Goal: Task Accomplishment & Management: Manage account settings

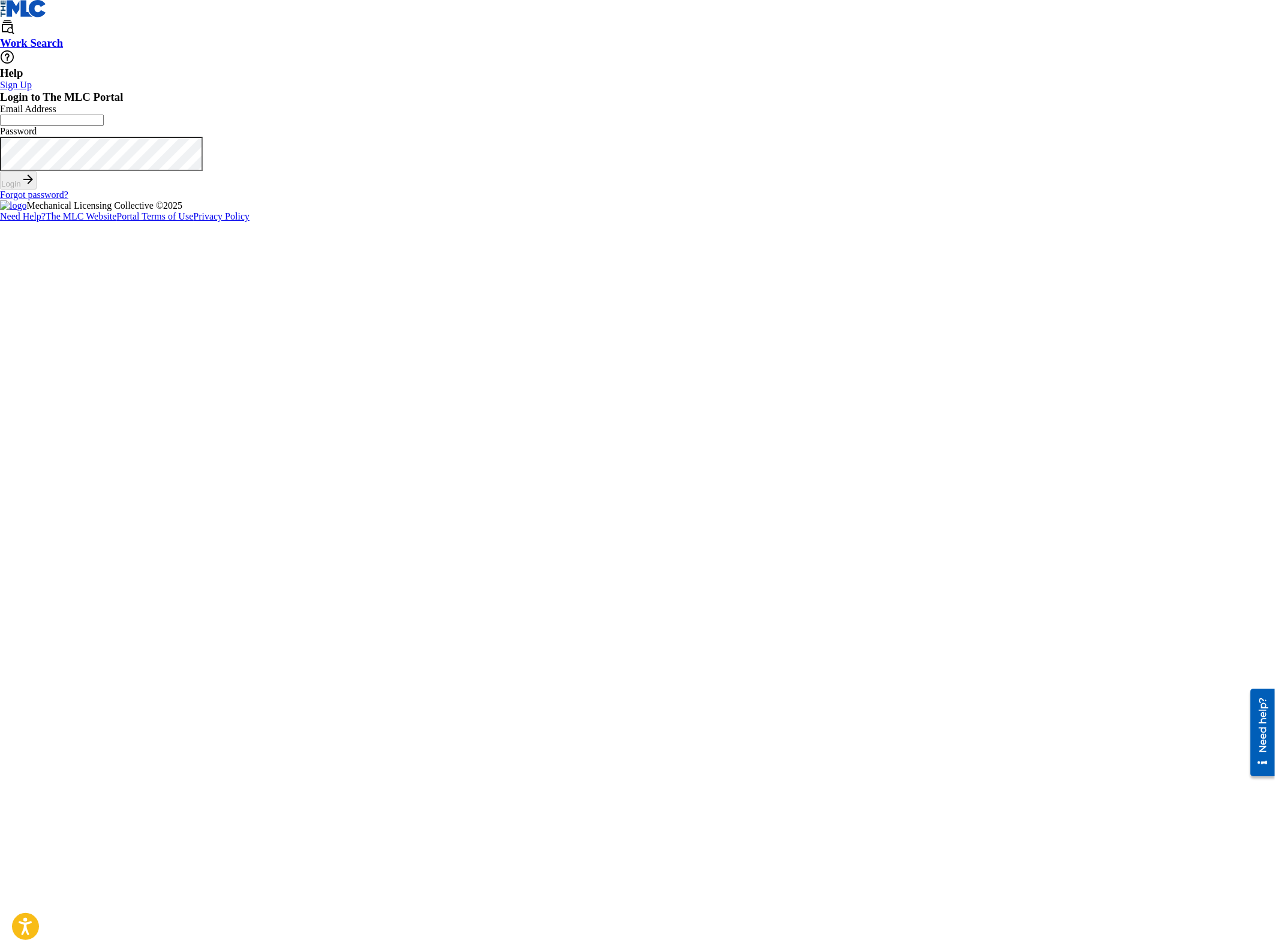
click at [104, 126] on input "Email Address" at bounding box center [52, 120] width 104 height 12
type input "[EMAIL_ADDRESS][DOMAIN_NAME]"
click at [37, 190] on button "Login" at bounding box center [18, 179] width 37 height 18
click at [104, 161] on input "Code" at bounding box center [52, 156] width 104 height 12
type input "133560"
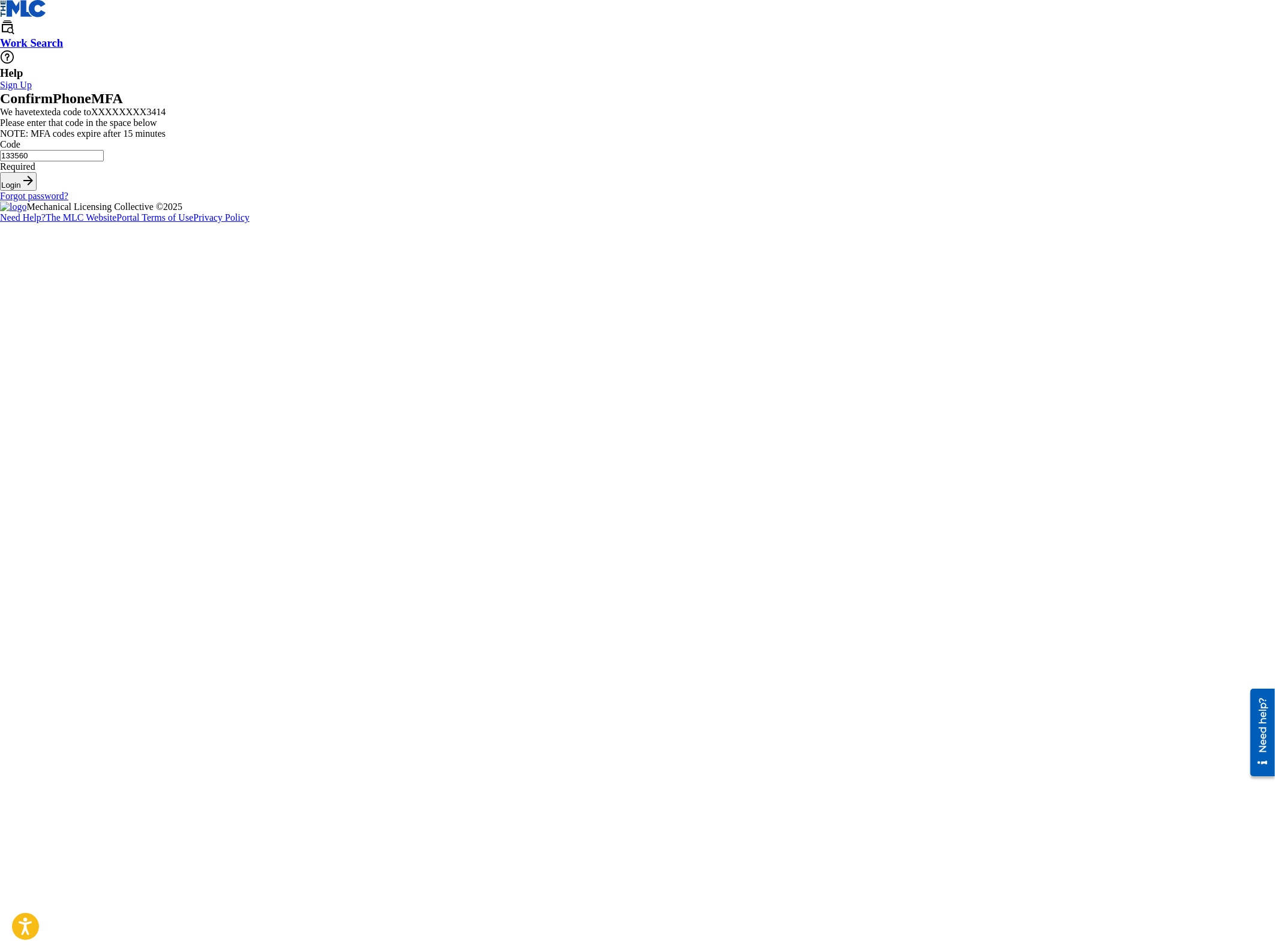
click at [0, 172] on button "Login" at bounding box center [18, 181] width 37 height 18
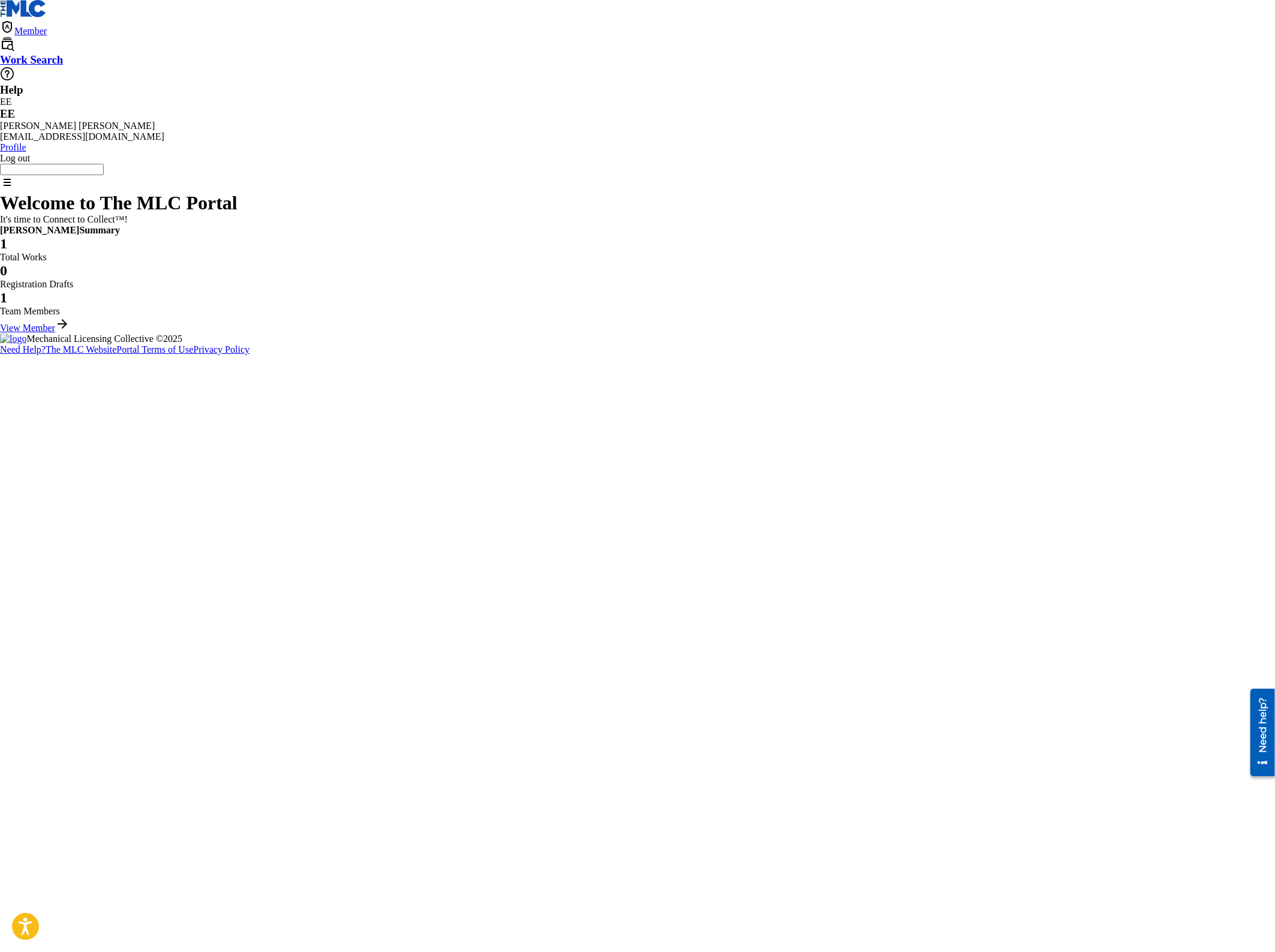
click at [385, 263] on div "1 Total Works" at bounding box center [637, 249] width 1275 height 27
click at [70, 333] on link "View Member" at bounding box center [34, 328] width 70 height 10
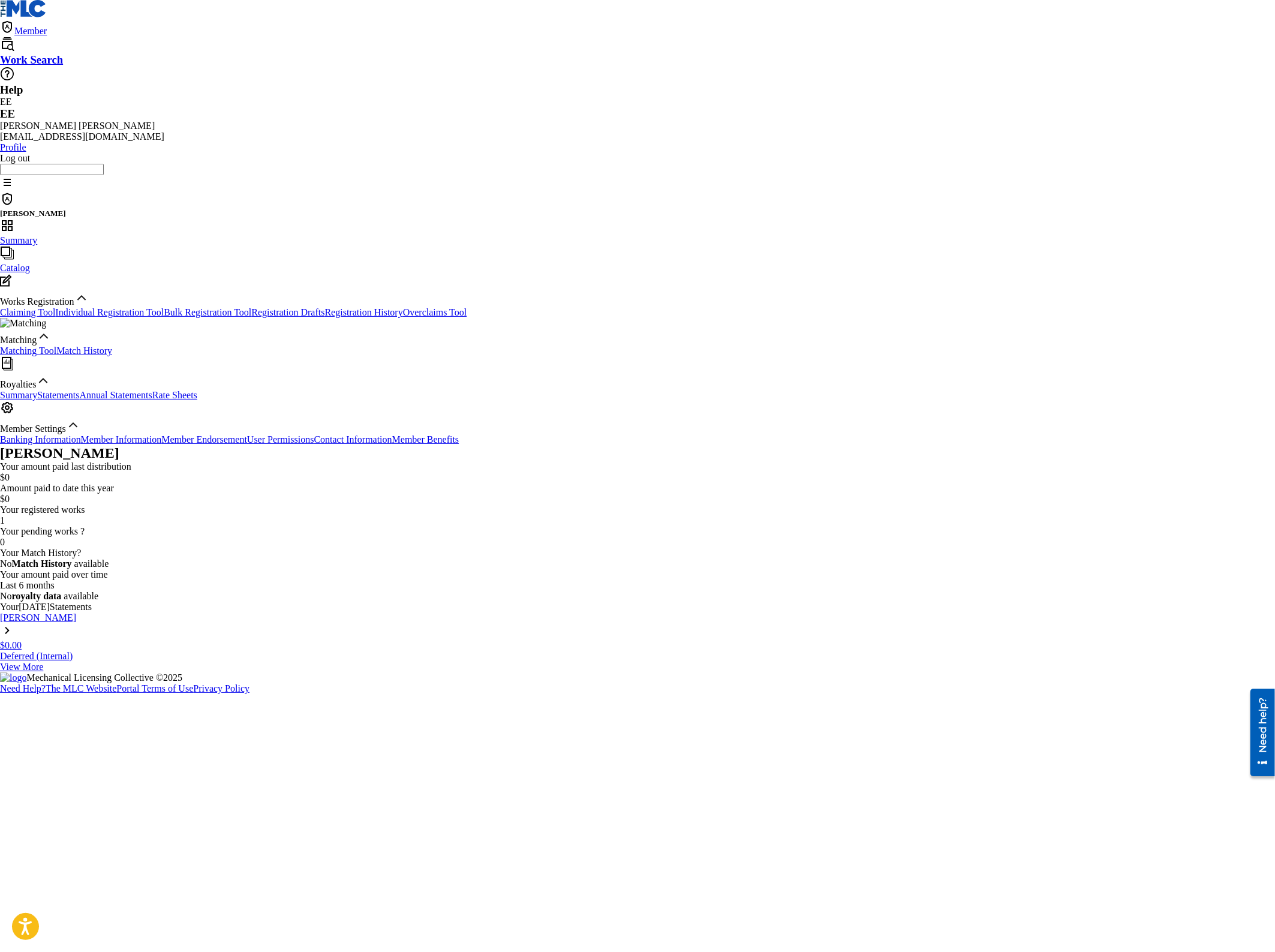
click at [55, 307] on link "Claiming Tool" at bounding box center [27, 312] width 55 height 10
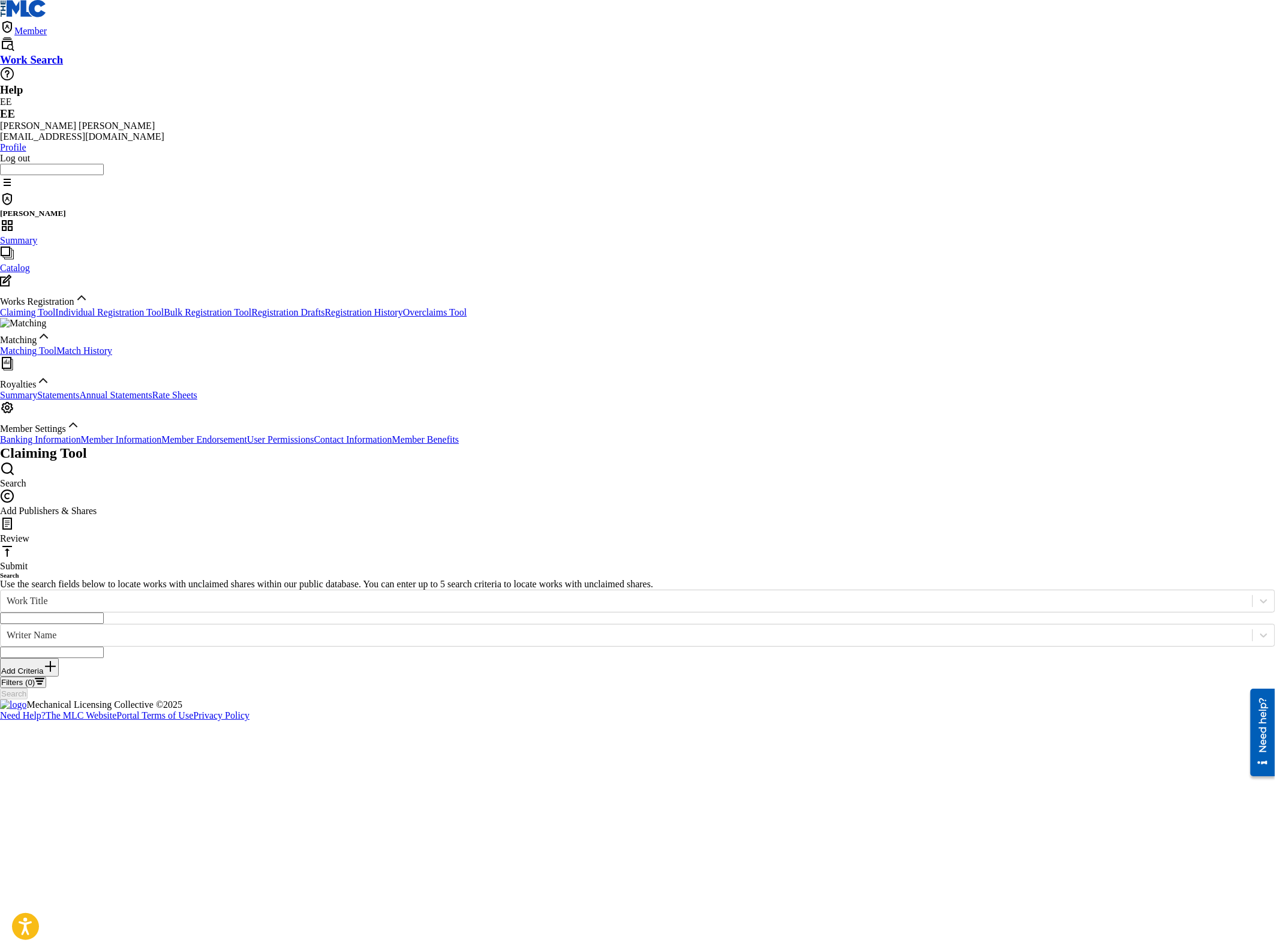
click at [79, 307] on link "Individual Registration Tool" at bounding box center [109, 312] width 108 height 10
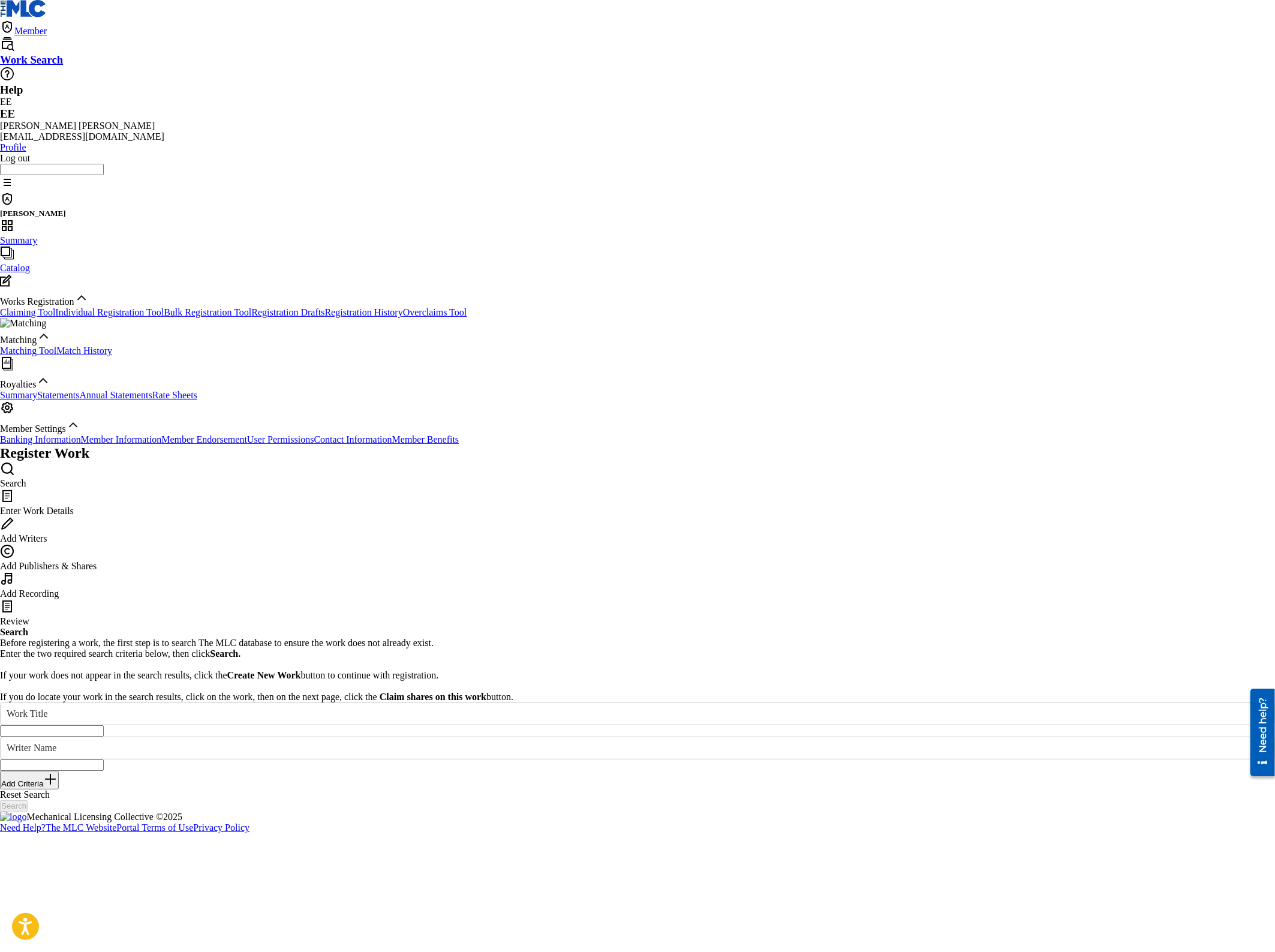
click at [164, 307] on link "Bulk Registration Tool" at bounding box center [208, 312] width 88 height 10
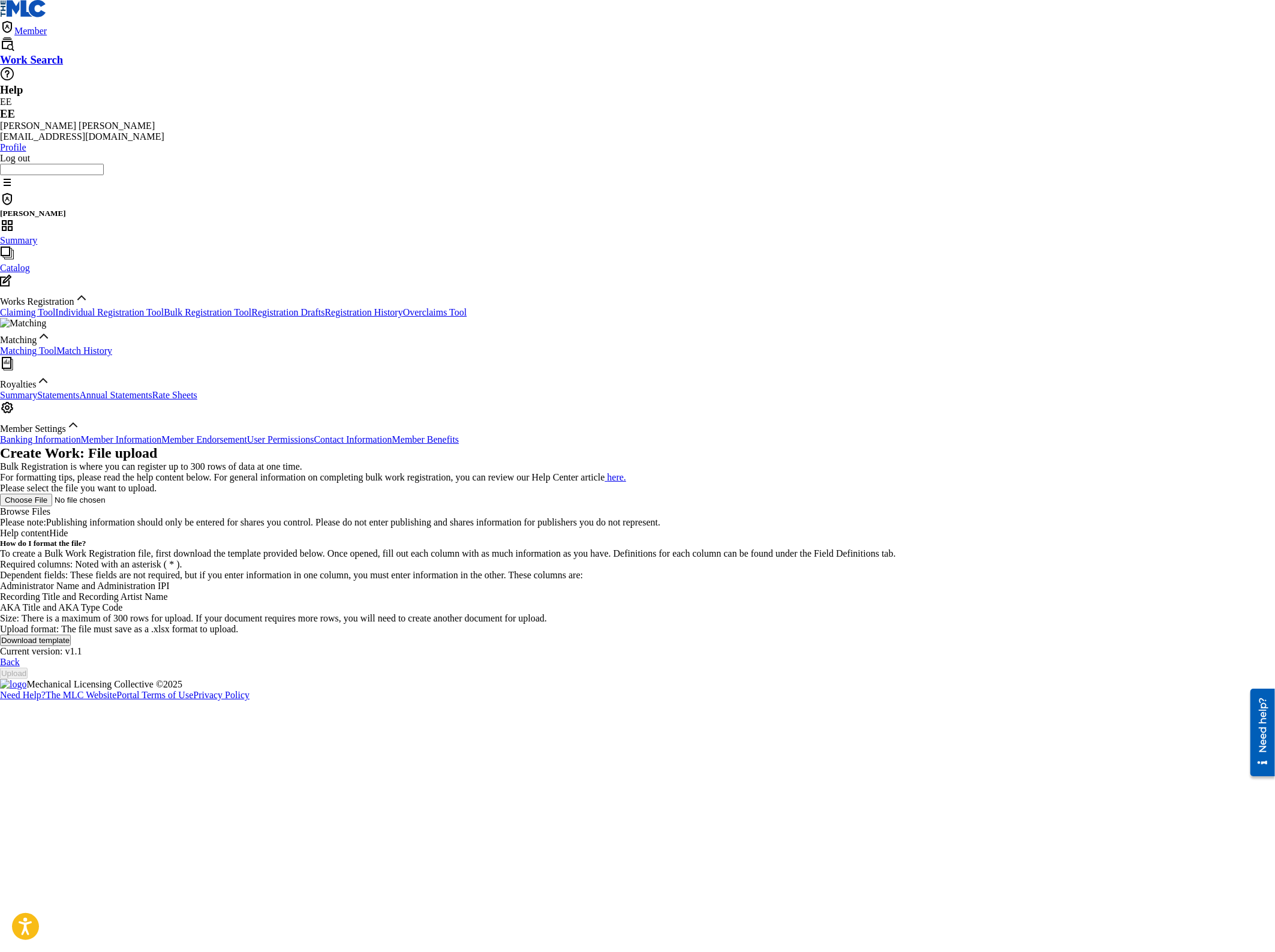
click at [251, 307] on link "Registration Drafts" at bounding box center [288, 312] width 73 height 10
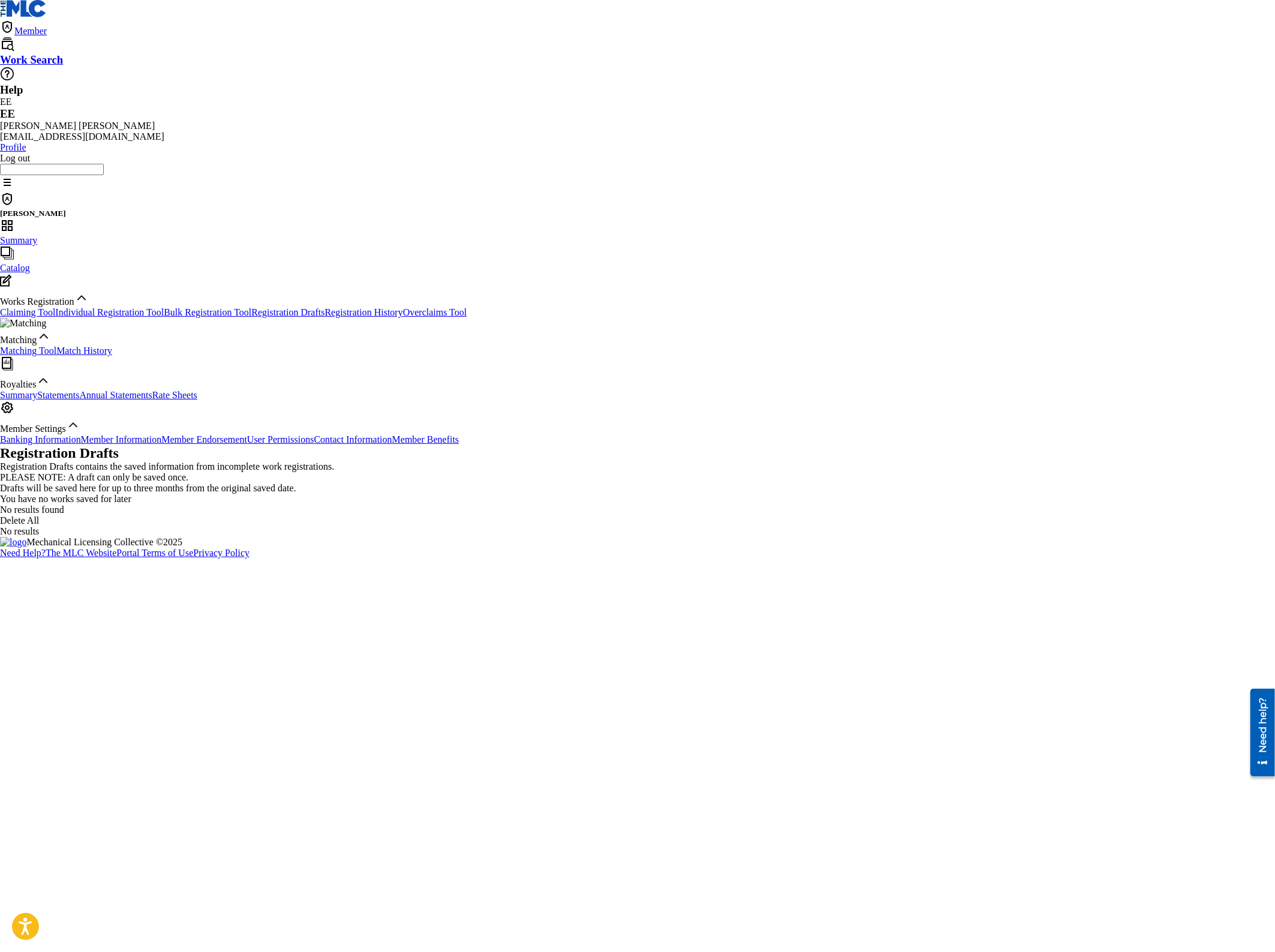
click at [75, 307] on div "Claiming Tool Individual Registration Tool Bulk Registration Tool Registration …" at bounding box center [637, 312] width 1275 height 11
click at [325, 307] on link "Registration History" at bounding box center [364, 312] width 78 height 10
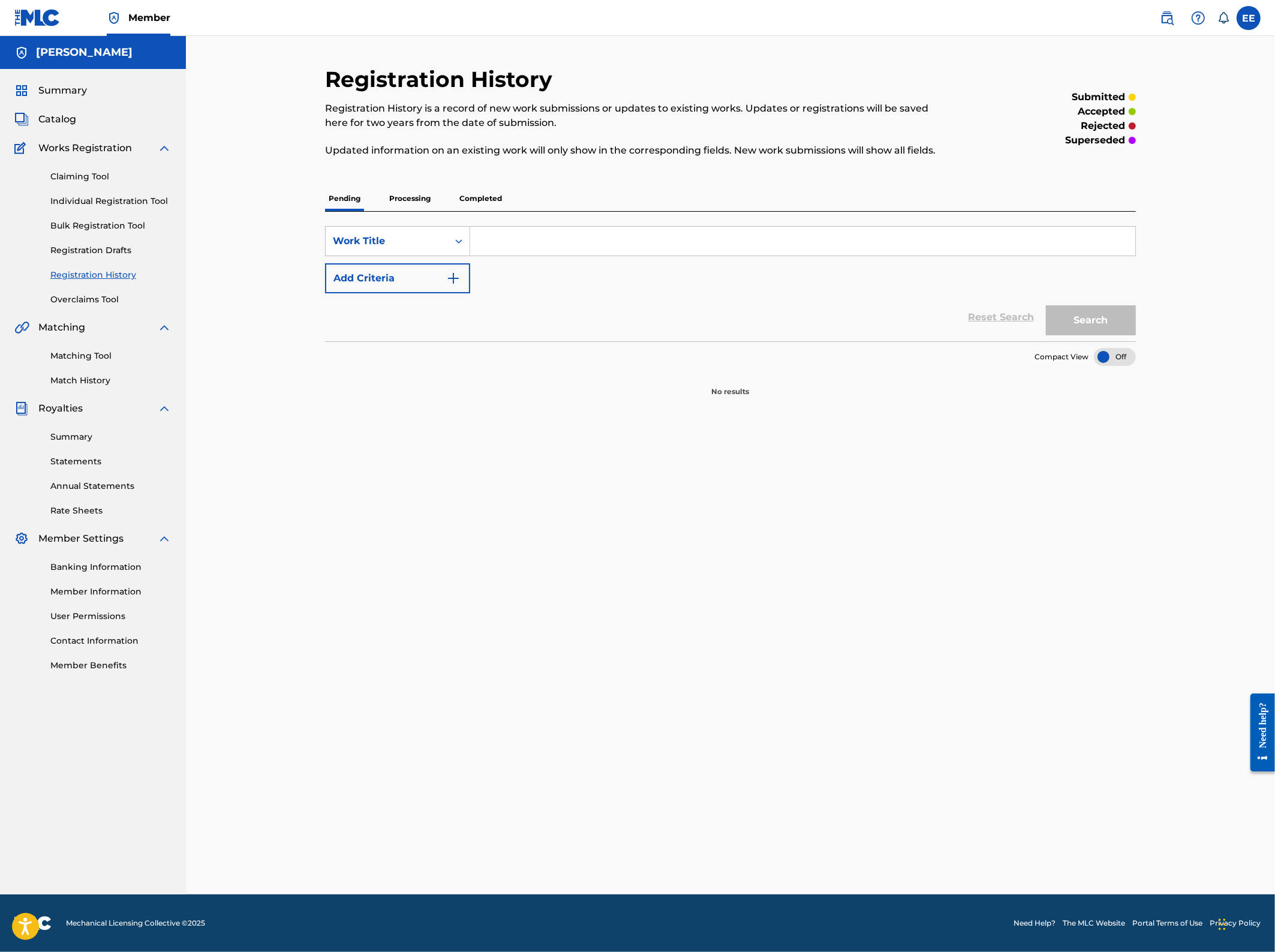
click at [82, 174] on link "Claiming Tool" at bounding box center [111, 176] width 121 height 12
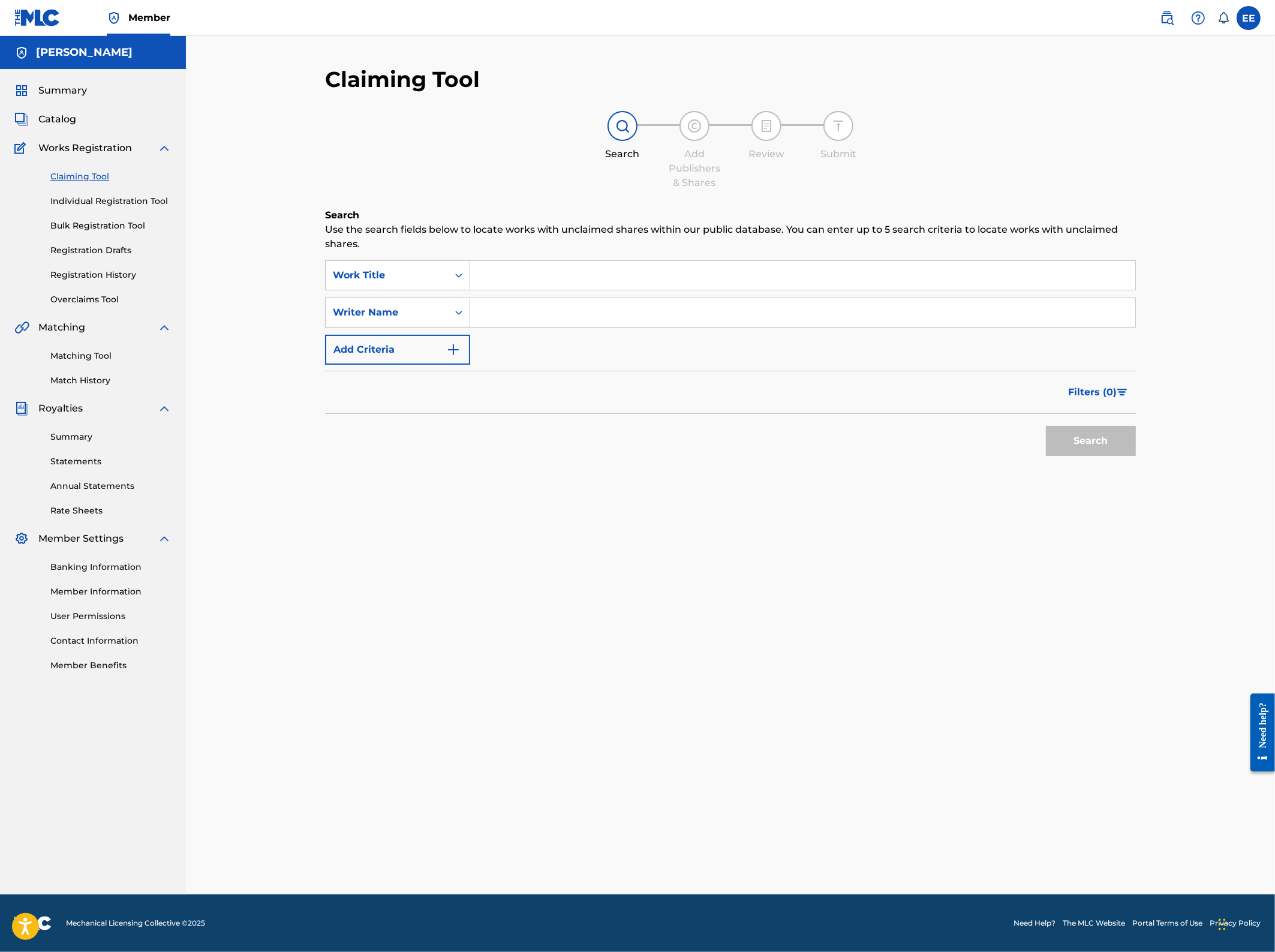
click at [70, 437] on link "Summary" at bounding box center [111, 436] width 121 height 12
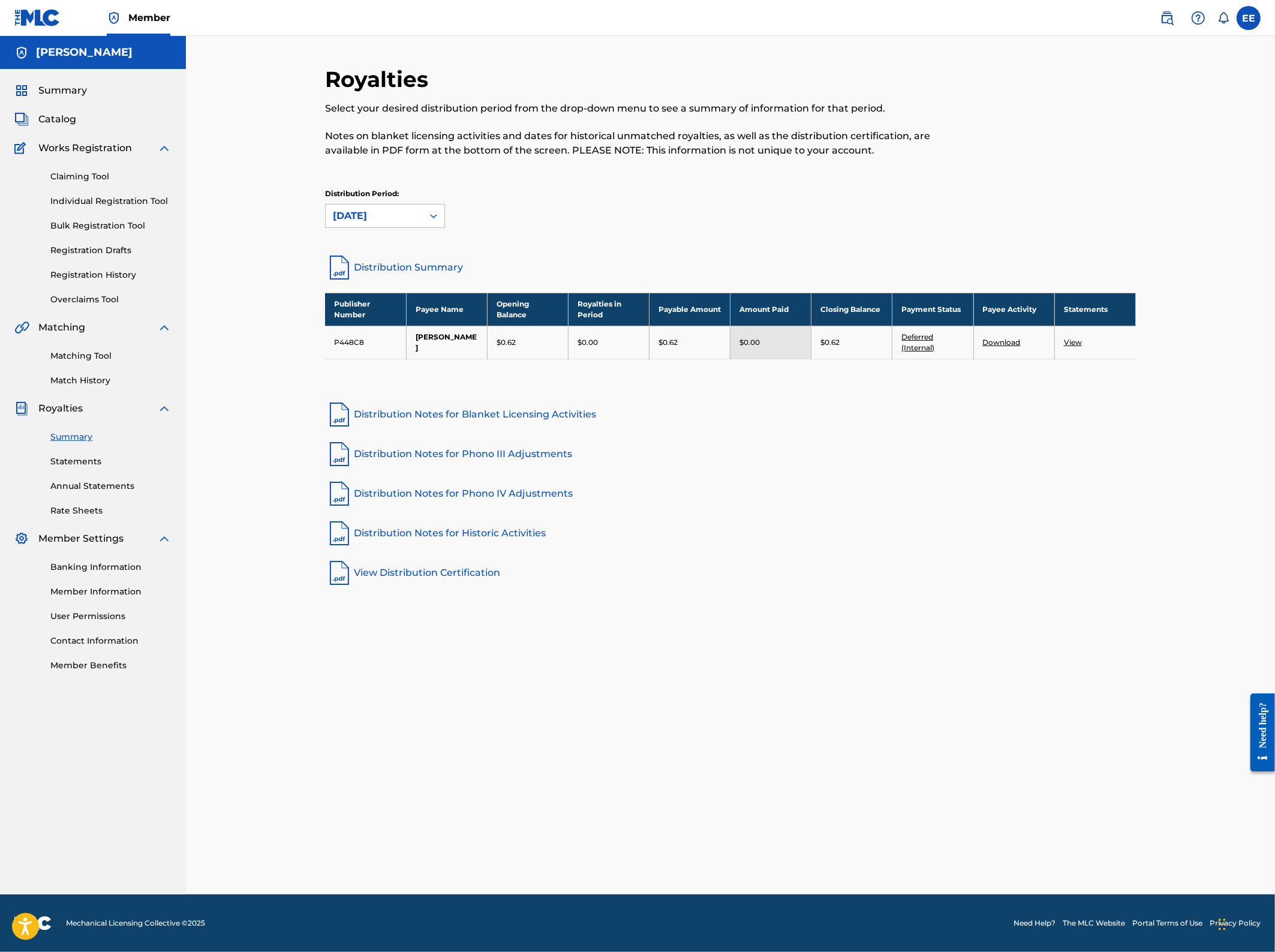
click at [58, 119] on span "Catalog" at bounding box center [57, 119] width 38 height 15
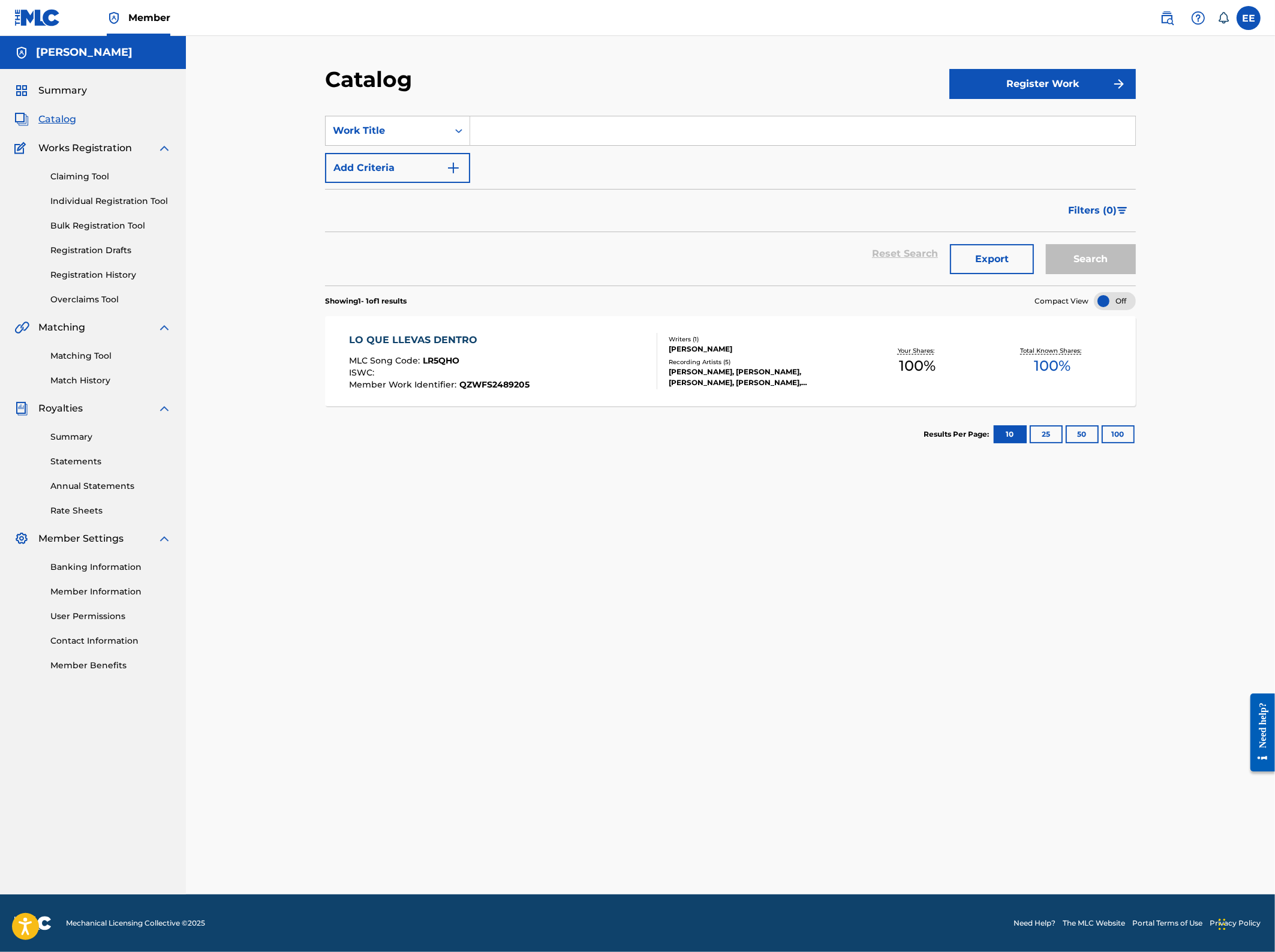
click at [414, 343] on div "LO QUE LLEVAS DENTRO" at bounding box center [440, 341] width 181 height 15
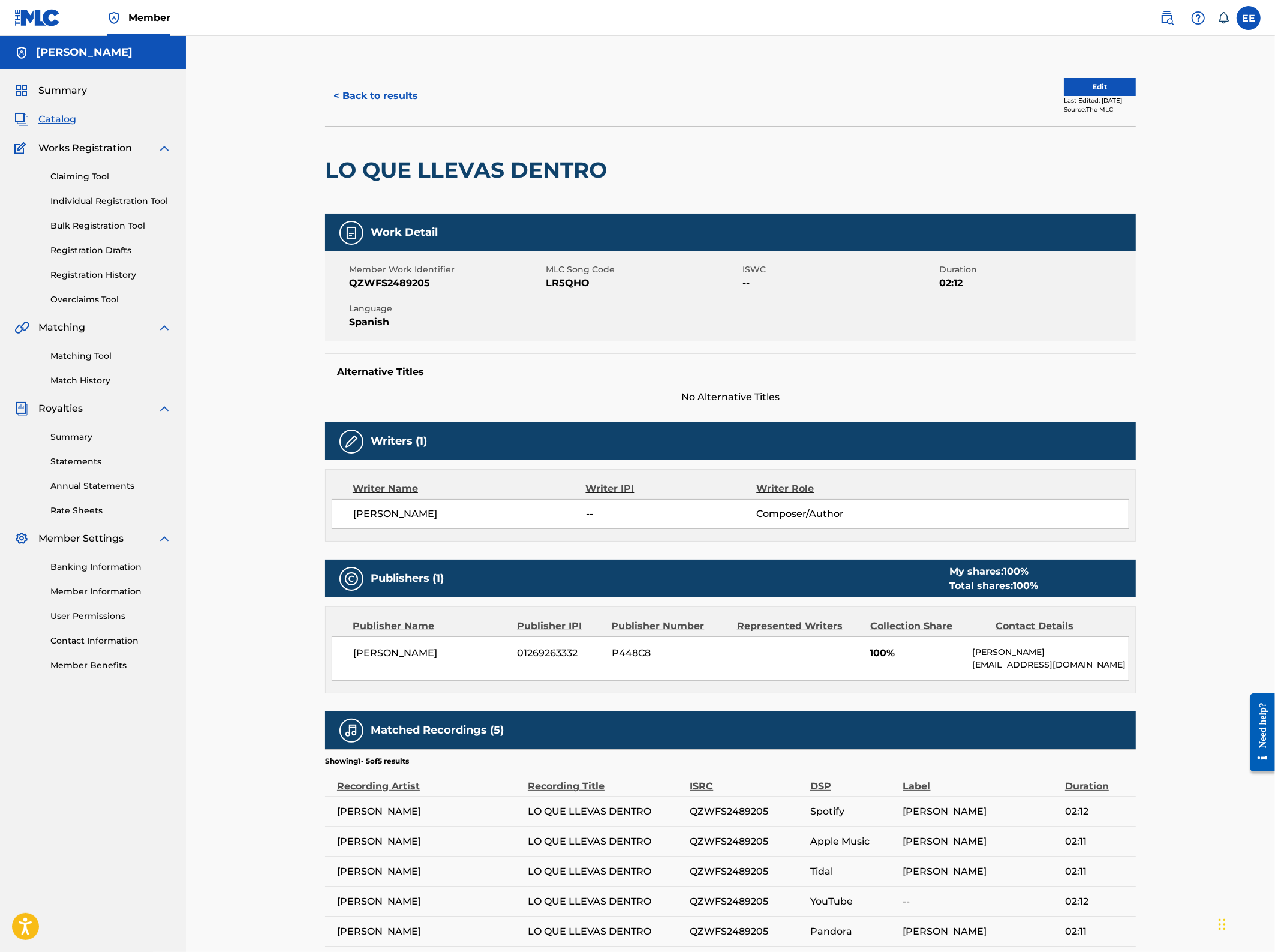
click at [79, 179] on link "Claiming Tool" at bounding box center [111, 176] width 121 height 12
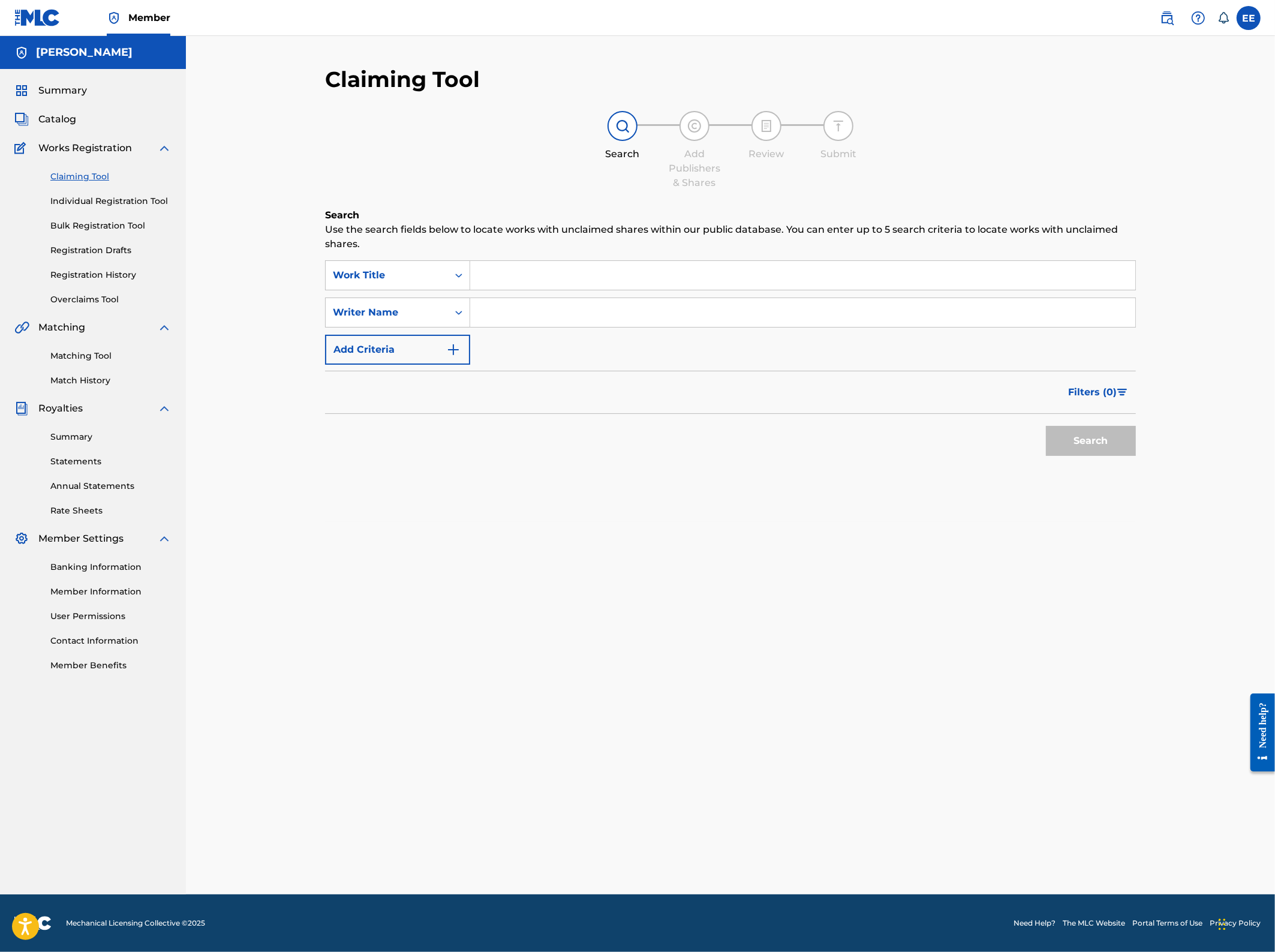
click at [483, 264] on input "Search Form" at bounding box center [803, 275] width 665 height 29
type input "El Precio De Amarte"
click at [1047, 426] on button "Search" at bounding box center [1091, 441] width 90 height 30
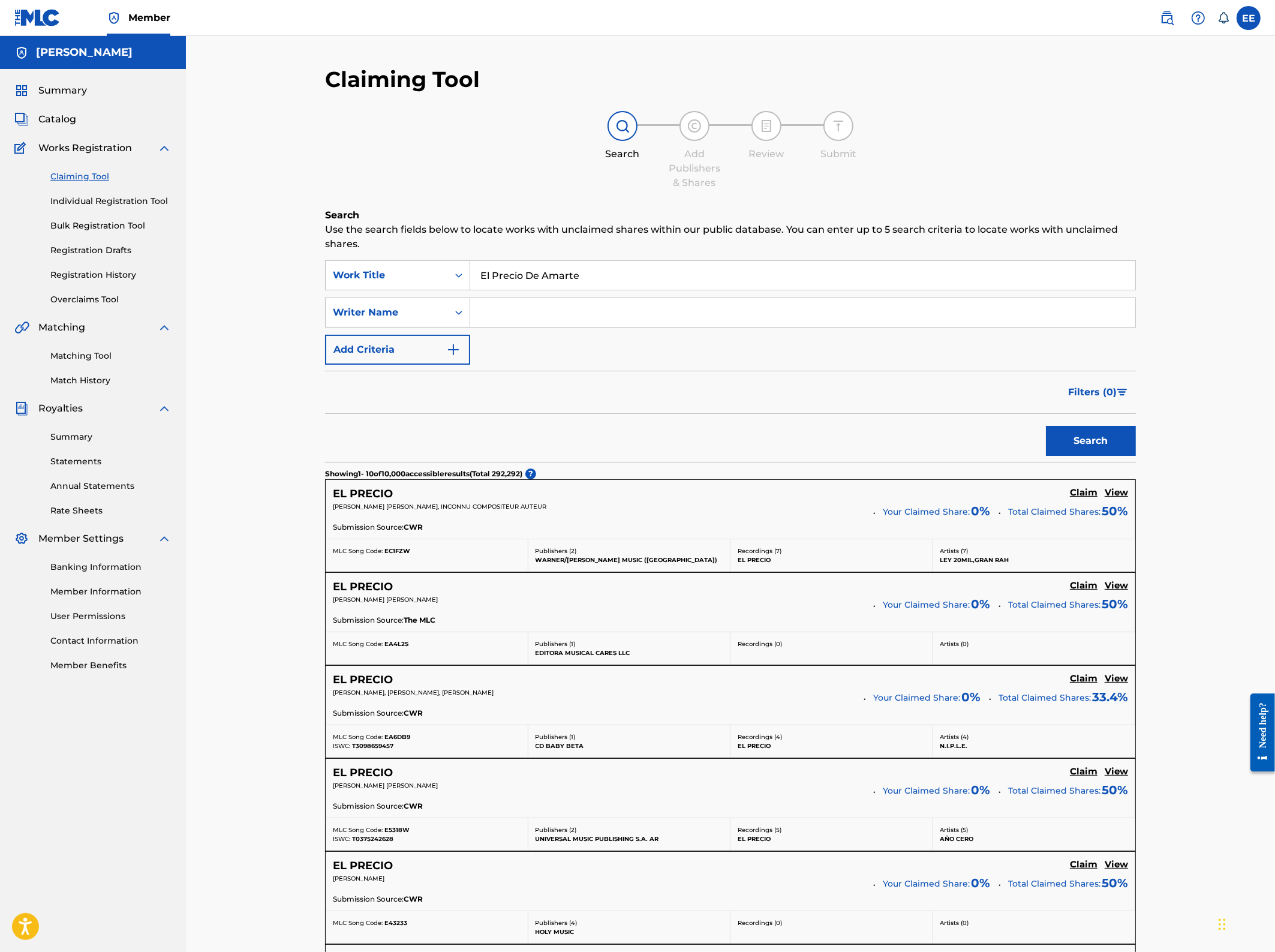
click at [500, 312] on input "Search Form" at bounding box center [803, 312] width 665 height 29
type input "Eddie A Espinal"
click at [1055, 442] on button "Search" at bounding box center [1091, 441] width 90 height 30
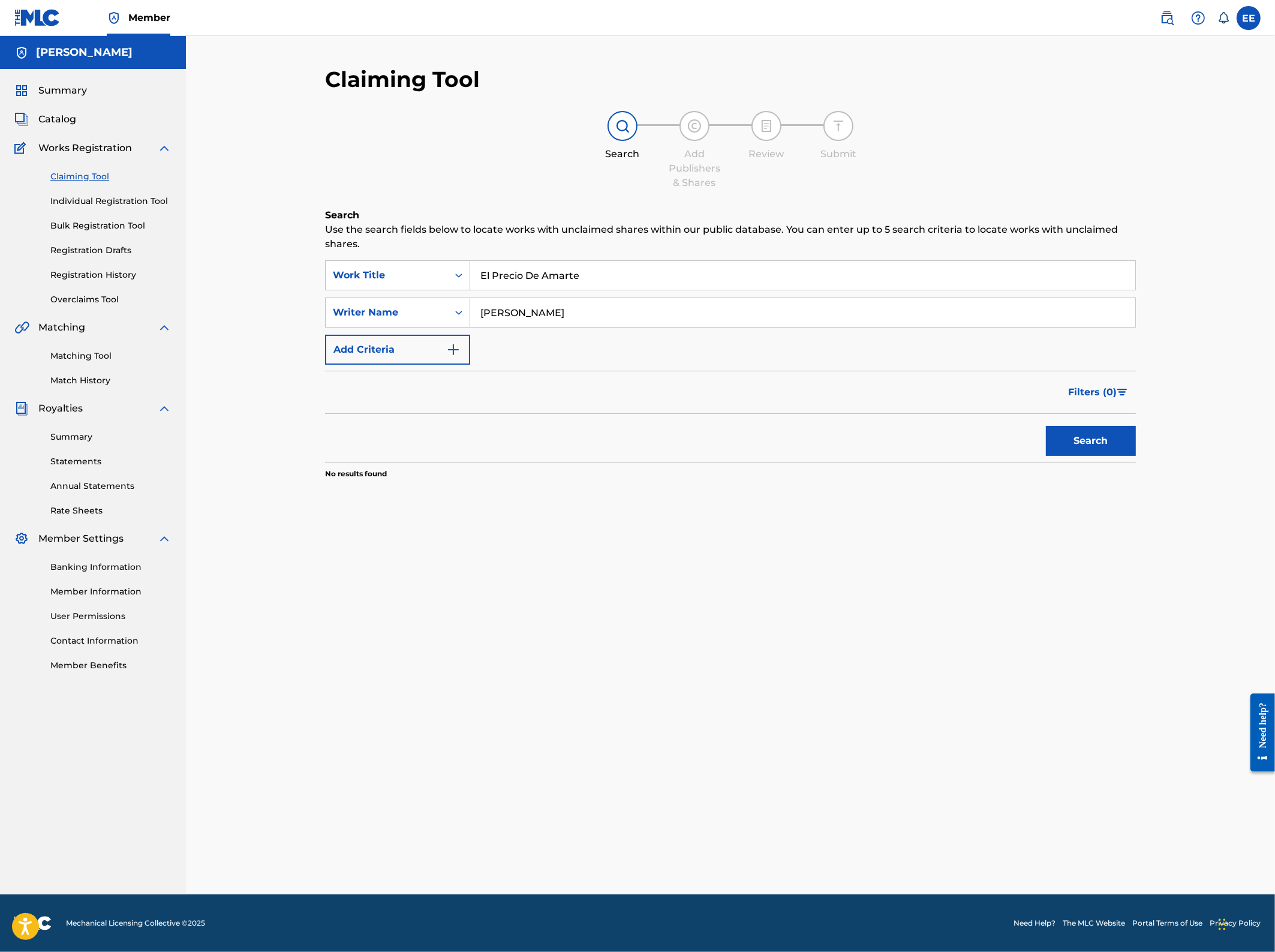
click at [479, 274] on input "El Precio De Amarte" at bounding box center [803, 275] width 665 height 29
click at [1101, 436] on button "Search" at bounding box center [1091, 441] width 90 height 30
click at [513, 312] on input "Eddie A Espinal" at bounding box center [803, 312] width 665 height 29
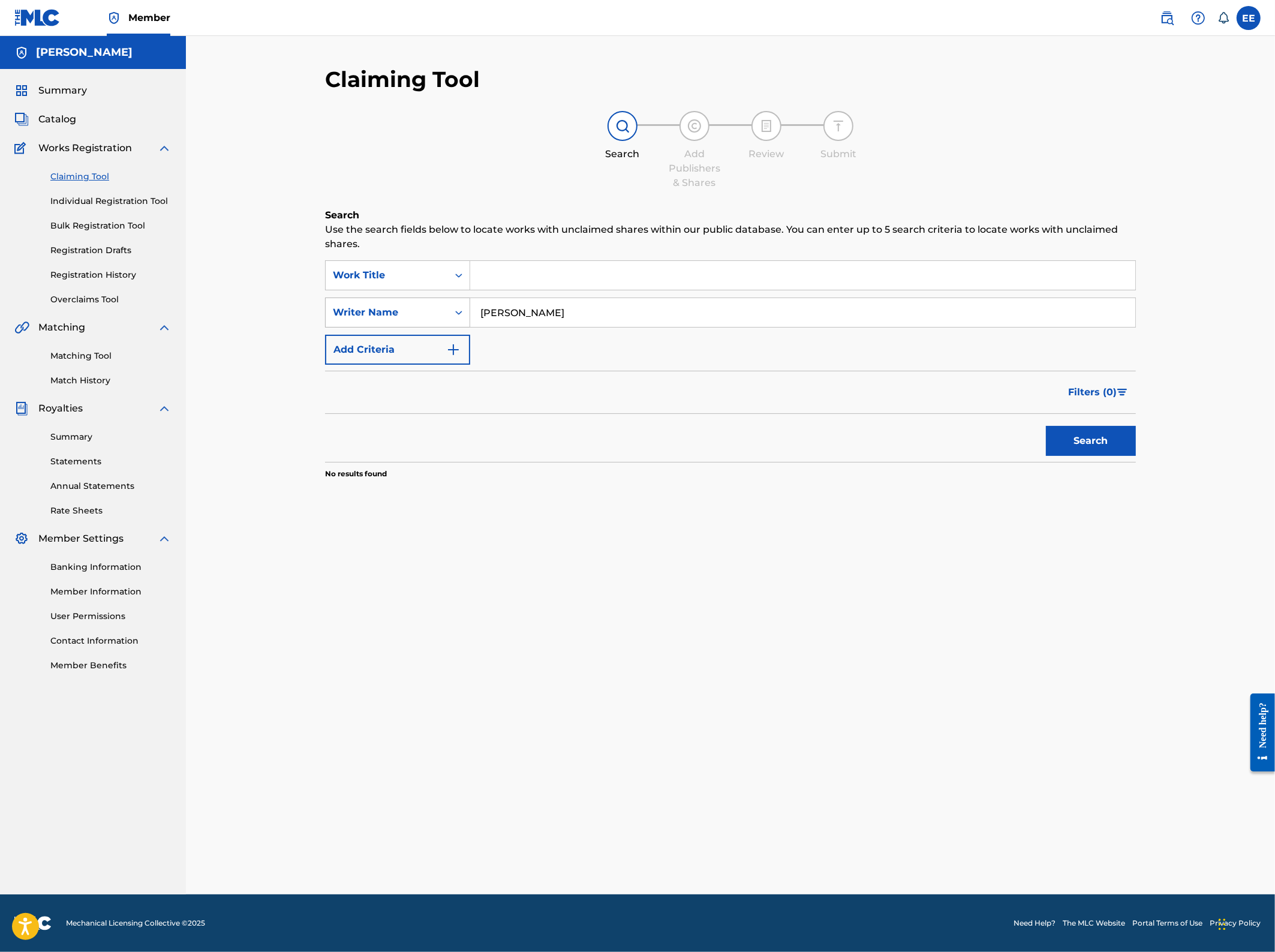
click at [450, 311] on div "Search Form" at bounding box center [458, 312] width 21 height 21
click at [390, 371] on div "Writer IPI" at bounding box center [398, 372] width 144 height 30
click at [502, 305] on input "Search Form" at bounding box center [803, 312] width 665 height 29
type input "1269263430"
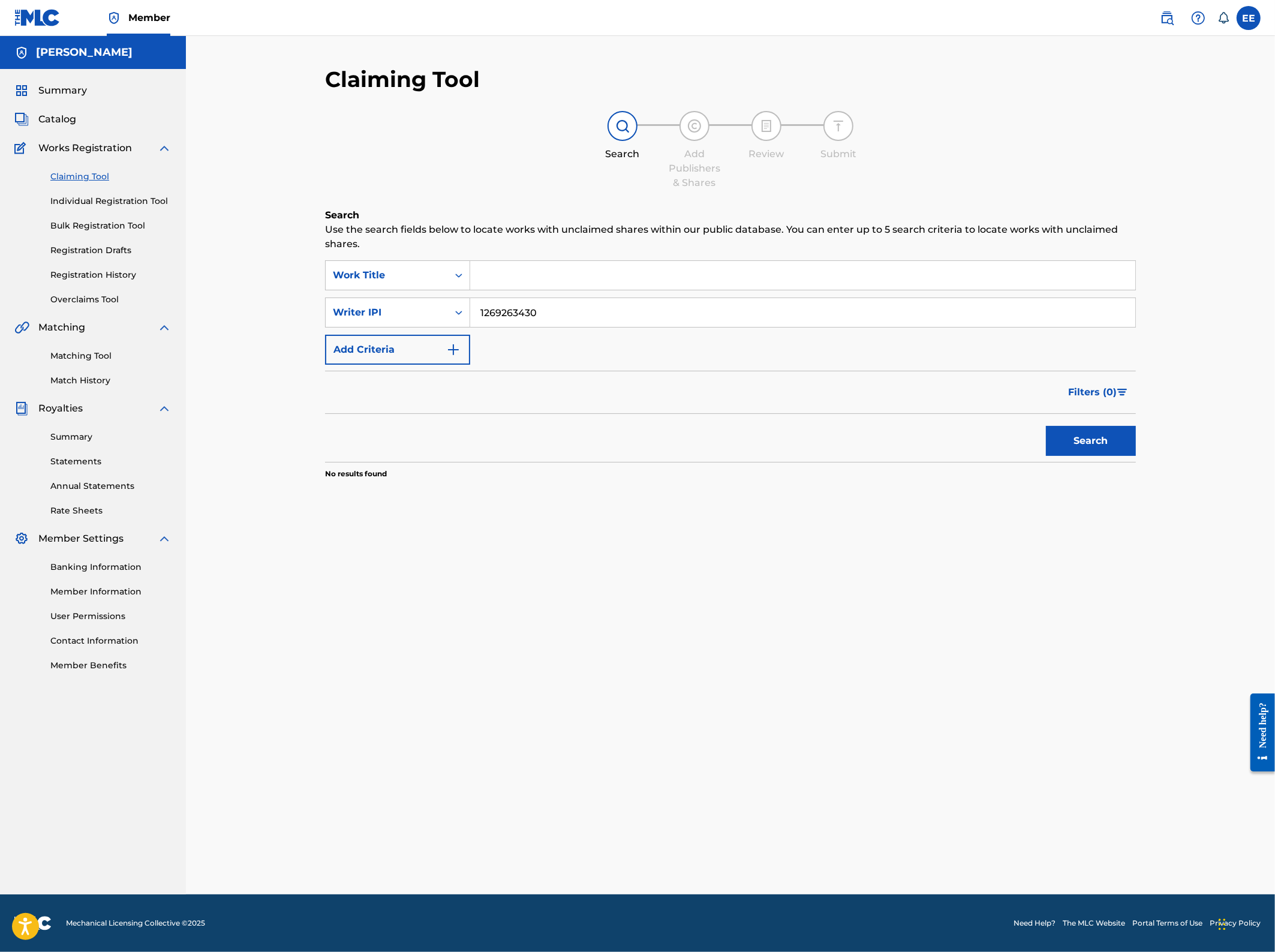
click at [1047, 426] on button "Search" at bounding box center [1091, 441] width 90 height 30
click at [538, 315] on input "1269263430" at bounding box center [803, 312] width 665 height 29
click at [538, 312] on input "1269263430" at bounding box center [803, 312] width 665 height 29
click at [555, 319] on input "1269263430" at bounding box center [803, 312] width 665 height 29
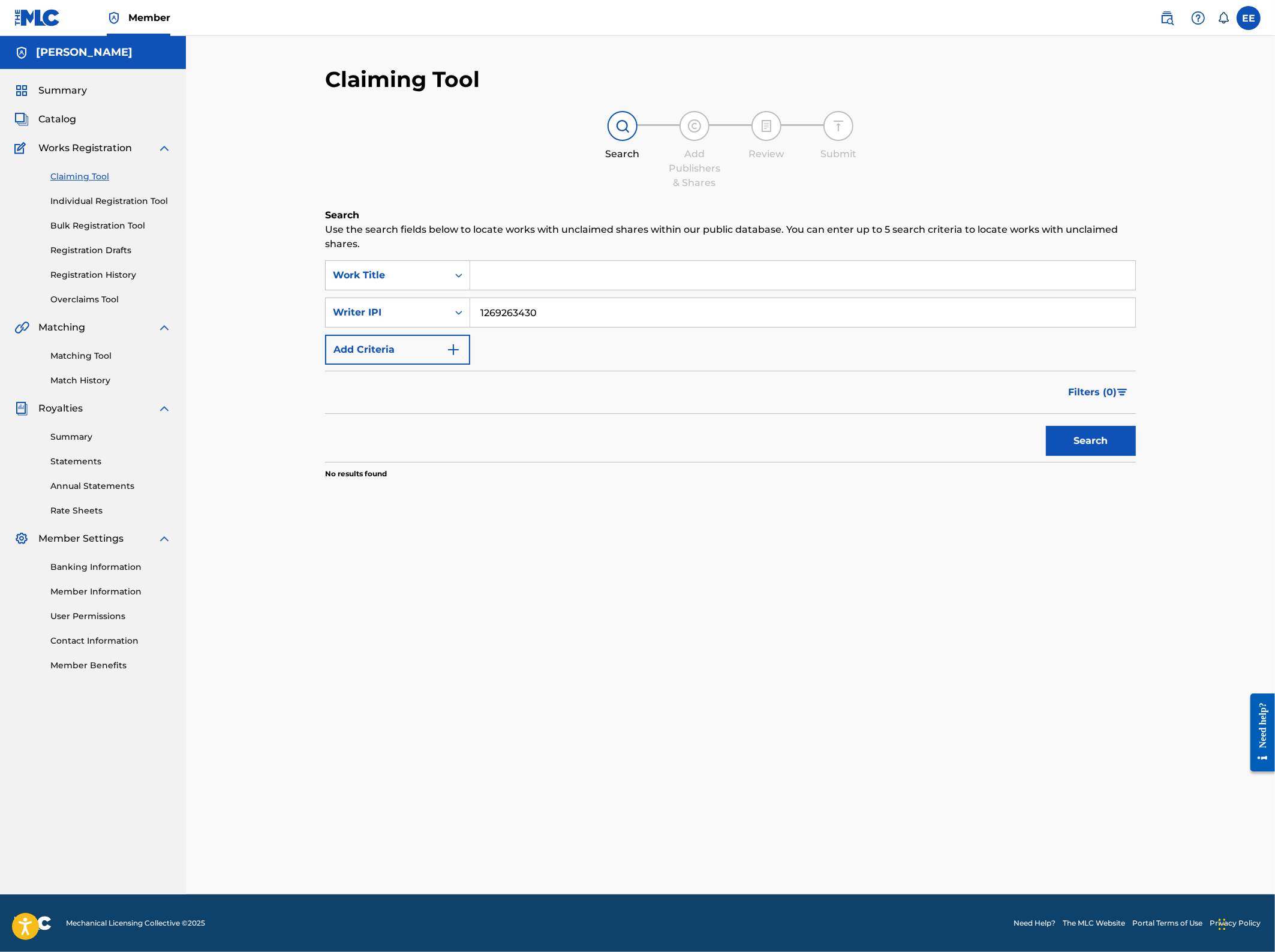
click at [555, 319] on input "1269263430" at bounding box center [803, 312] width 665 height 29
click at [89, 200] on link "Individual Registration Tool" at bounding box center [111, 201] width 121 height 12
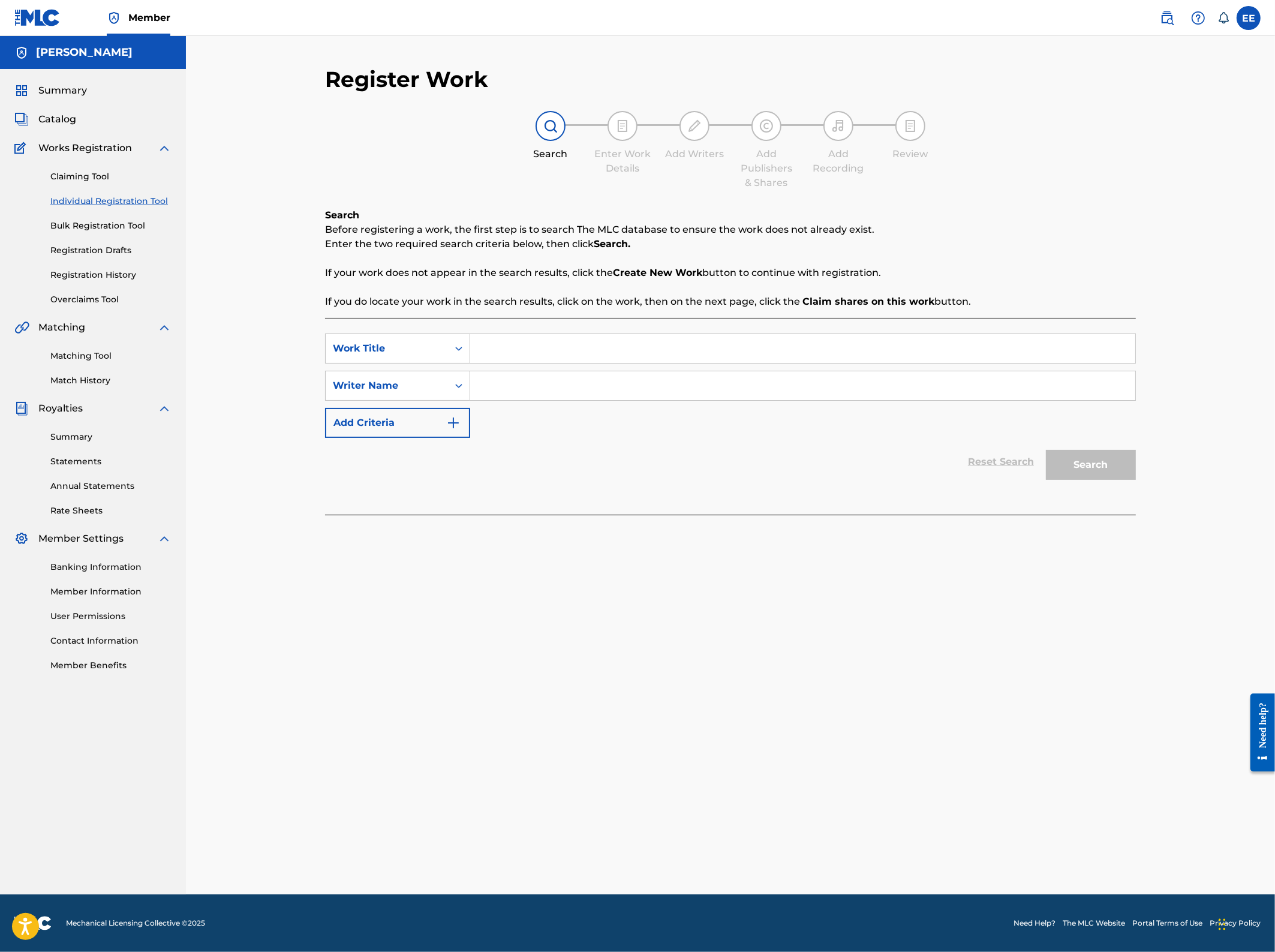
click at [522, 337] on input "Search Form" at bounding box center [803, 348] width 665 height 29
click at [62, 116] on span "Catalog" at bounding box center [57, 119] width 38 height 15
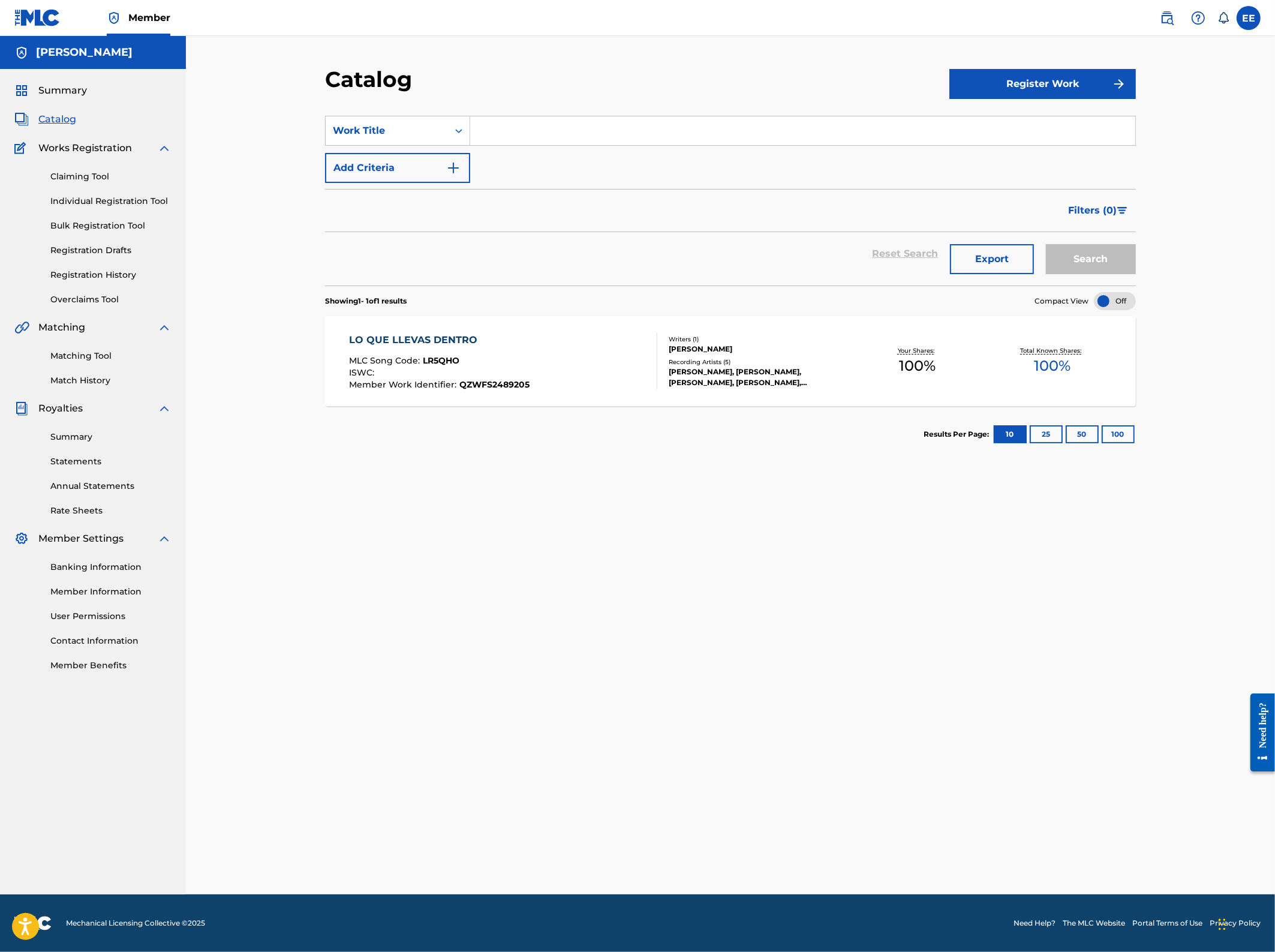
click at [1018, 85] on button "Register Work" at bounding box center [1043, 83] width 187 height 30
click at [1014, 119] on link "Individual" at bounding box center [1043, 122] width 187 height 29
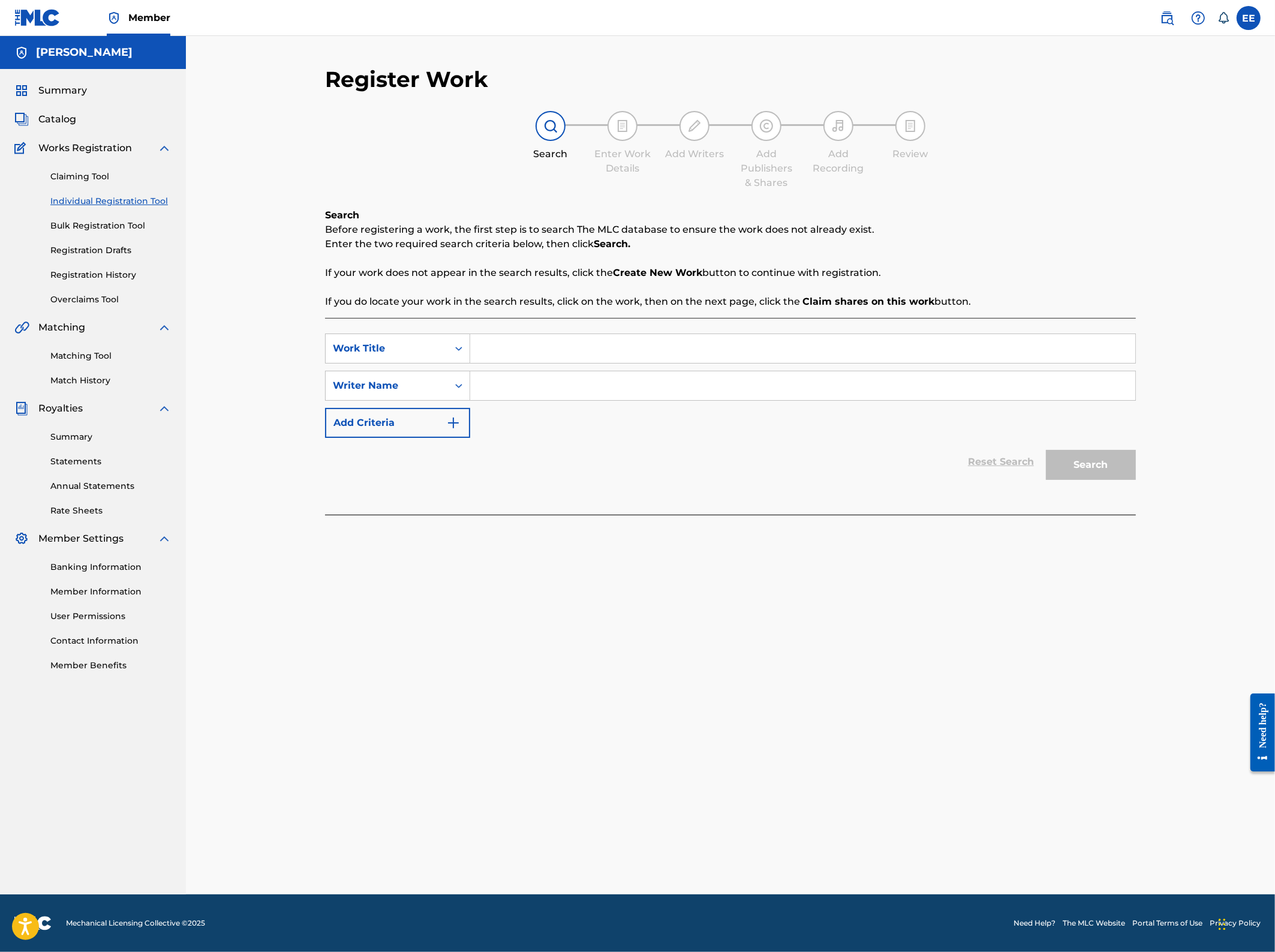
click at [505, 346] on input "Search Form" at bounding box center [803, 348] width 665 height 29
type input "EL Precio De Amarte"
click at [575, 376] on input "Search Form" at bounding box center [803, 385] width 665 height 29
click at [1047, 450] on button "Search" at bounding box center [1091, 464] width 90 height 30
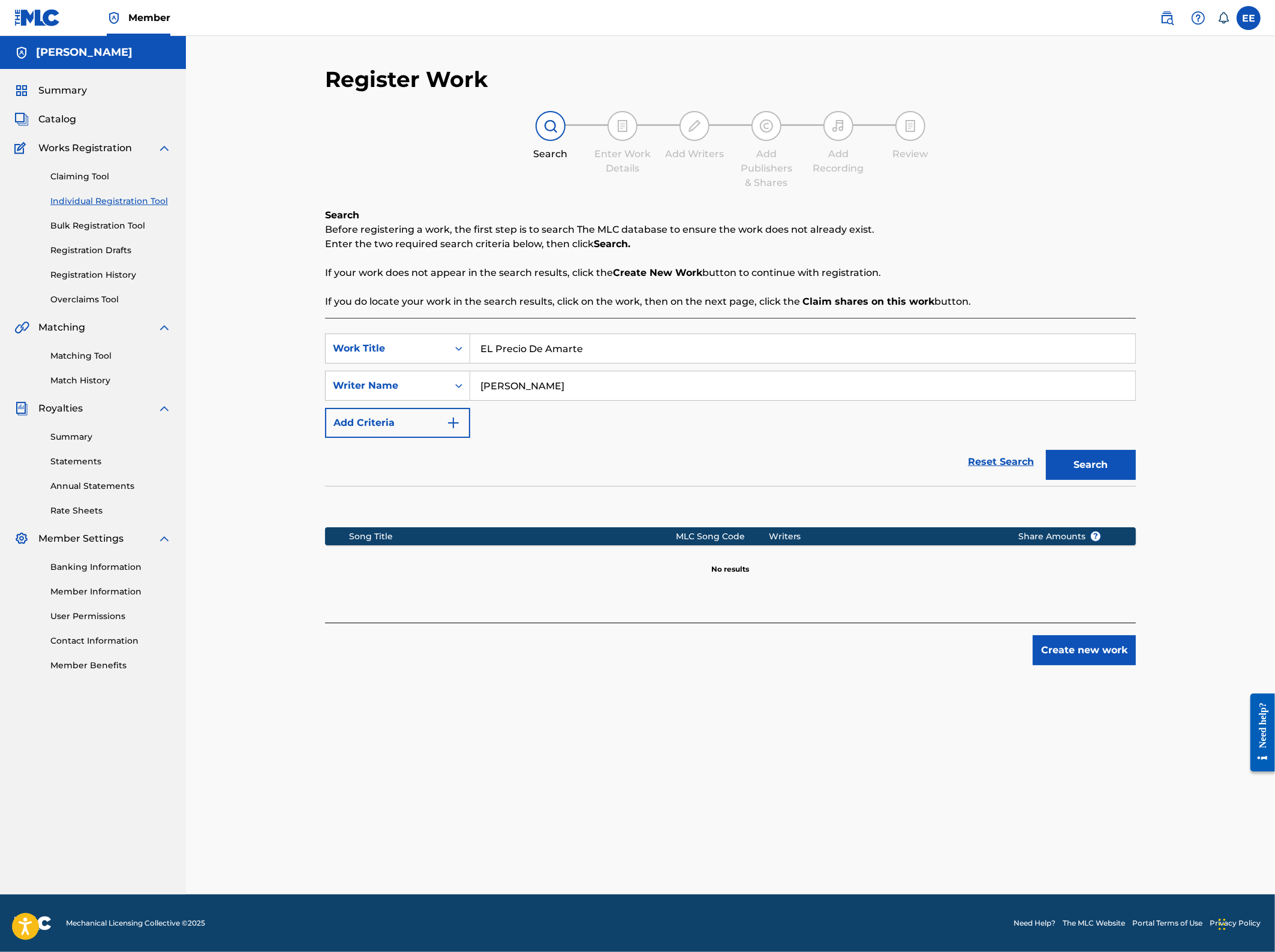
click at [508, 391] on input "[PERSON_NAME]" at bounding box center [803, 385] width 665 height 29
type input "Eddie A Espinal"
click at [1098, 466] on button "Search" at bounding box center [1091, 464] width 90 height 30
click at [1080, 650] on button "Create new work" at bounding box center [1085, 650] width 103 height 30
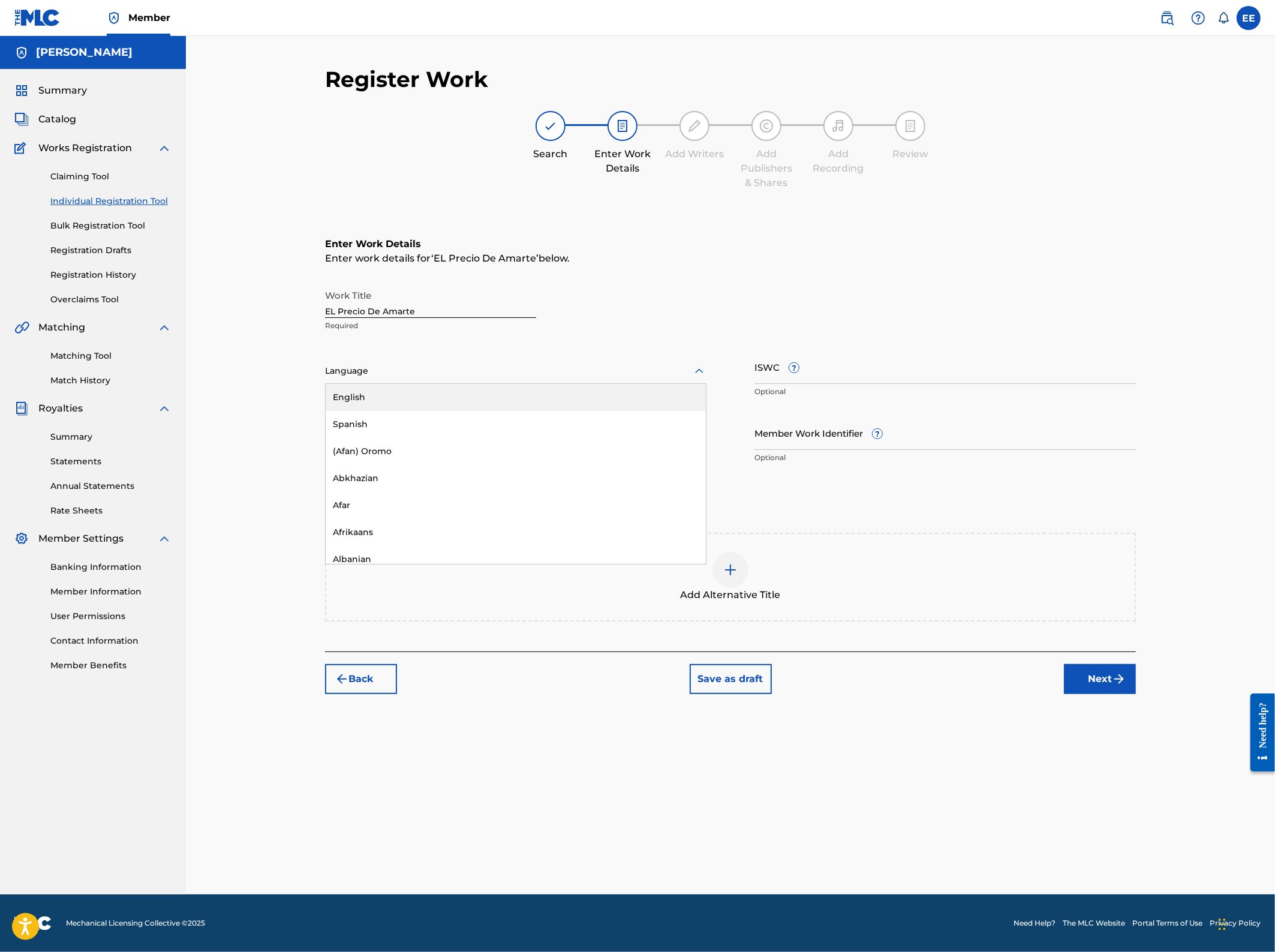
click at [371, 371] on div at bounding box center [516, 371] width 382 height 15
click at [357, 420] on div "Spanish" at bounding box center [516, 424] width 380 height 27
click at [360, 434] on input "Duration" at bounding box center [516, 433] width 382 height 34
type input "03:42"
click at [712, 486] on div "Enter Work Details Enter work details for ‘ EL Precio De Amarte ’ below. Work T…" at bounding box center [730, 353] width 811 height 290
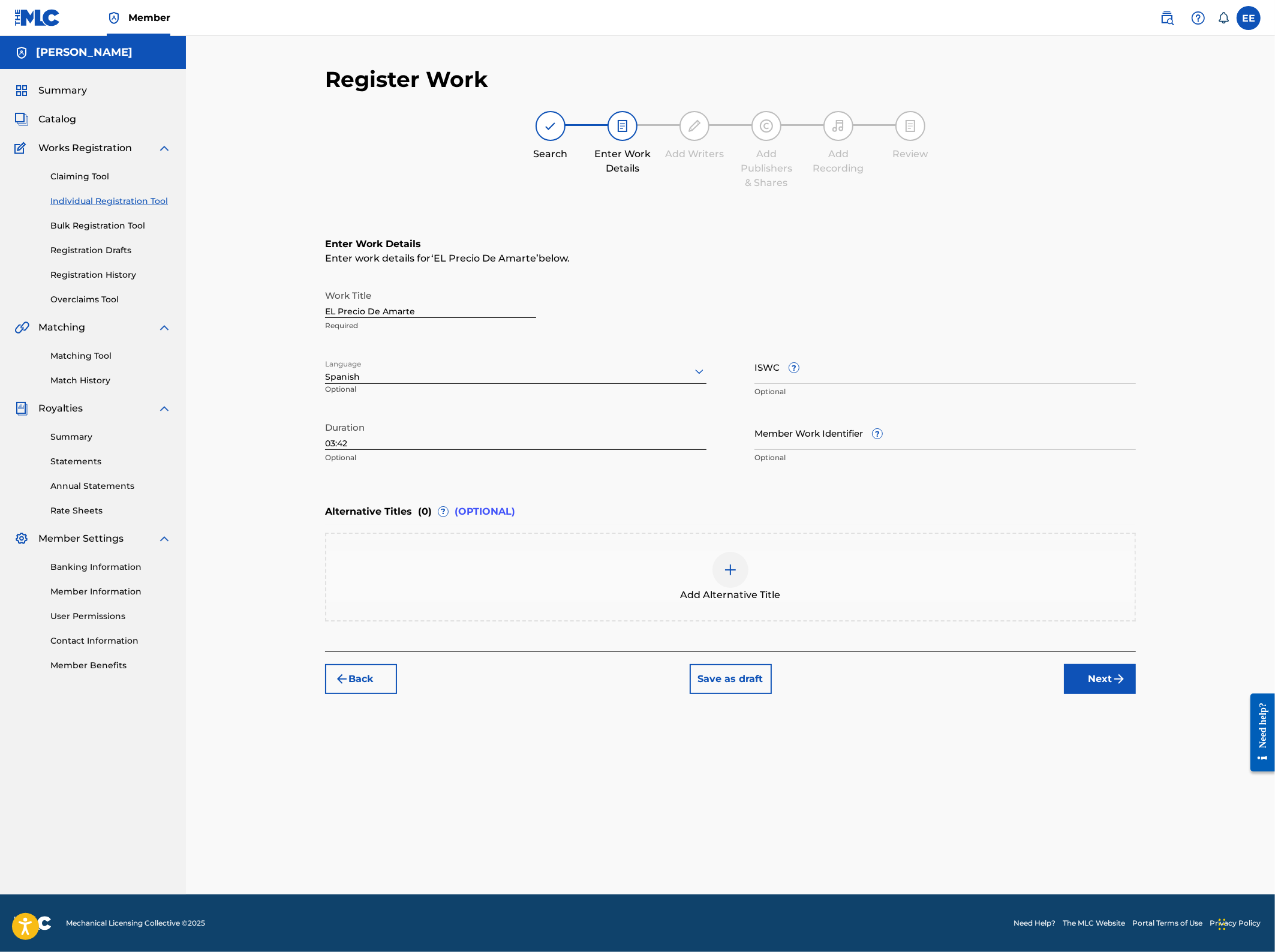
click at [874, 436] on span "?" at bounding box center [877, 434] width 11 height 11
click at [874, 436] on input "Member Work Identifier ?" at bounding box center [945, 433] width 382 height 34
click at [874, 432] on input "Member Work Identifier ?" at bounding box center [945, 433] width 382 height 34
click at [866, 428] on div "Member Work Identifier ? Optional" at bounding box center [945, 443] width 382 height 54
click at [767, 366] on input "ISWC ?" at bounding box center [945, 367] width 382 height 34
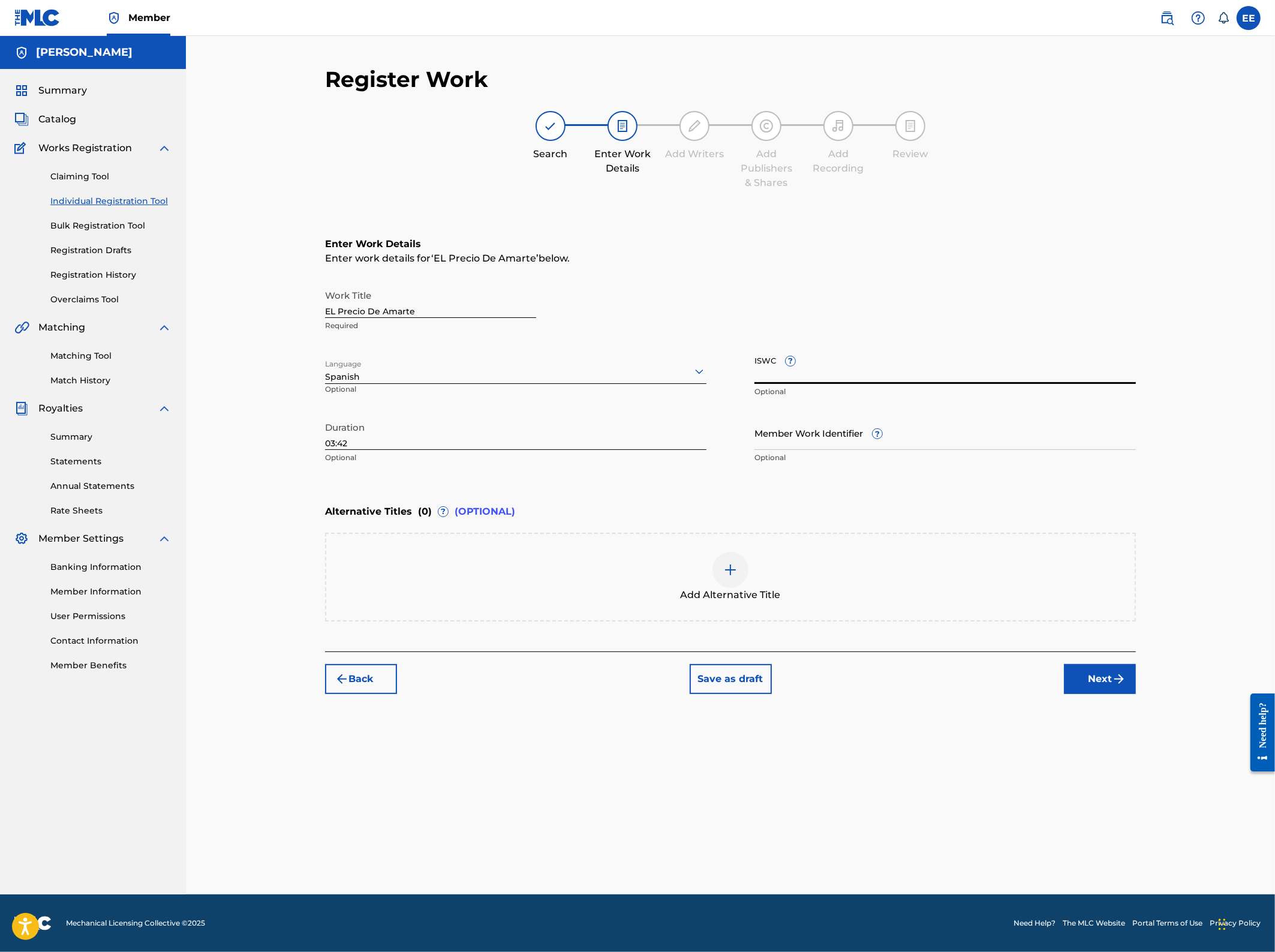
paste input "T3330986299"
type input "T3330986299"
click at [713, 314] on div "Work Title EL Precio De Amarte Required" at bounding box center [730, 310] width 811 height 54
click at [368, 310] on input "EL Precio De Amarte" at bounding box center [431, 300] width 211 height 34
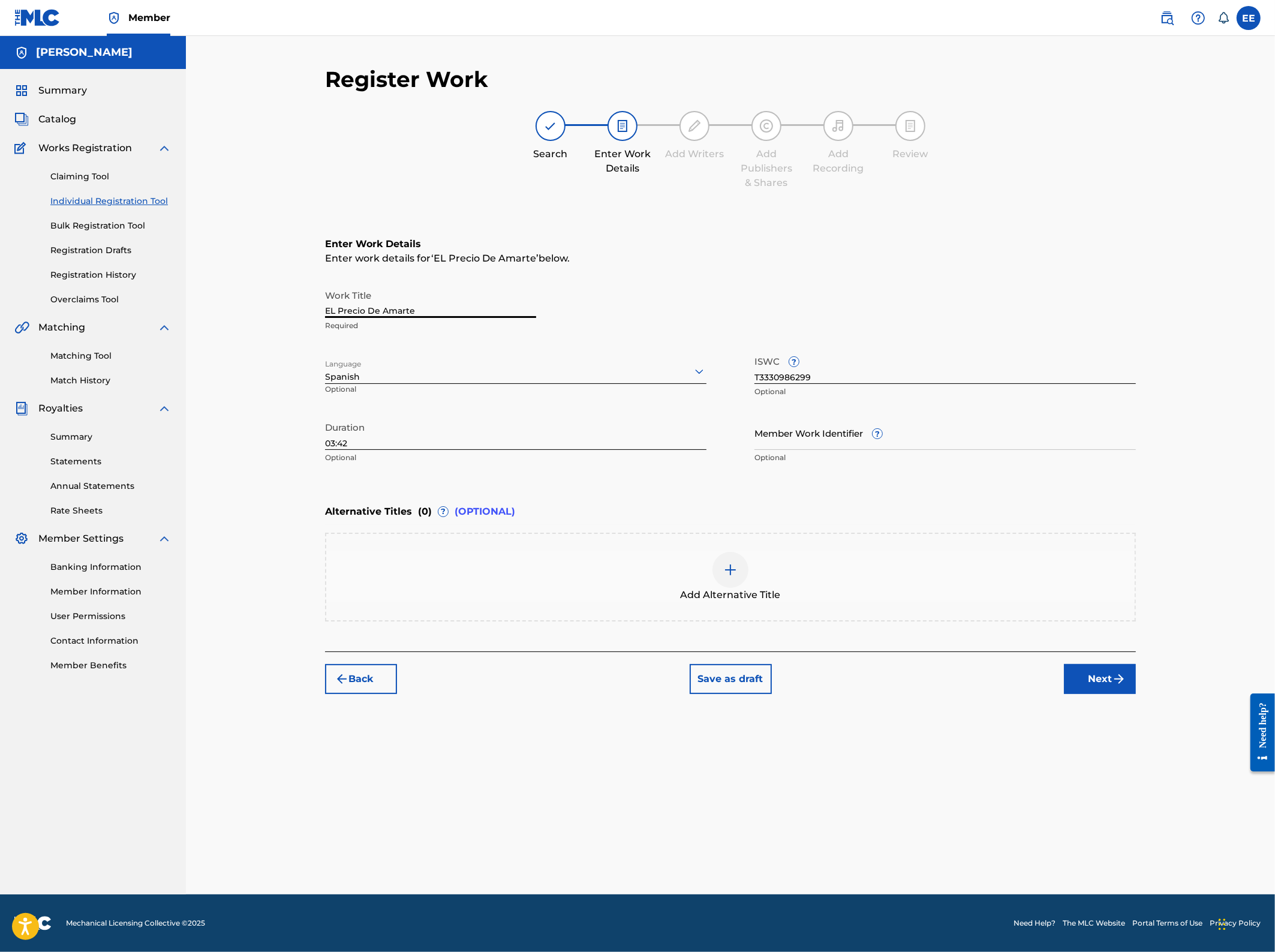
click at [368, 310] on input "EL Precio De Amarte" at bounding box center [431, 300] width 211 height 34
paste input "RECIO DE AMARTE"
type input "EL PRECIO DE AMARTE"
click at [277, 336] on div "Register Work Search Enter Work Details Add Writers Add Publishers & Shares Add…" at bounding box center [731, 465] width 1090 height 858
click at [1089, 678] on button "Next" at bounding box center [1100, 679] width 72 height 30
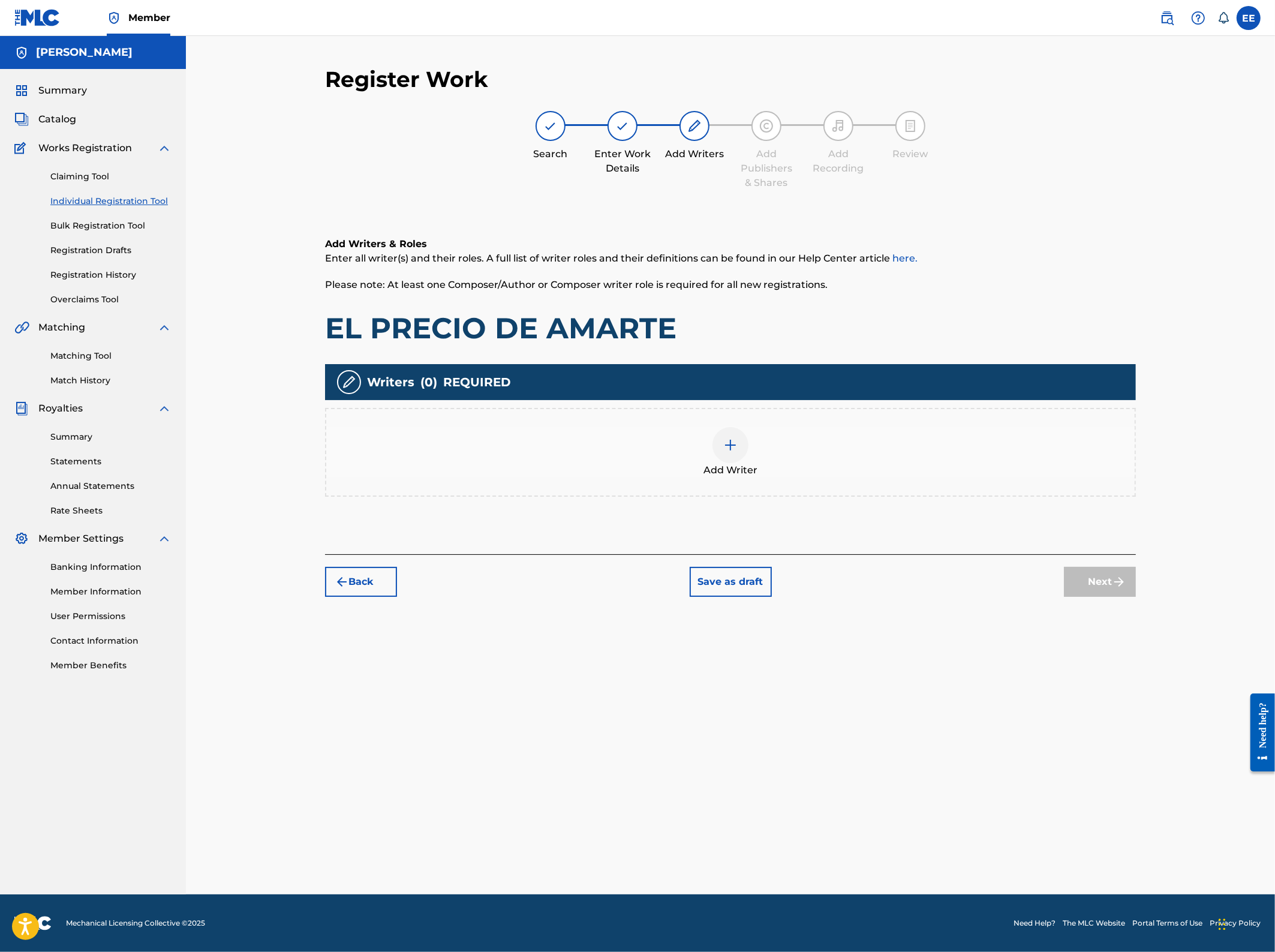
click at [725, 445] on img at bounding box center [731, 445] width 15 height 15
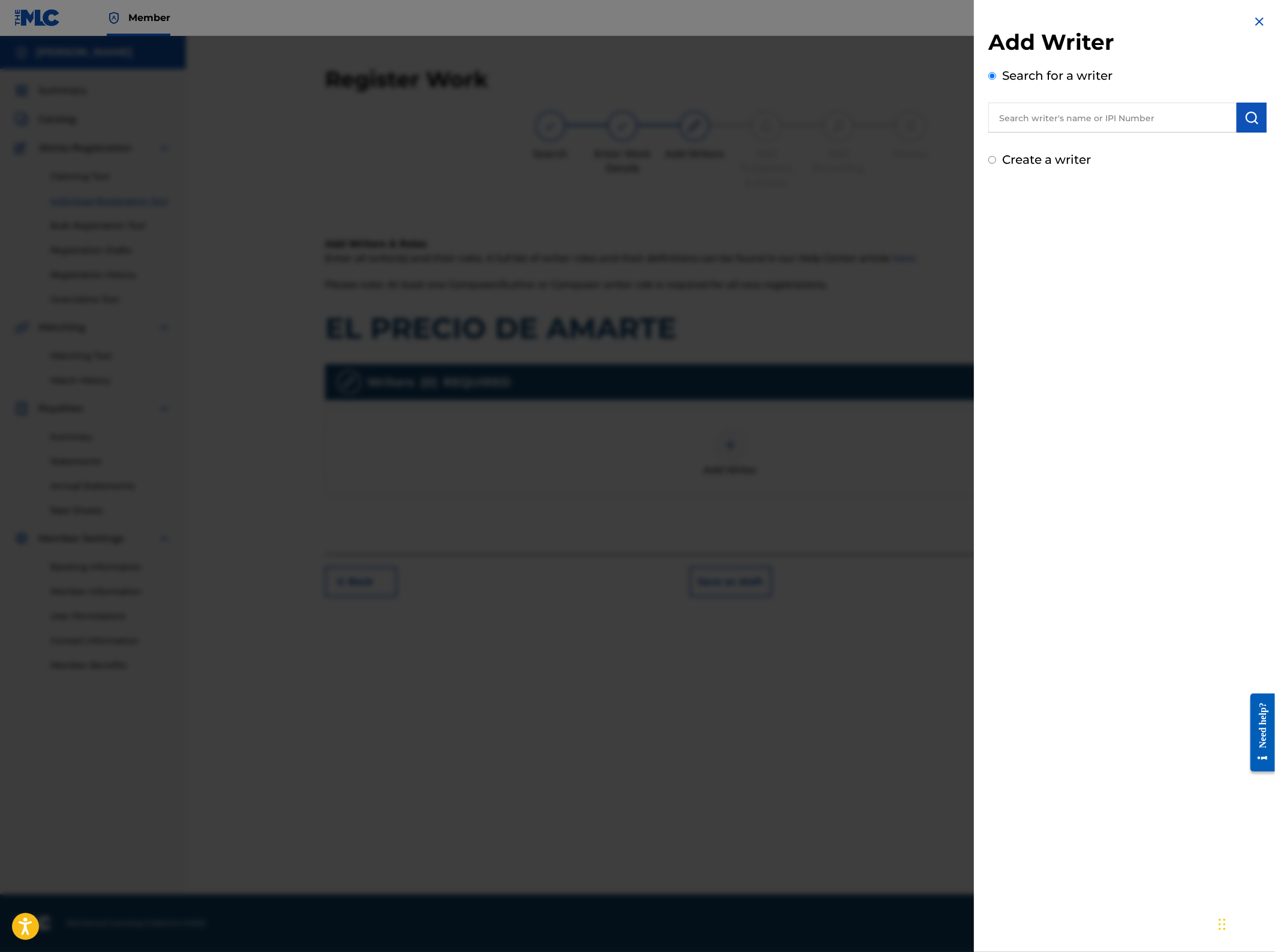
click at [1034, 111] on input "text" at bounding box center [1112, 117] width 248 height 30
paste input "01269263430"
type input "01269263430"
click at [1252, 112] on img "submit" at bounding box center [1252, 118] width 15 height 15
click at [1061, 111] on input "01269263430" at bounding box center [1112, 117] width 248 height 30
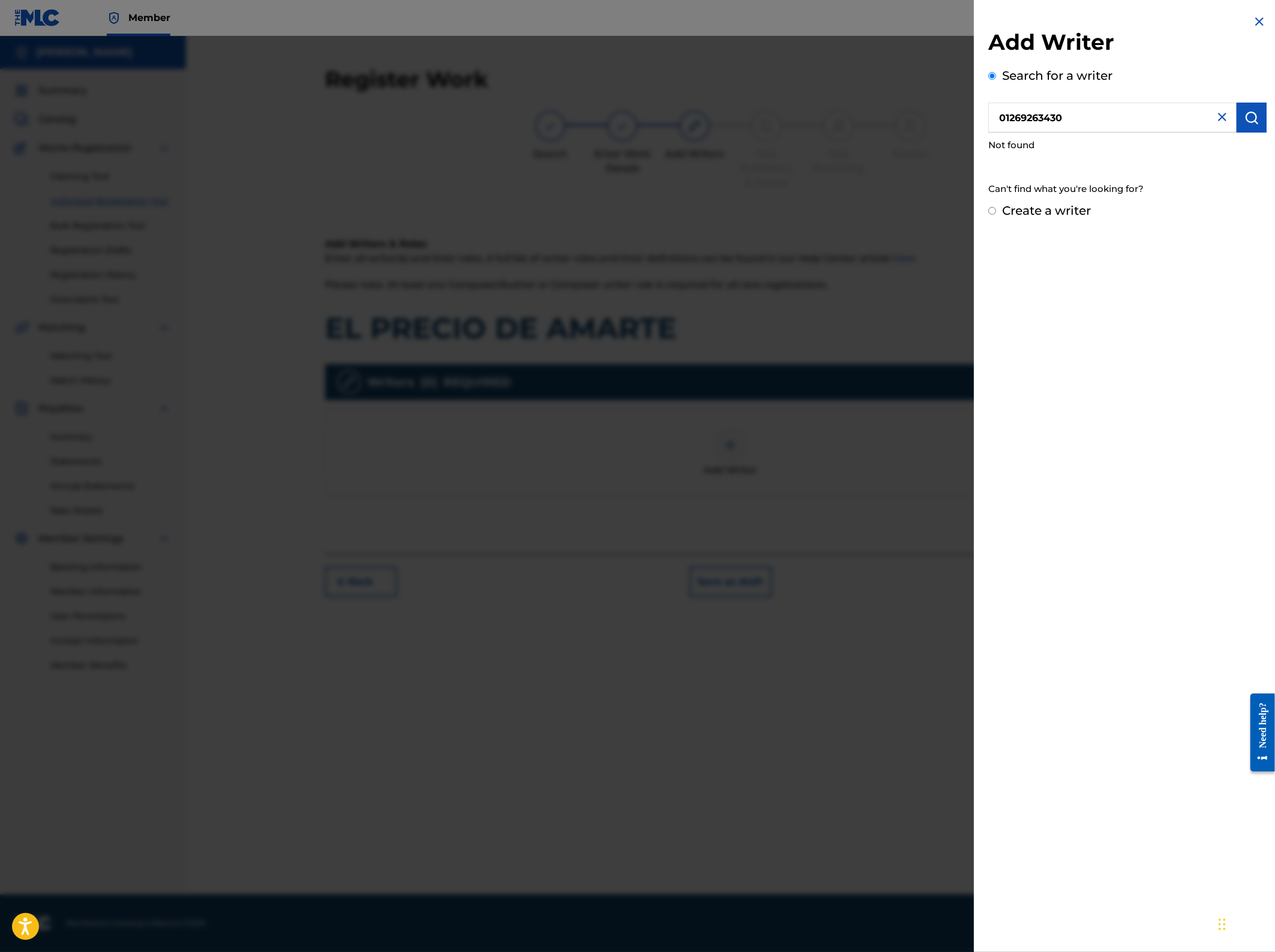
click at [1061, 111] on input "01269263430" at bounding box center [1112, 117] width 248 height 30
click at [1087, 148] on strong "espinal" at bounding box center [1105, 145] width 37 height 12
click at [1249, 122] on img "submit" at bounding box center [1252, 118] width 15 height 15
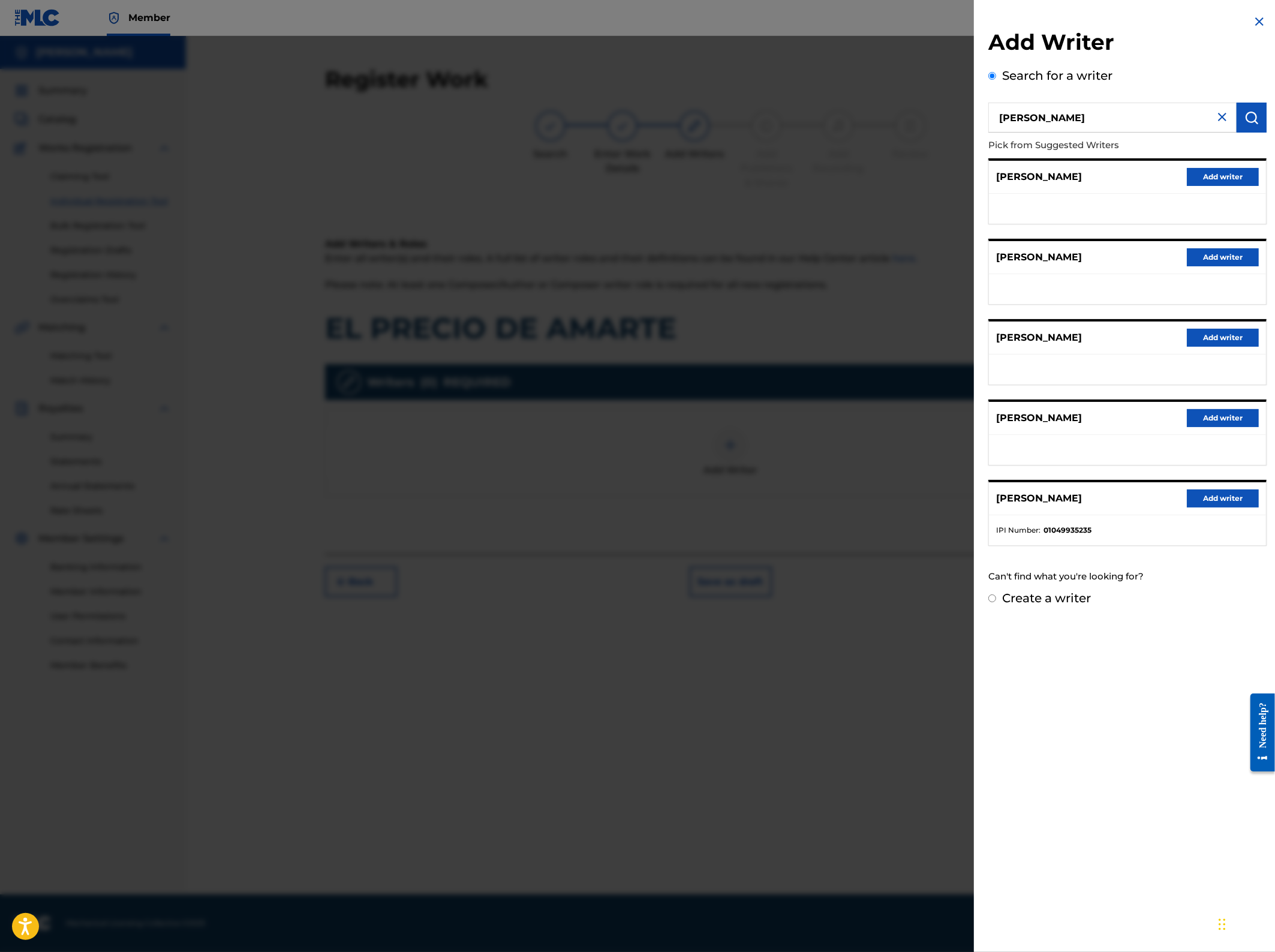
click at [1030, 118] on input "eddie espinal" at bounding box center [1112, 117] width 248 height 30
type input "eddie a espinal"
click at [1249, 117] on img "submit" at bounding box center [1252, 118] width 15 height 15
click at [1027, 321] on div "EDDIE ESPINAL Add writer" at bounding box center [1128, 338] width 277 height 33
click at [1036, 335] on p "EDDIE ESPINAL" at bounding box center [1039, 338] width 86 height 15
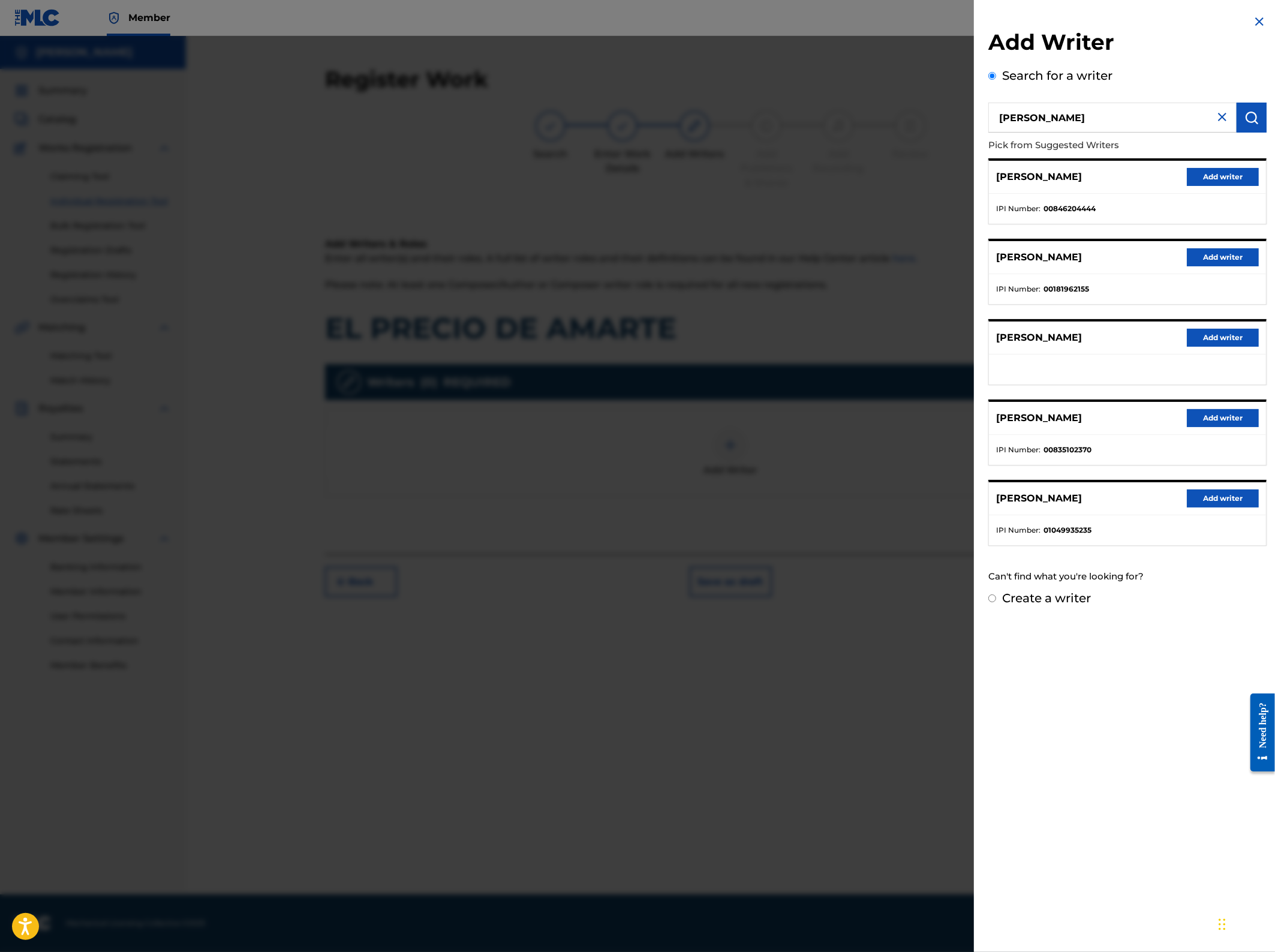
click at [1218, 119] on img at bounding box center [1223, 117] width 15 height 15
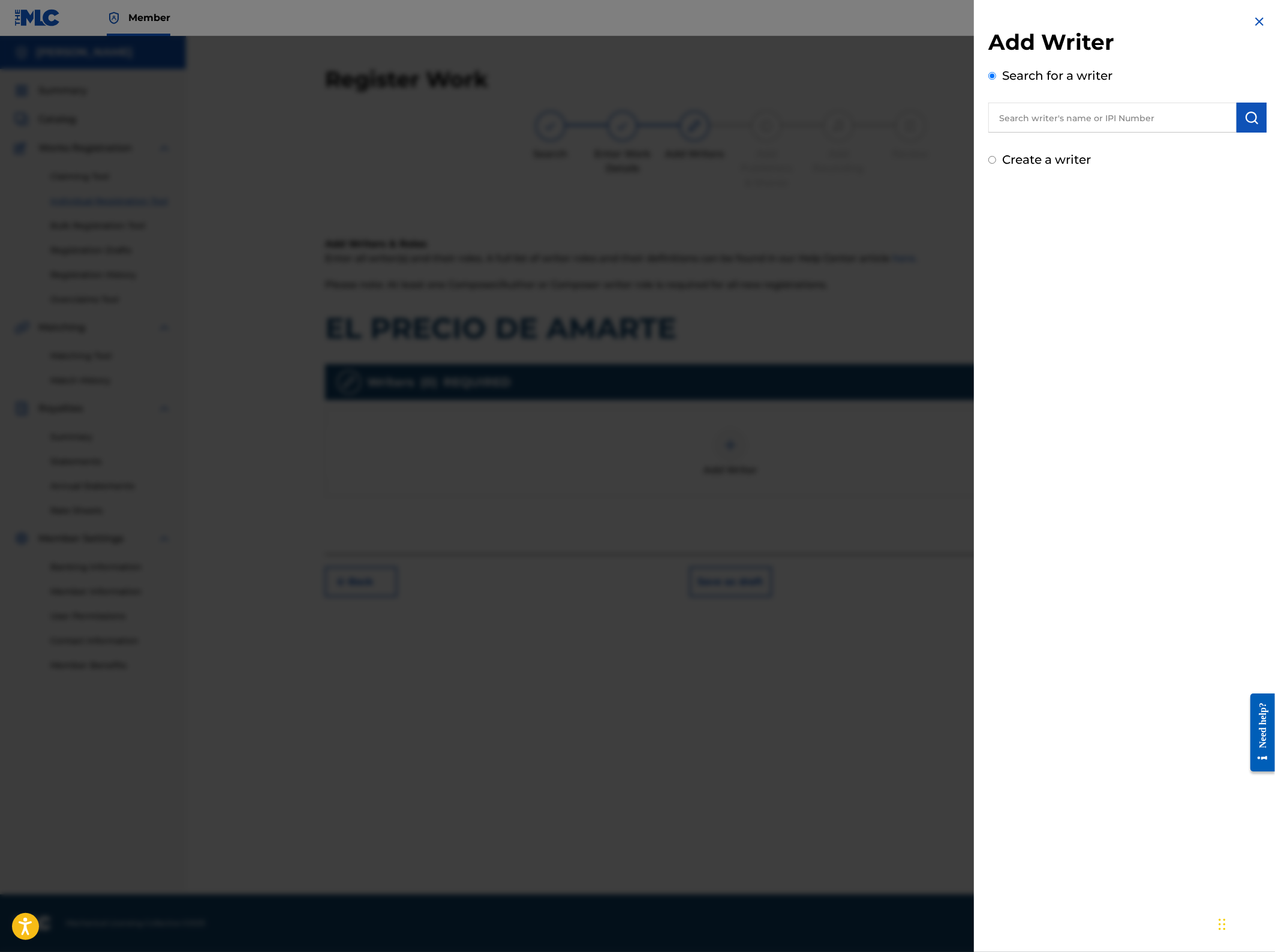
click at [995, 151] on div "Create a writer" at bounding box center [1128, 160] width 278 height 18
click at [993, 162] on input "Create a writer" at bounding box center [992, 160] width 8 height 8
radio input "false"
radio input "true"
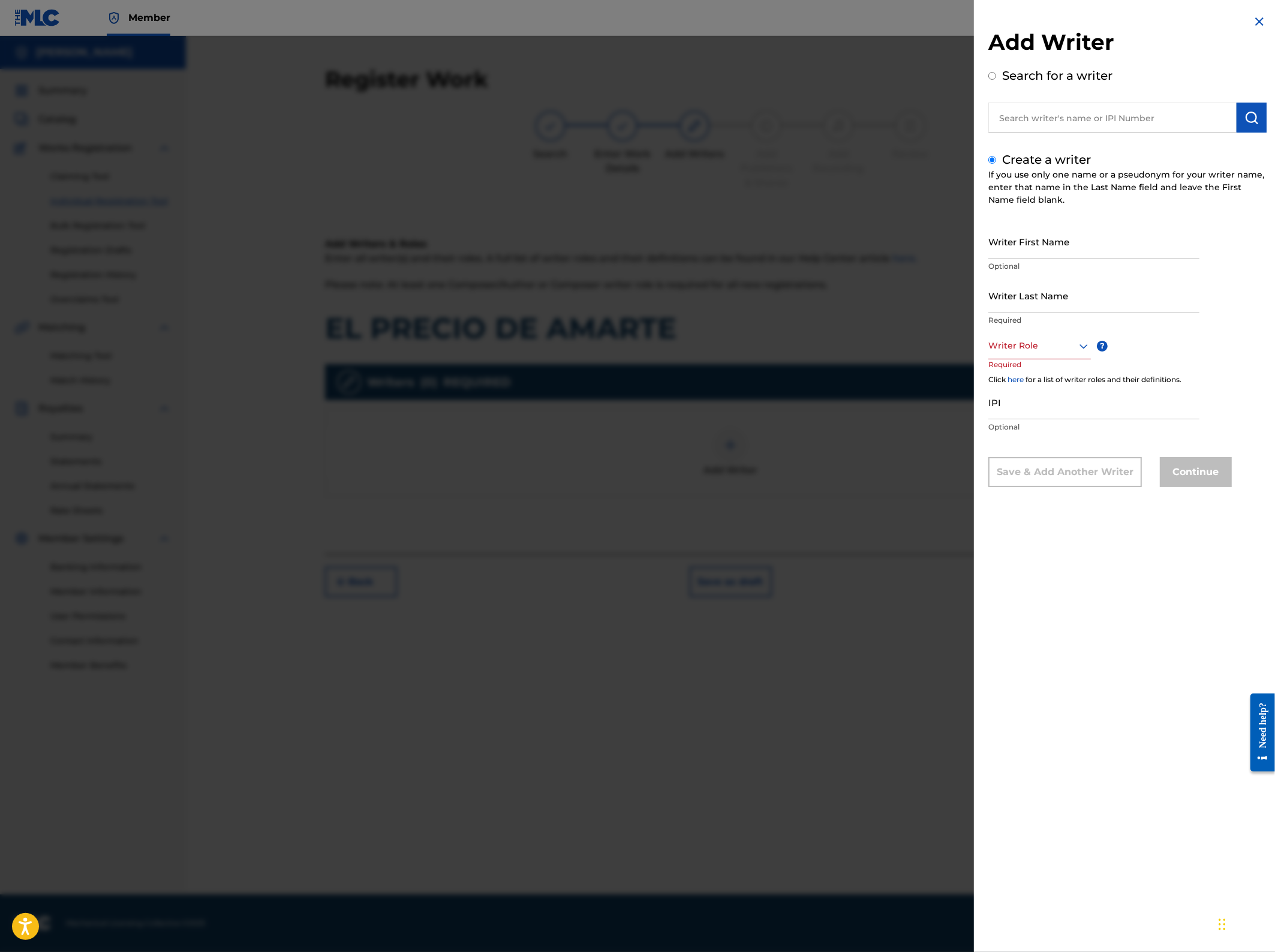
click at [1092, 248] on input "Writer First Name" at bounding box center [1094, 241] width 211 height 34
type input "Eddie A"
type input "[PERSON_NAME]"
click at [1064, 339] on div at bounding box center [1040, 346] width 103 height 15
click at [1036, 373] on div "Composer/Author" at bounding box center [1040, 373] width 101 height 27
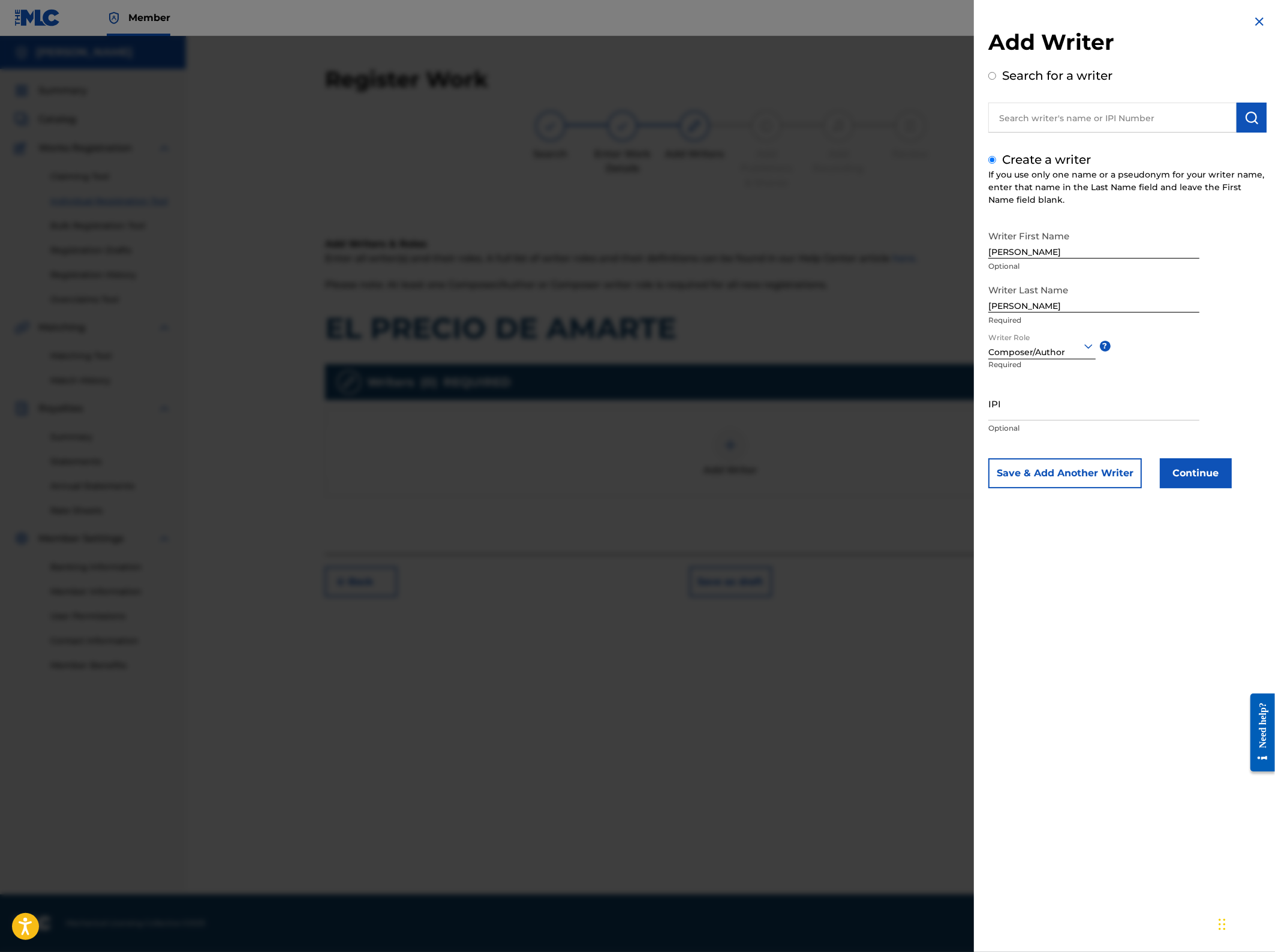
click at [1052, 352] on div at bounding box center [1042, 346] width 108 height 15
click at [1049, 366] on div "Composer/Author" at bounding box center [1042, 373] width 106 height 27
click at [1016, 403] on input "IPI" at bounding box center [1094, 404] width 211 height 34
paste input "01269263430"
type input "01269263430"
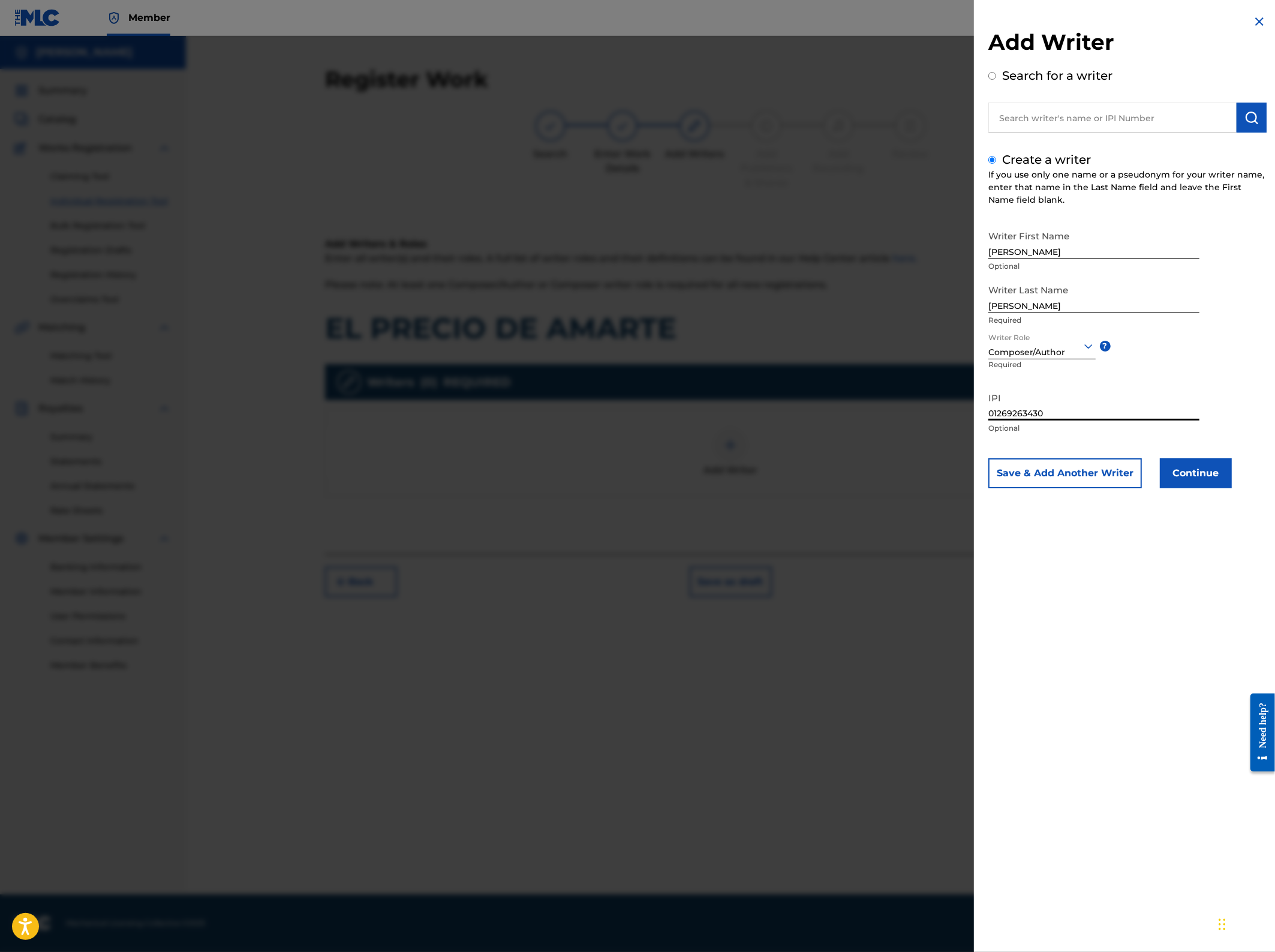
click at [1188, 479] on button "Continue" at bounding box center [1196, 473] width 72 height 30
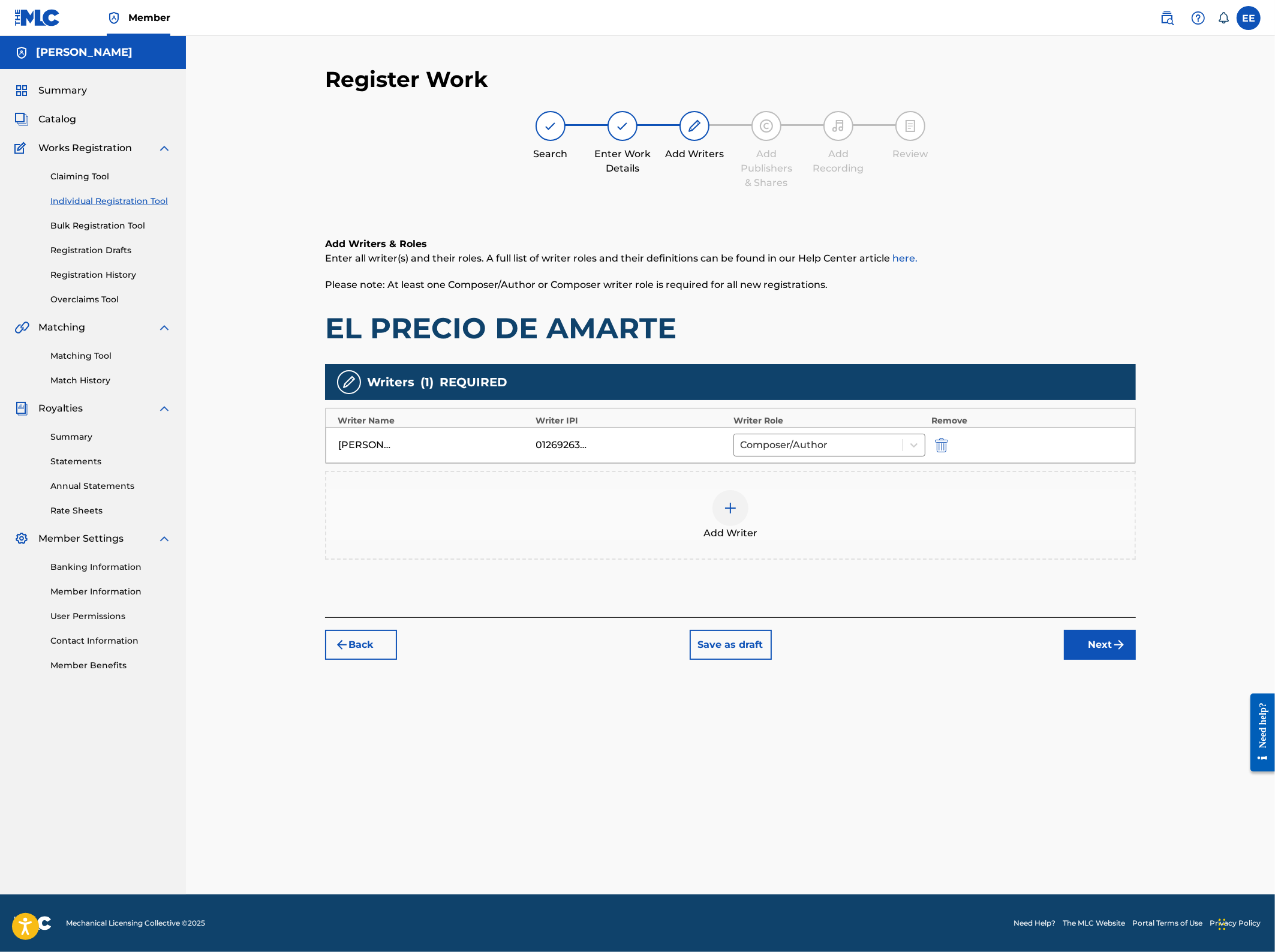
click at [1107, 645] on button "Next" at bounding box center [1100, 644] width 72 height 30
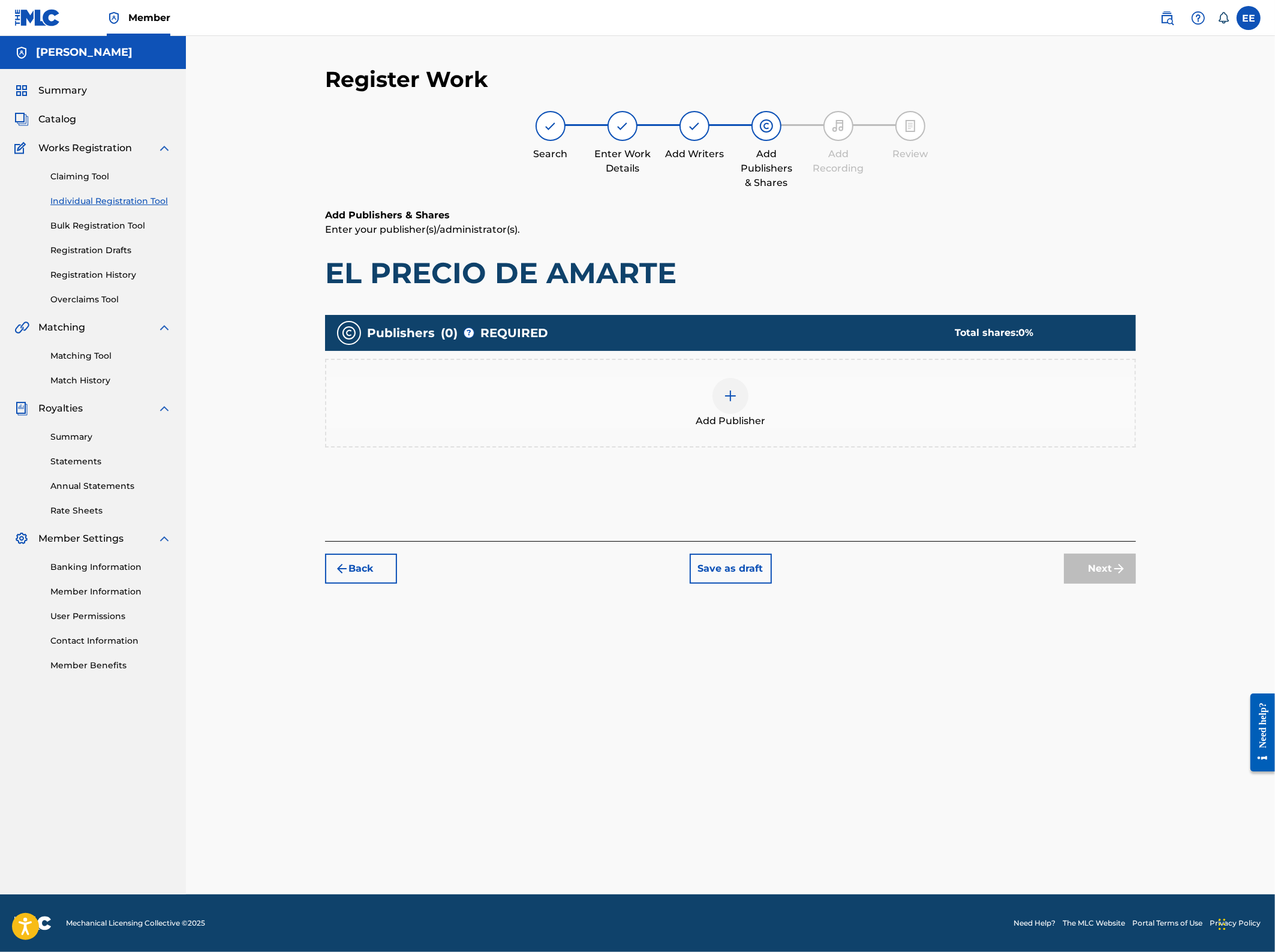
click at [731, 397] on img at bounding box center [731, 396] width 15 height 15
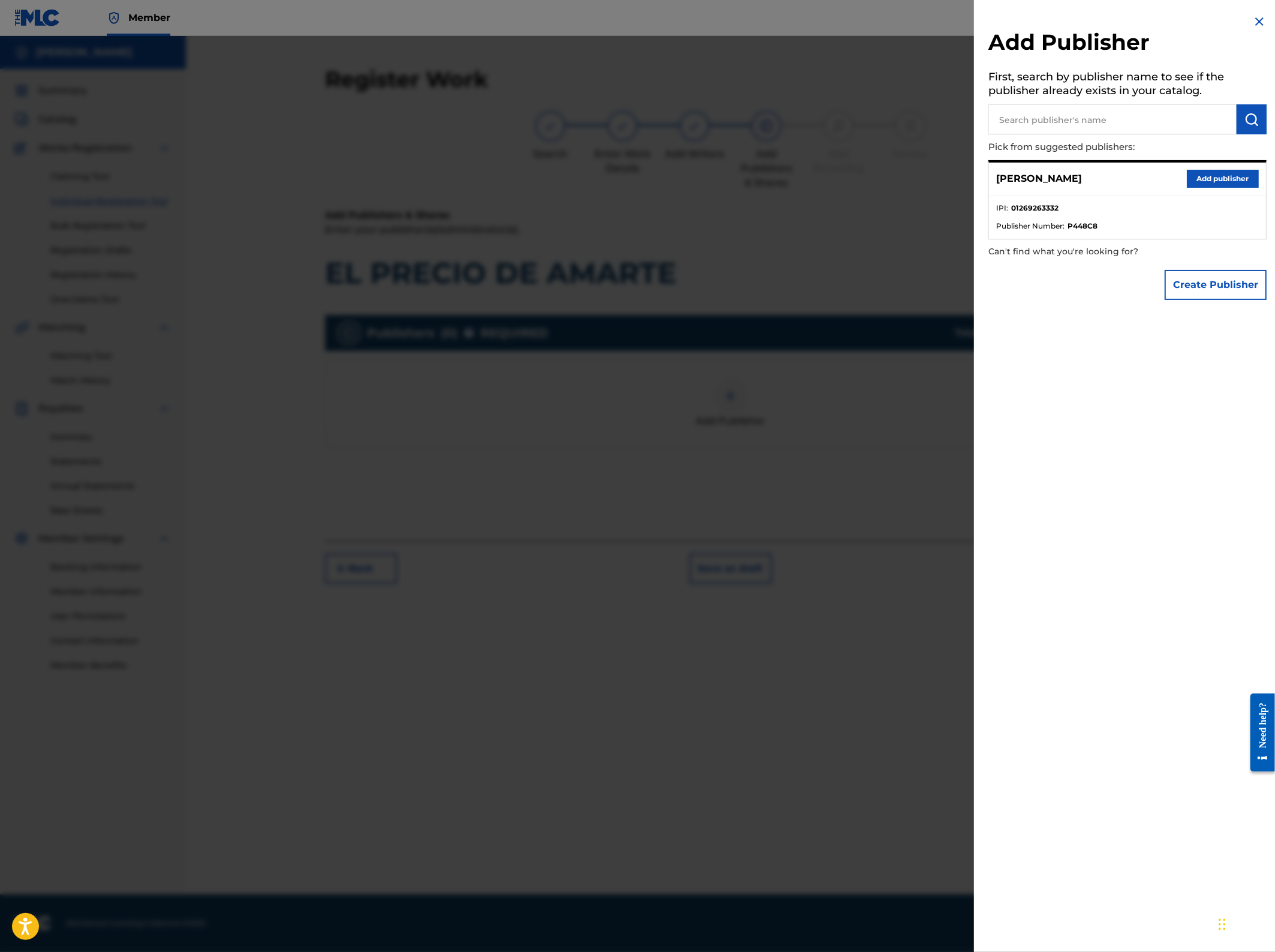
click at [1036, 122] on input "text" at bounding box center [1112, 119] width 248 height 30
type input "SongTrust"
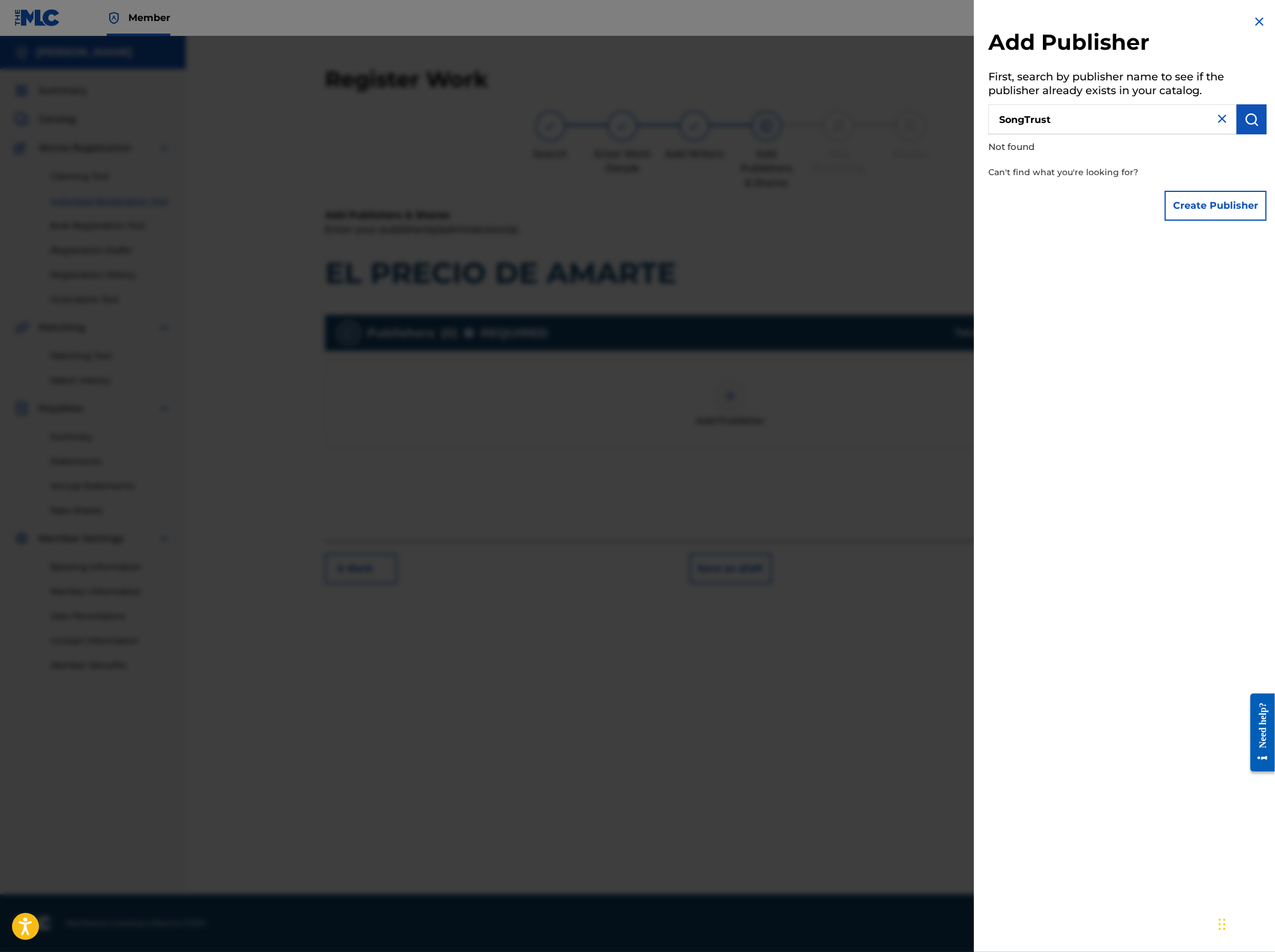
drag, startPoint x: 1061, startPoint y: 122, endPoint x: 951, endPoint y: 114, distance: 110.3
click at [951, 114] on div "Add Publisher First, search by publisher name to see if the publisher already e…" at bounding box center [637, 494] width 1275 height 916
click at [1209, 205] on button "Create Publisher" at bounding box center [1216, 205] width 102 height 30
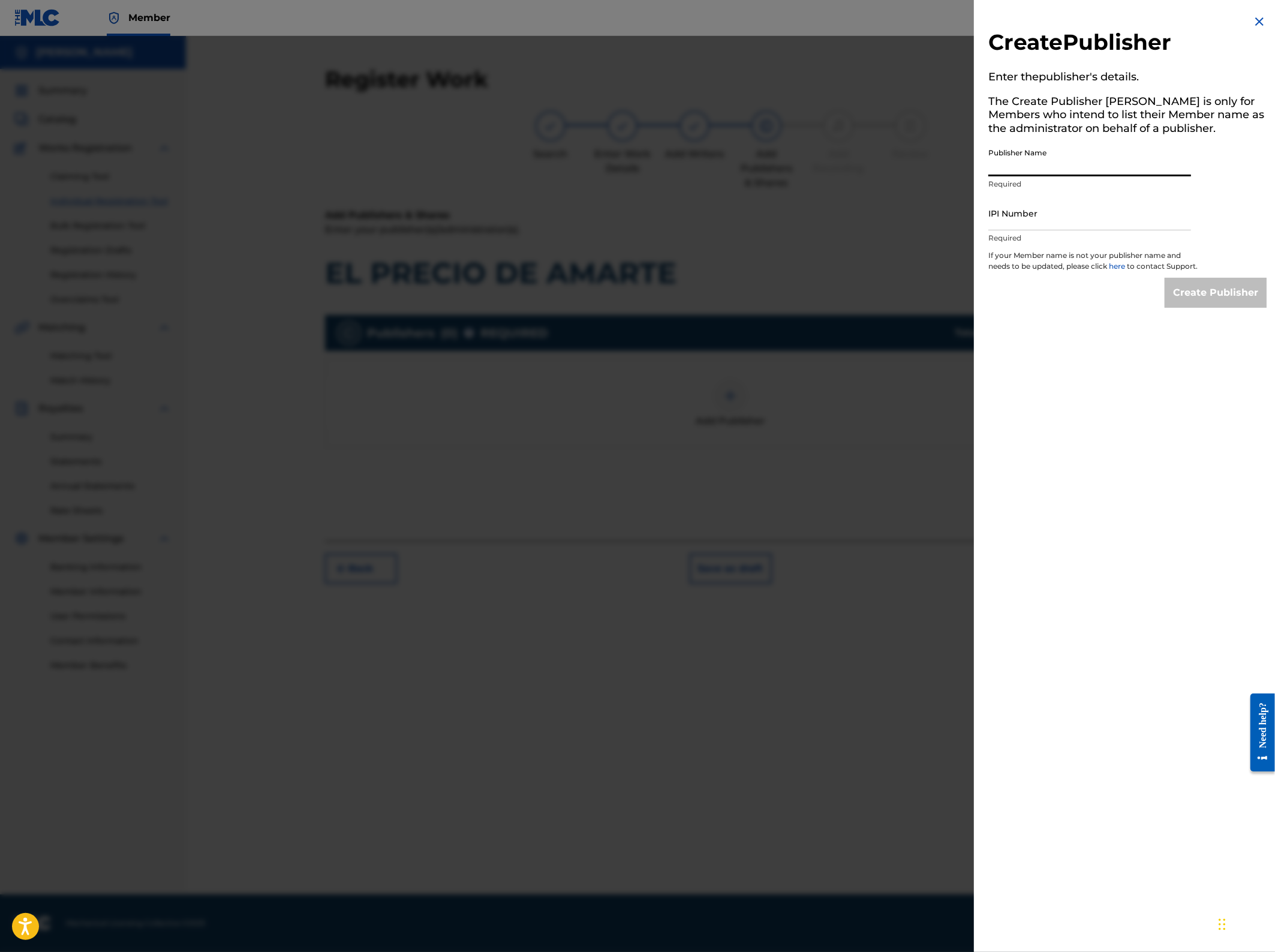
click at [1066, 164] on input "Publisher Name" at bounding box center [1090, 159] width 203 height 34
click at [1023, 220] on input "IPI Number" at bounding box center [1090, 213] width 203 height 34
paste input "613926842"
type input "613926842"
click at [1018, 164] on input "Publisher Name" at bounding box center [1090, 159] width 203 height 34
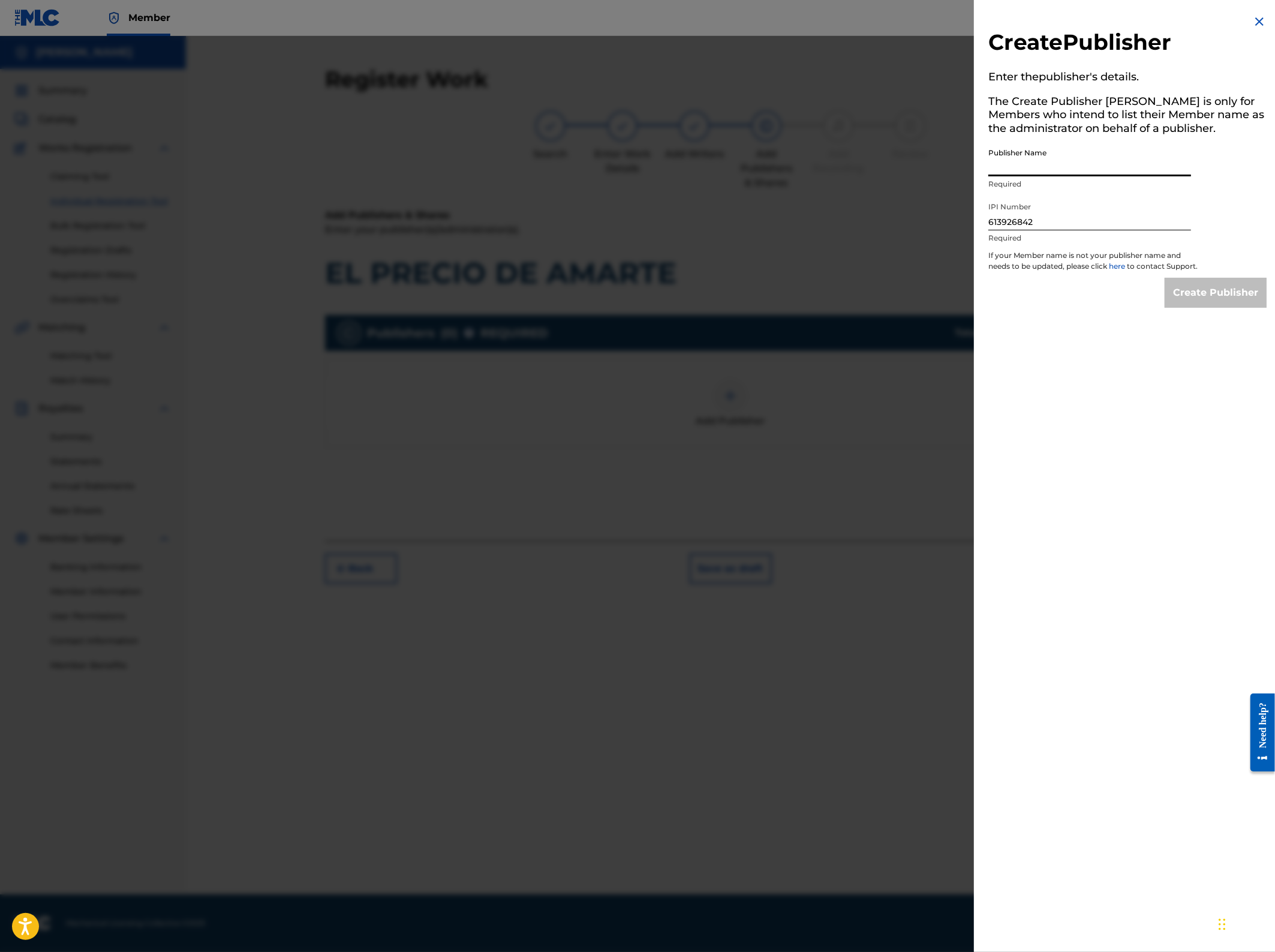
paste input "Songtrust Ave"
type input "Songtrust Ave"
click at [1227, 305] on input "Create Publisher" at bounding box center [1216, 292] width 102 height 30
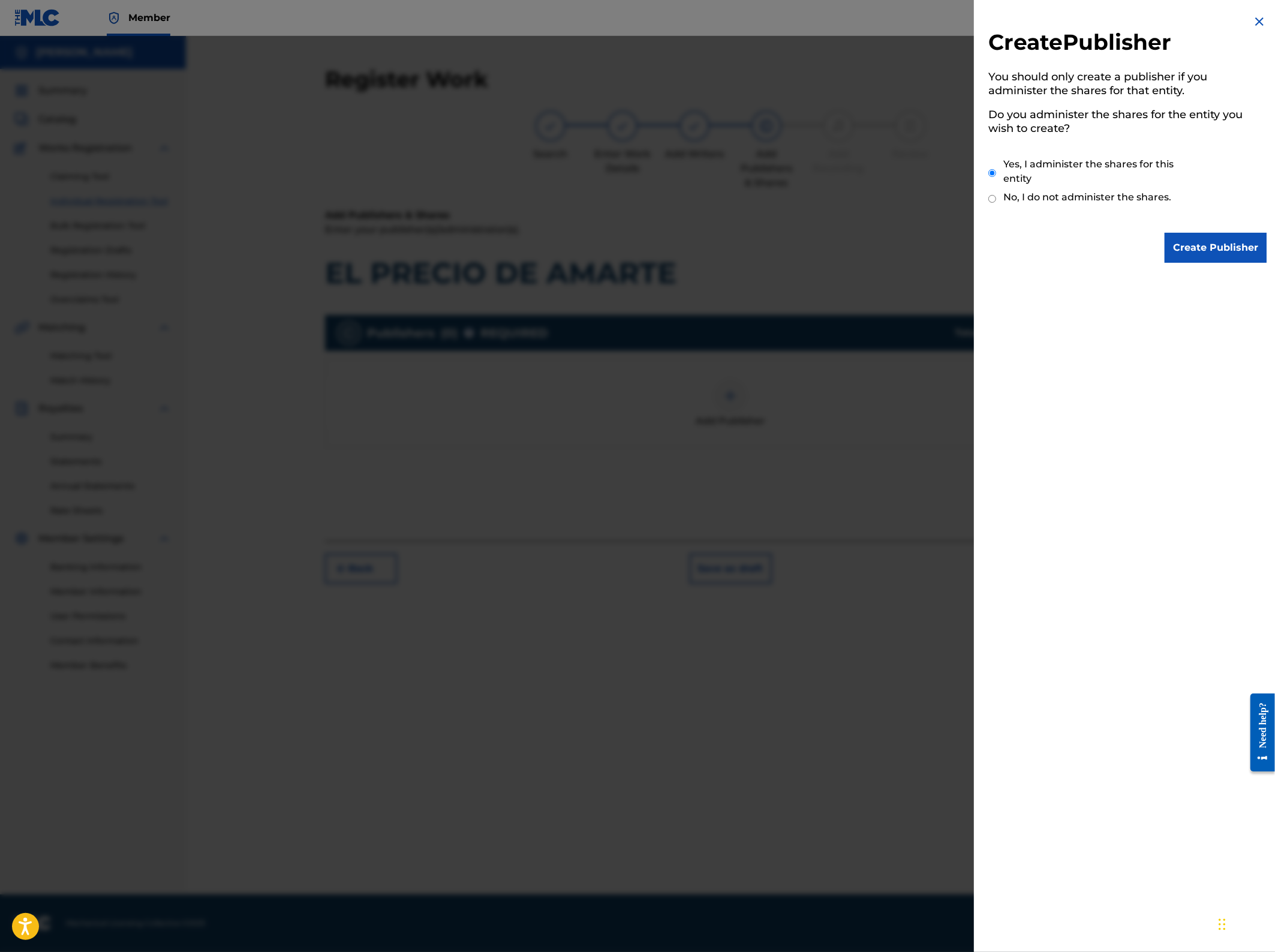
click at [992, 198] on input "No, I do not administer the shares." at bounding box center [992, 199] width 8 height 12
radio input "true"
click at [1204, 244] on input "Create Publisher" at bounding box center [1216, 248] width 102 height 30
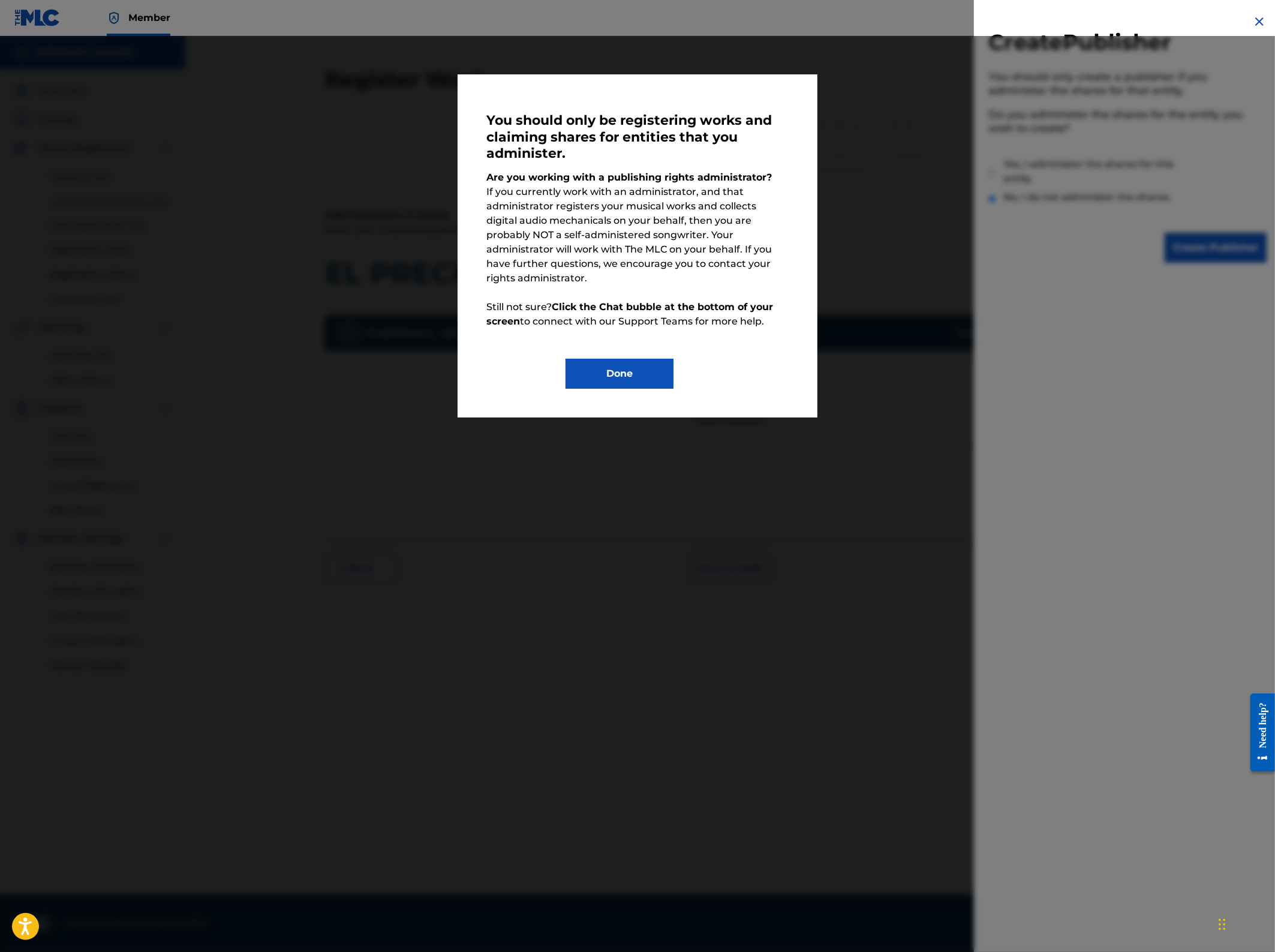
click at [617, 359] on button "Done" at bounding box center [619, 373] width 108 height 30
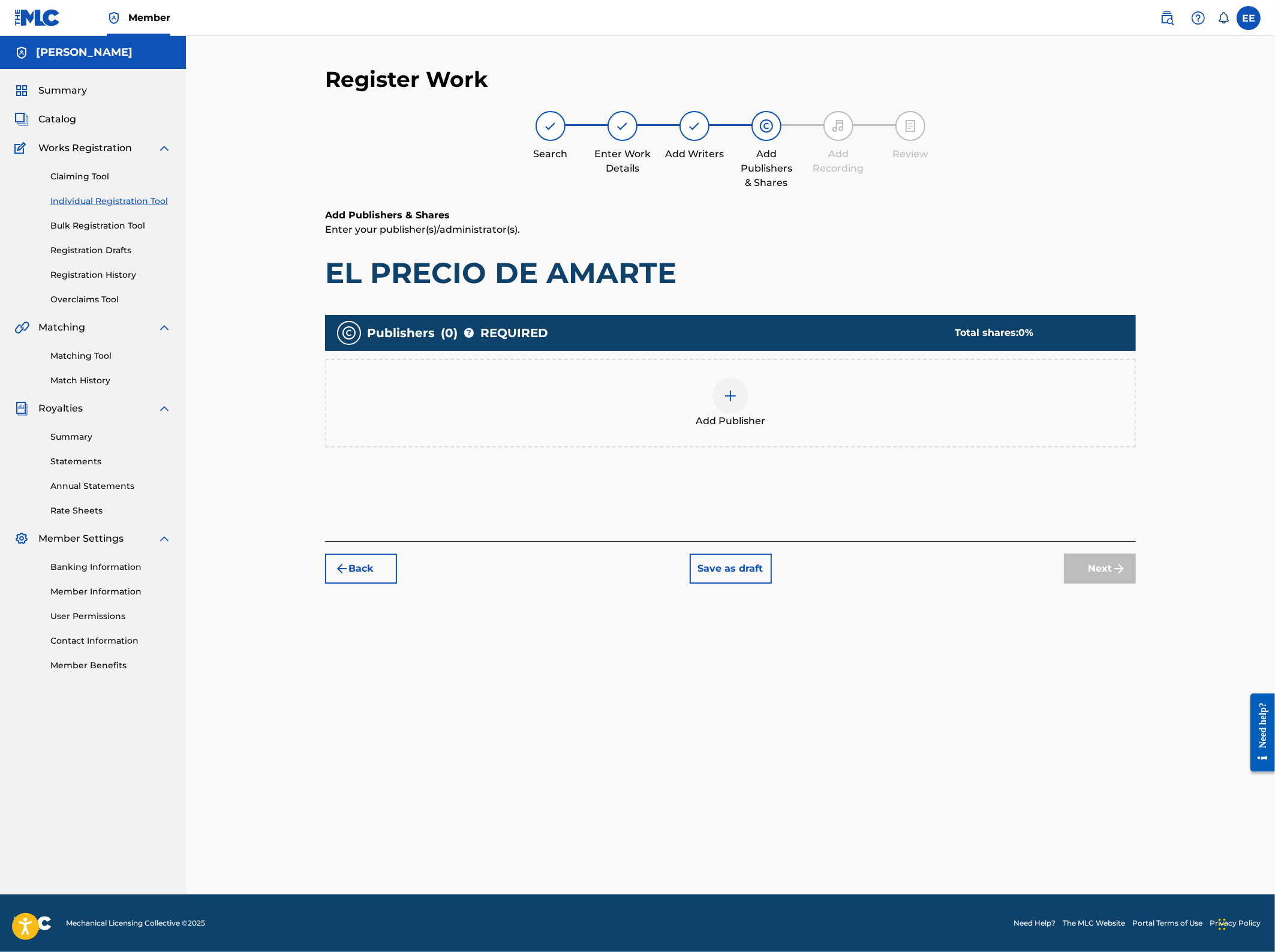
click at [48, 85] on span "Summary" at bounding box center [62, 91] width 48 height 15
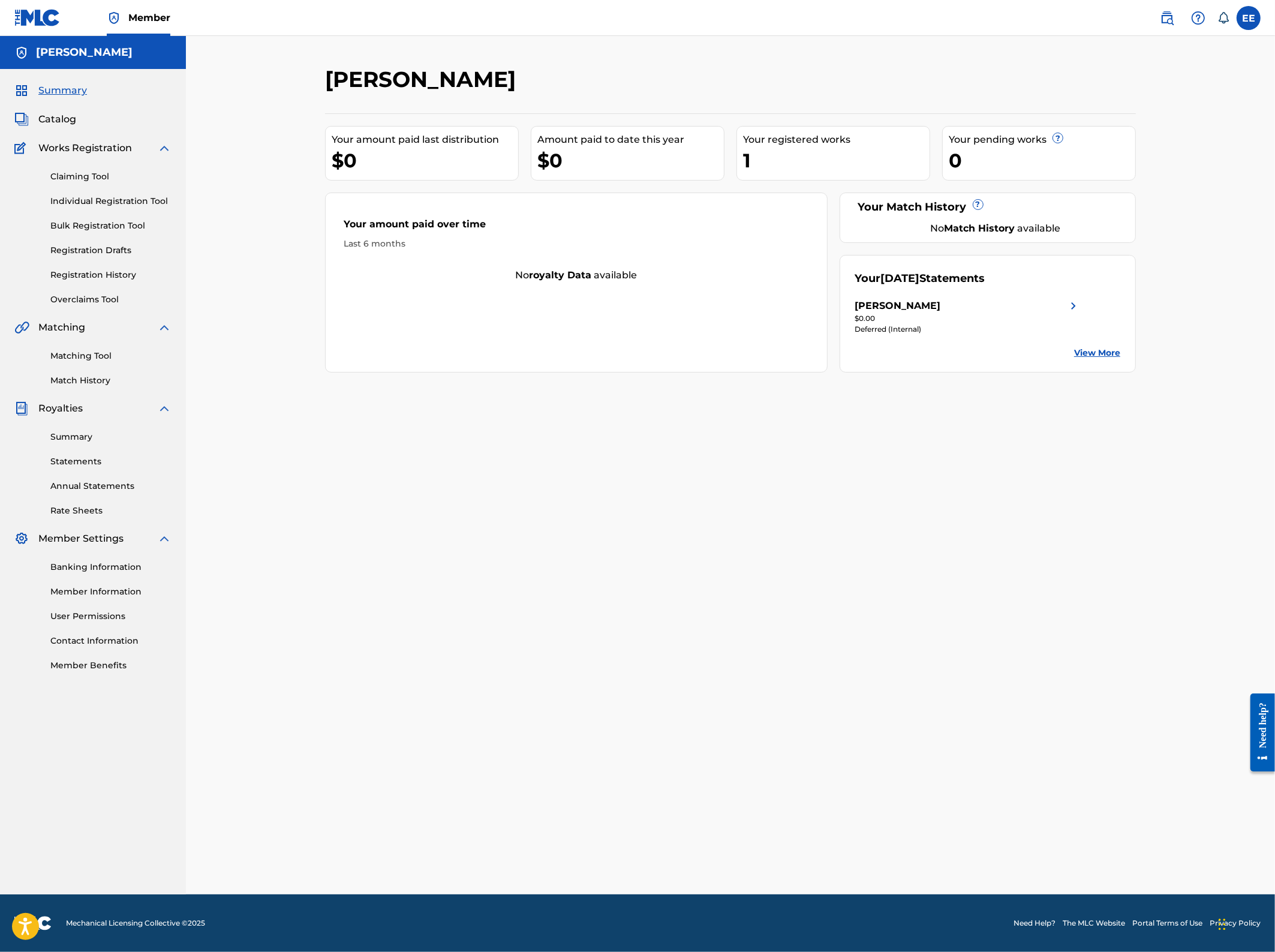
click at [1005, 309] on div "[PERSON_NAME]" at bounding box center [968, 306] width 226 height 15
click at [73, 126] on span "Catalog" at bounding box center [57, 119] width 38 height 15
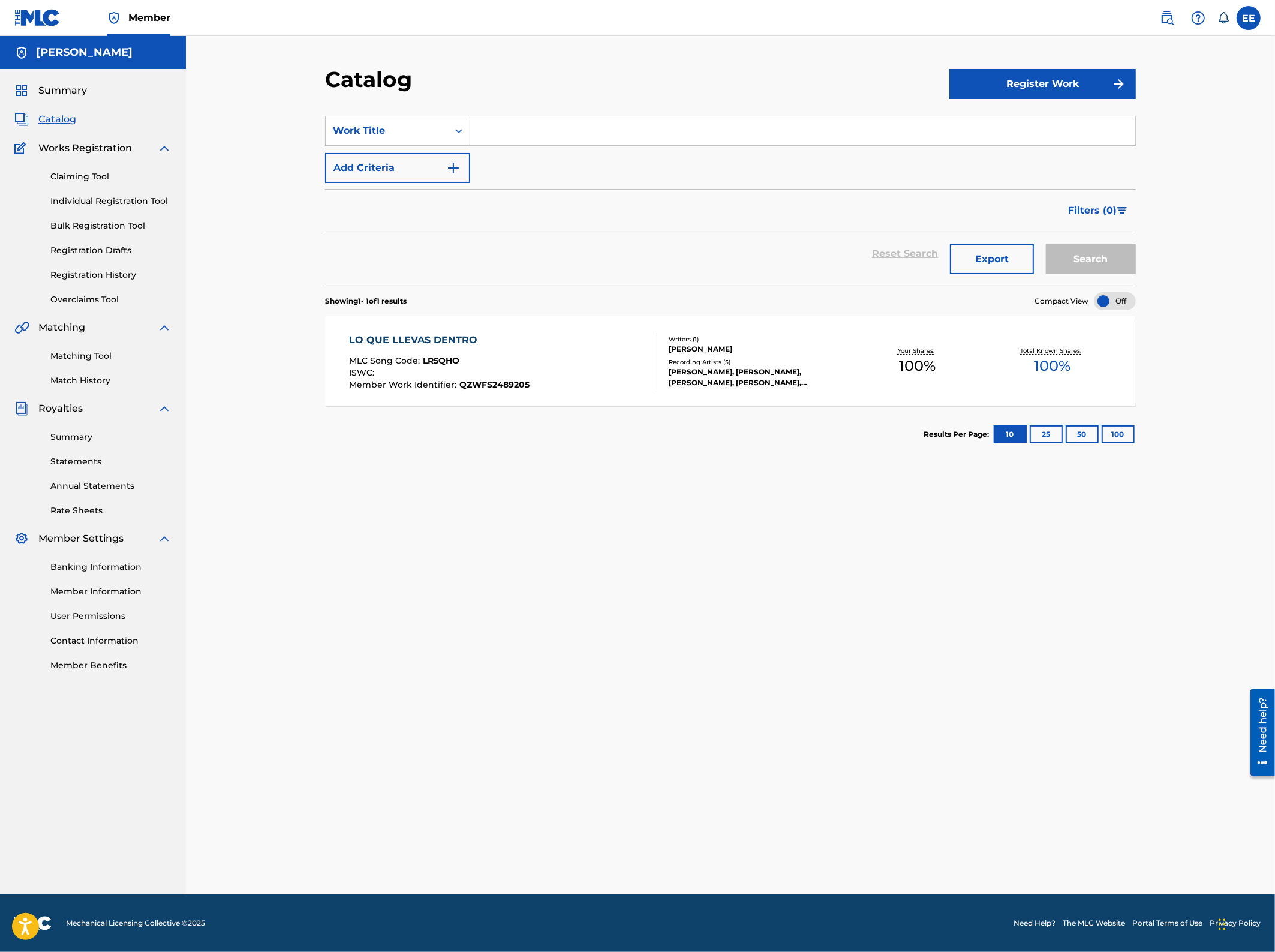
click at [567, 337] on div "LO QUE LLEVAS DENTRO MLC Song Code : LR5QHO ISWC : Member Work Identifier : QZW…" at bounding box center [504, 361] width 308 height 56
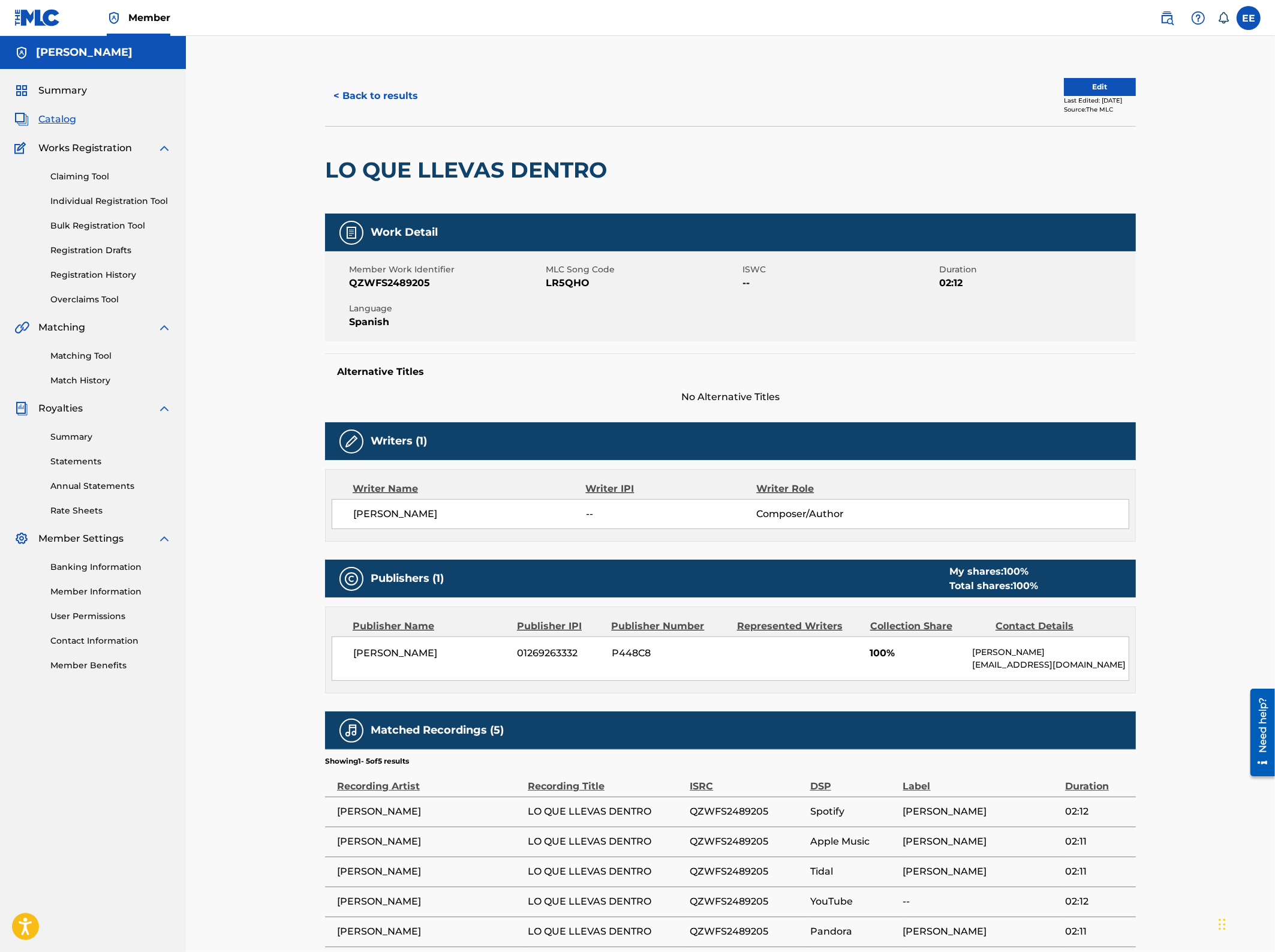
click at [1079, 90] on button "Edit" at bounding box center [1100, 86] width 72 height 18
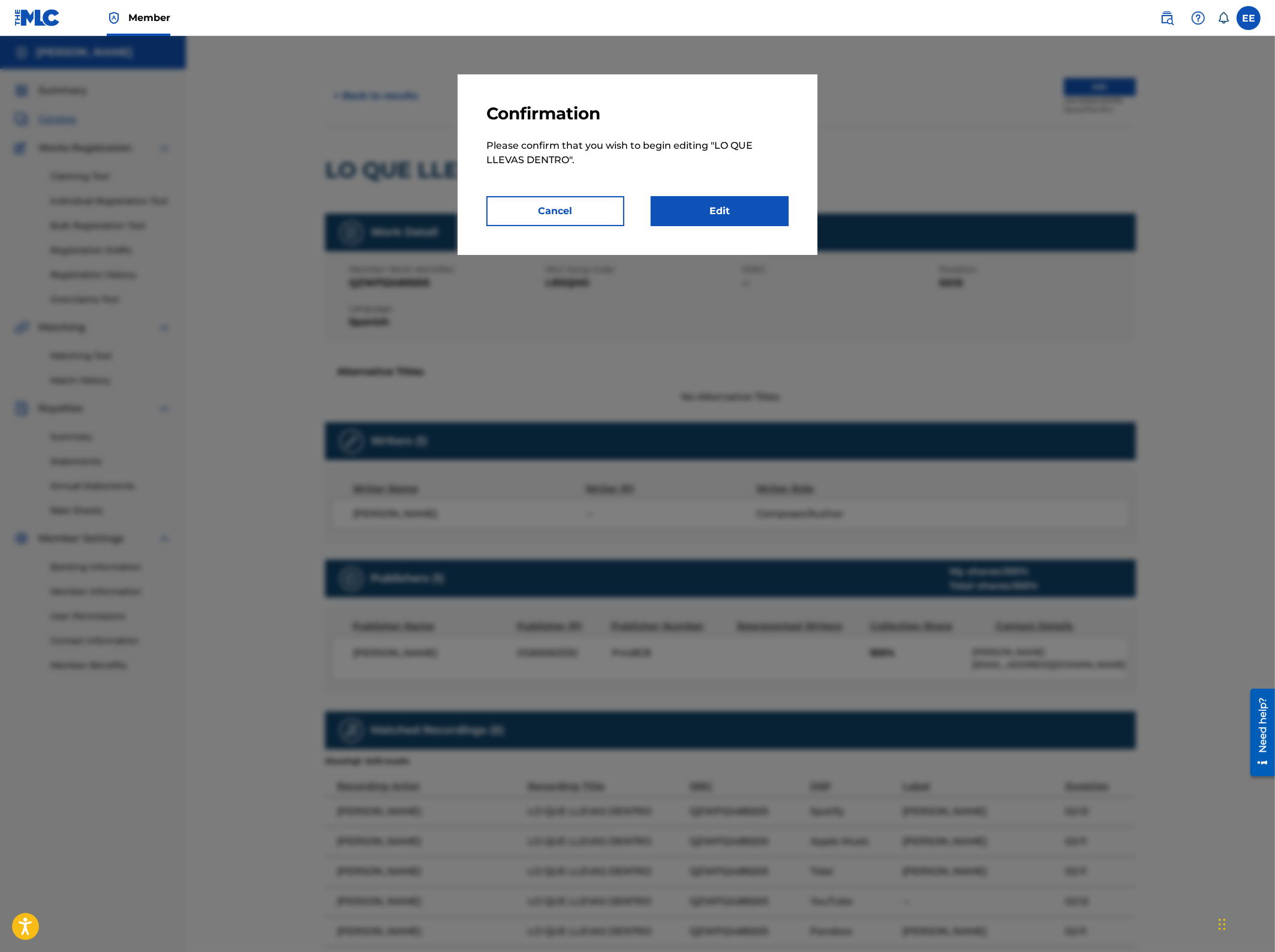
click at [711, 211] on link "Edit" at bounding box center [720, 211] width 138 height 30
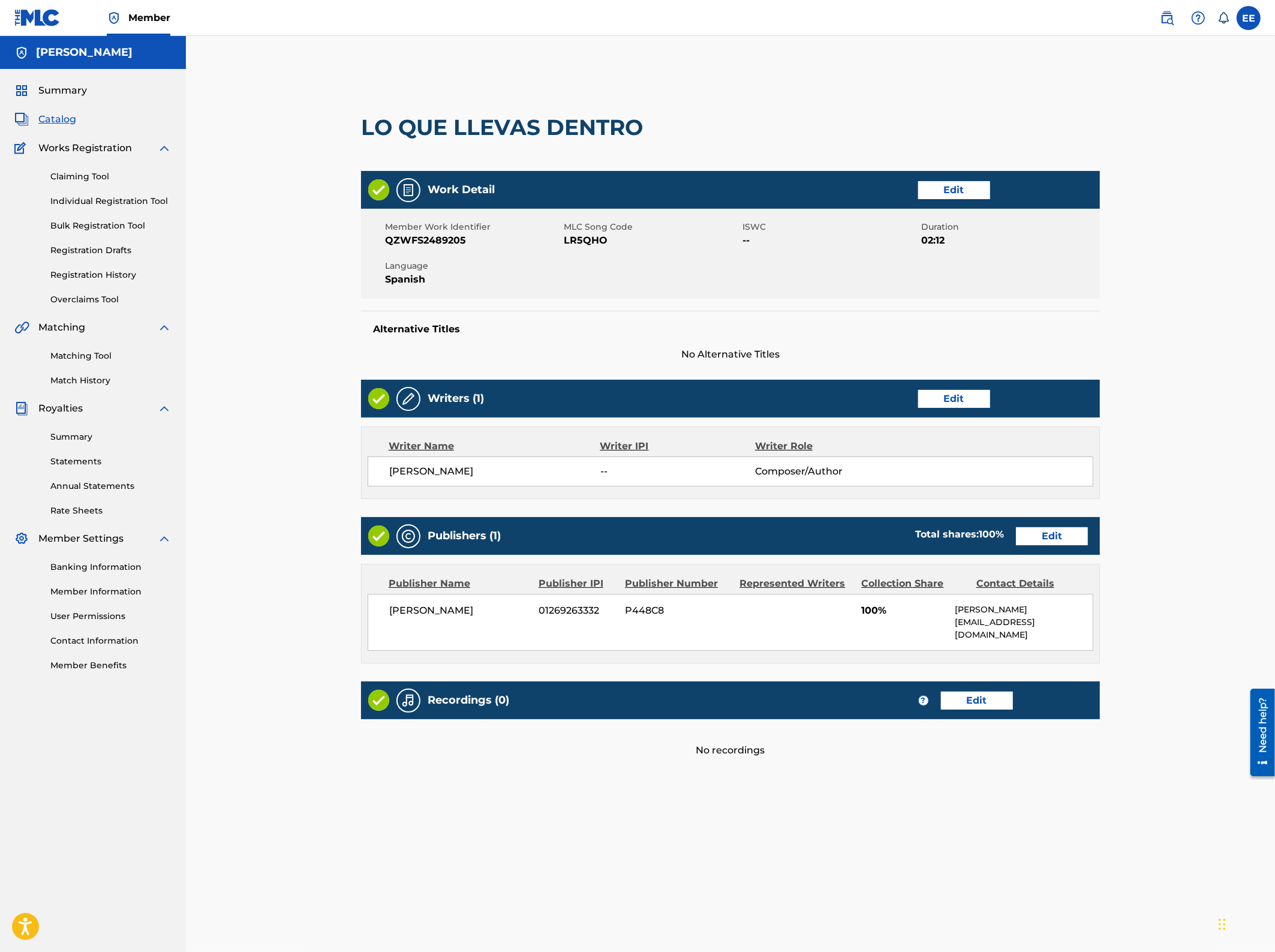
click at [967, 401] on link "Edit" at bounding box center [954, 398] width 72 height 18
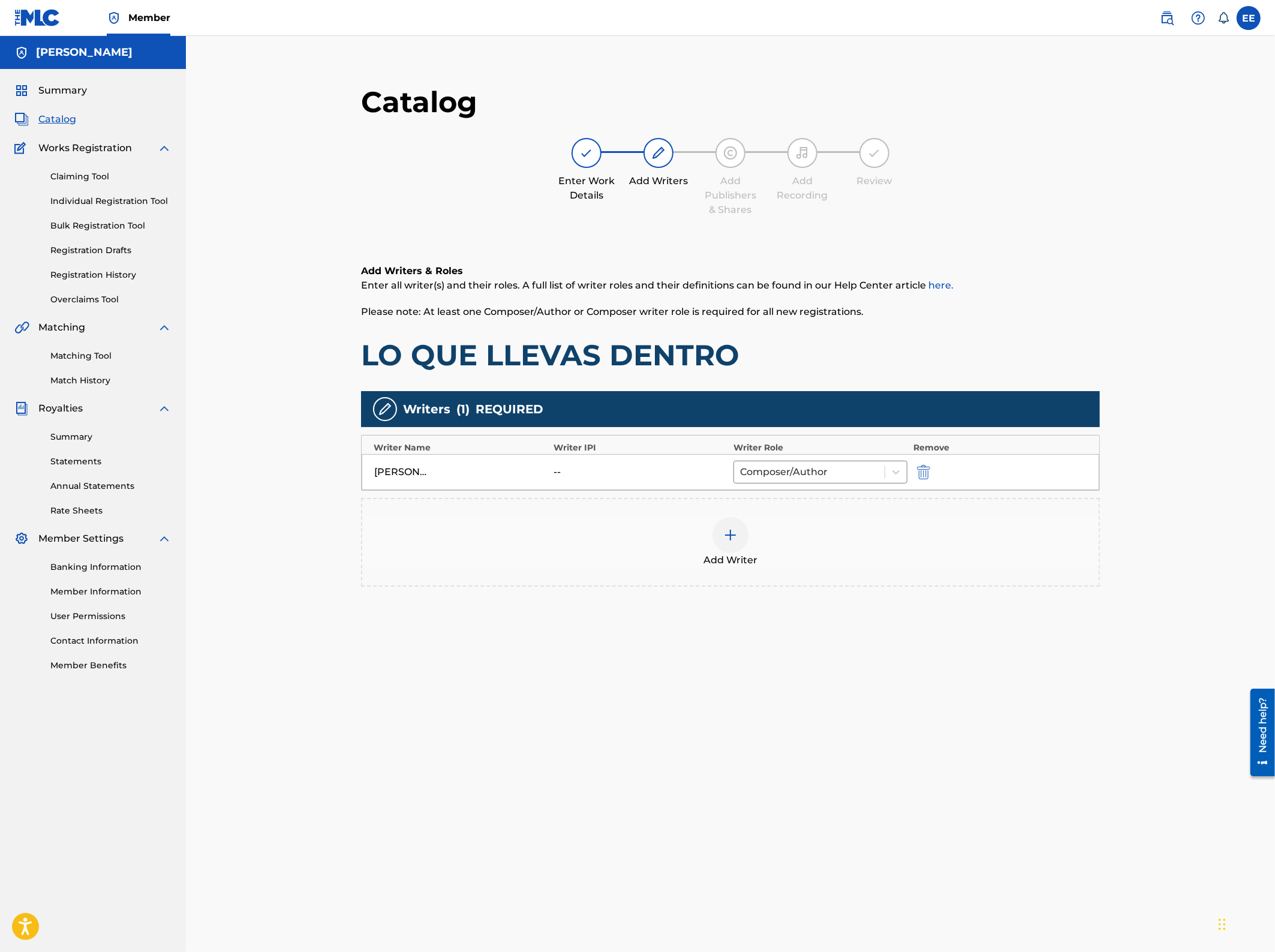
click at [597, 465] on div "--" at bounding box center [581, 472] width 54 height 15
click at [406, 477] on div "EDDIE ESPINAL" at bounding box center [401, 472] width 54 height 15
click at [733, 535] on img at bounding box center [731, 535] width 15 height 15
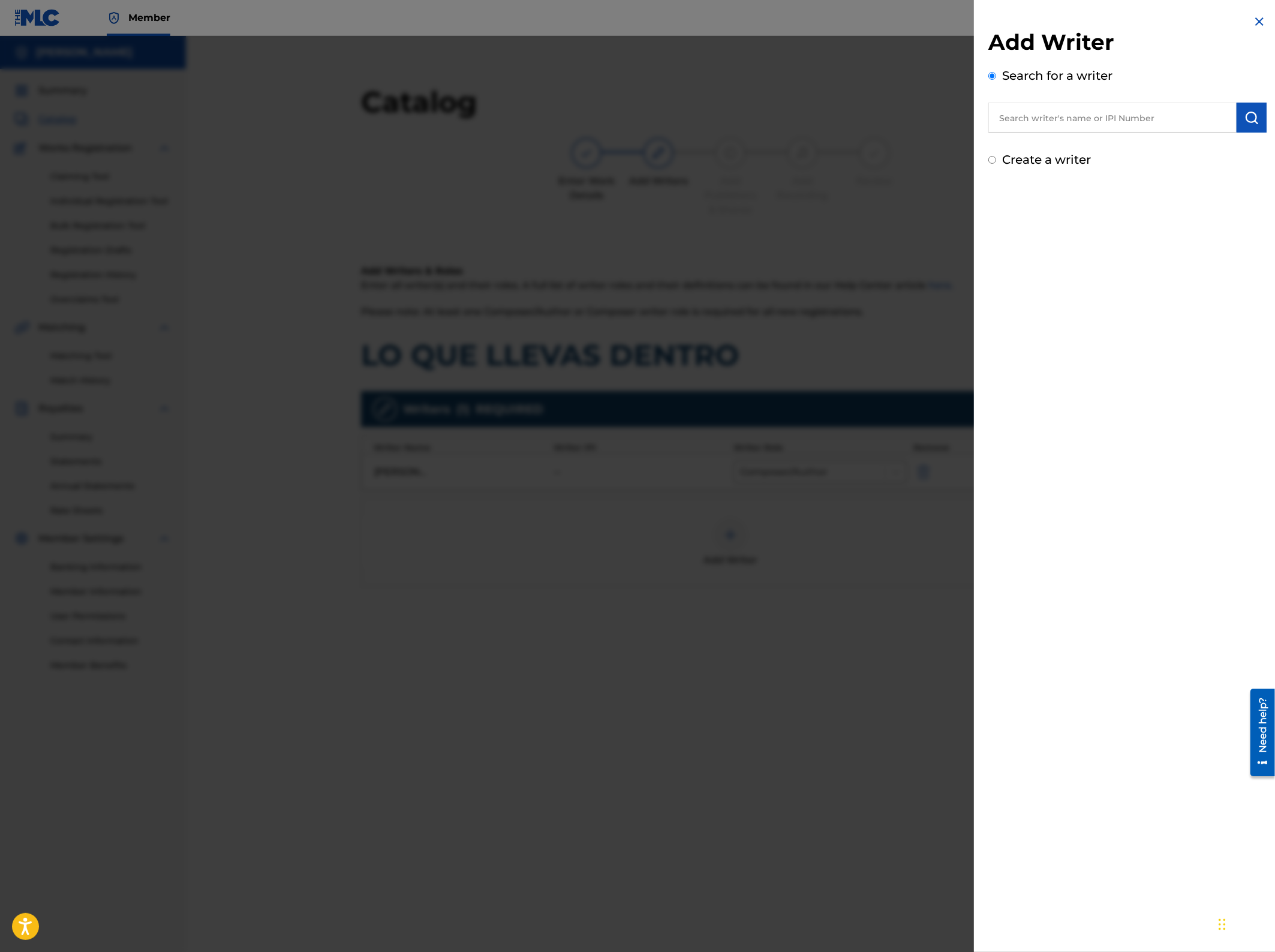
click at [1040, 127] on input "text" at bounding box center [1112, 117] width 248 height 30
paste input "Songtrust Ave"
type input "Songtrust Ave"
paste input "01269263430"
type input "01269263430"
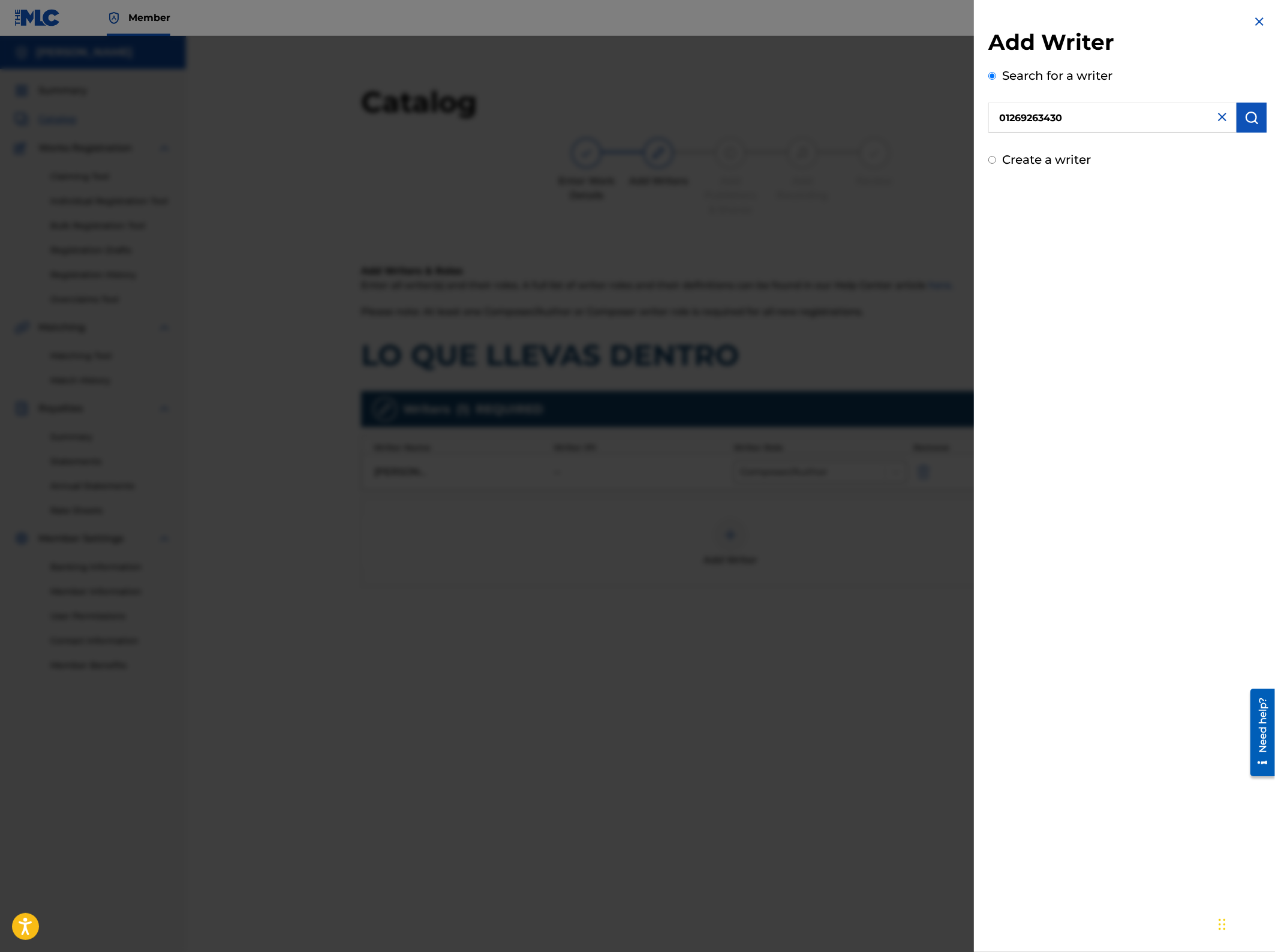
click at [1263, 121] on div "Add Writer Search for a writer 01269263430 Create a writer" at bounding box center [1127, 92] width 307 height 183
click at [1252, 120] on img "submit" at bounding box center [1252, 118] width 15 height 15
click at [995, 212] on input "Create a writer" at bounding box center [992, 211] width 8 height 8
radio input "false"
radio input "true"
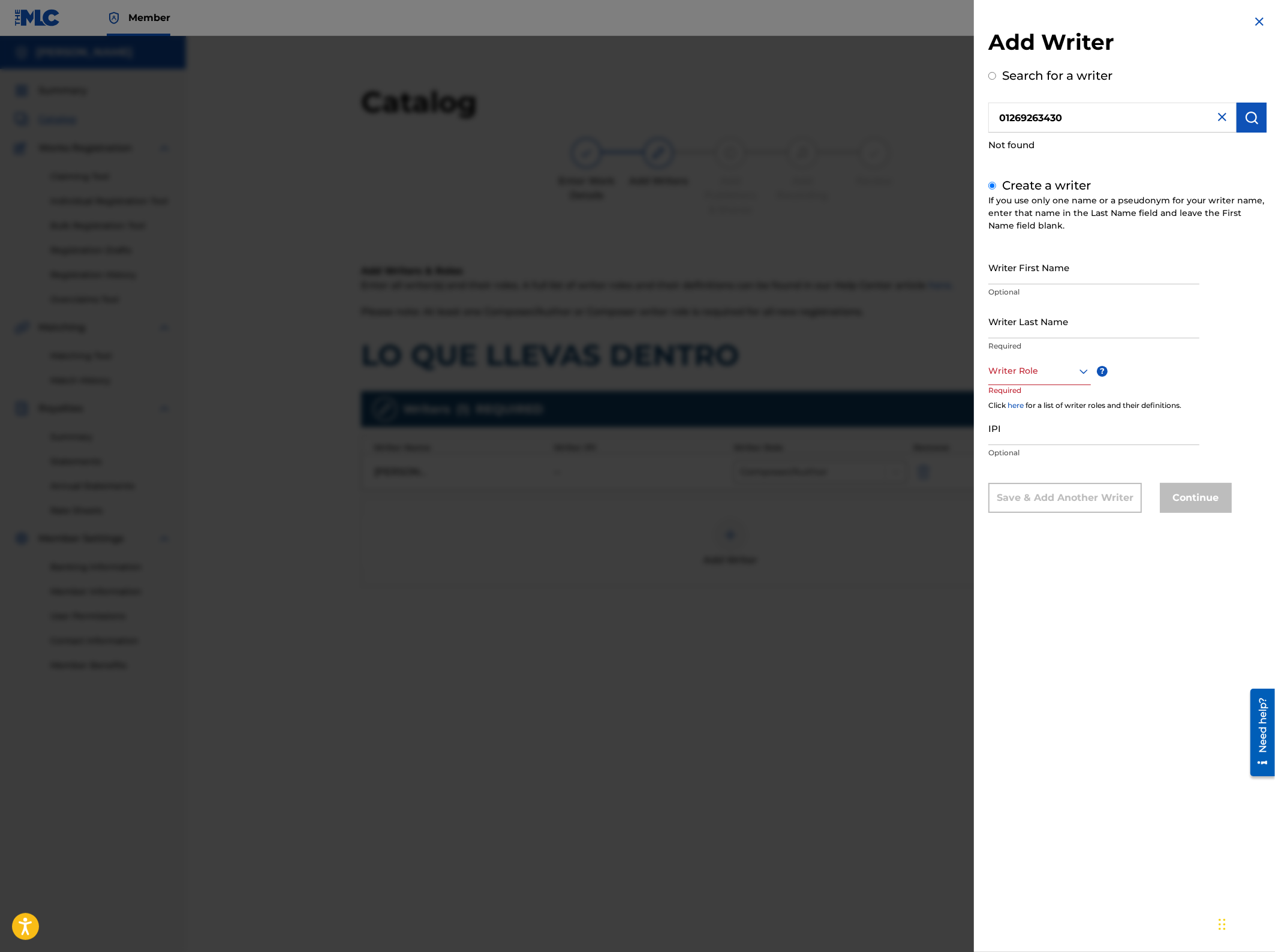
click at [1051, 269] on input "Writer First Name" at bounding box center [1094, 267] width 211 height 34
type input "Eddie A"
type input "[PERSON_NAME]"
click at [1074, 373] on div at bounding box center [1040, 371] width 103 height 15
click at [1053, 387] on div "Composer/Author" at bounding box center [1040, 398] width 101 height 27
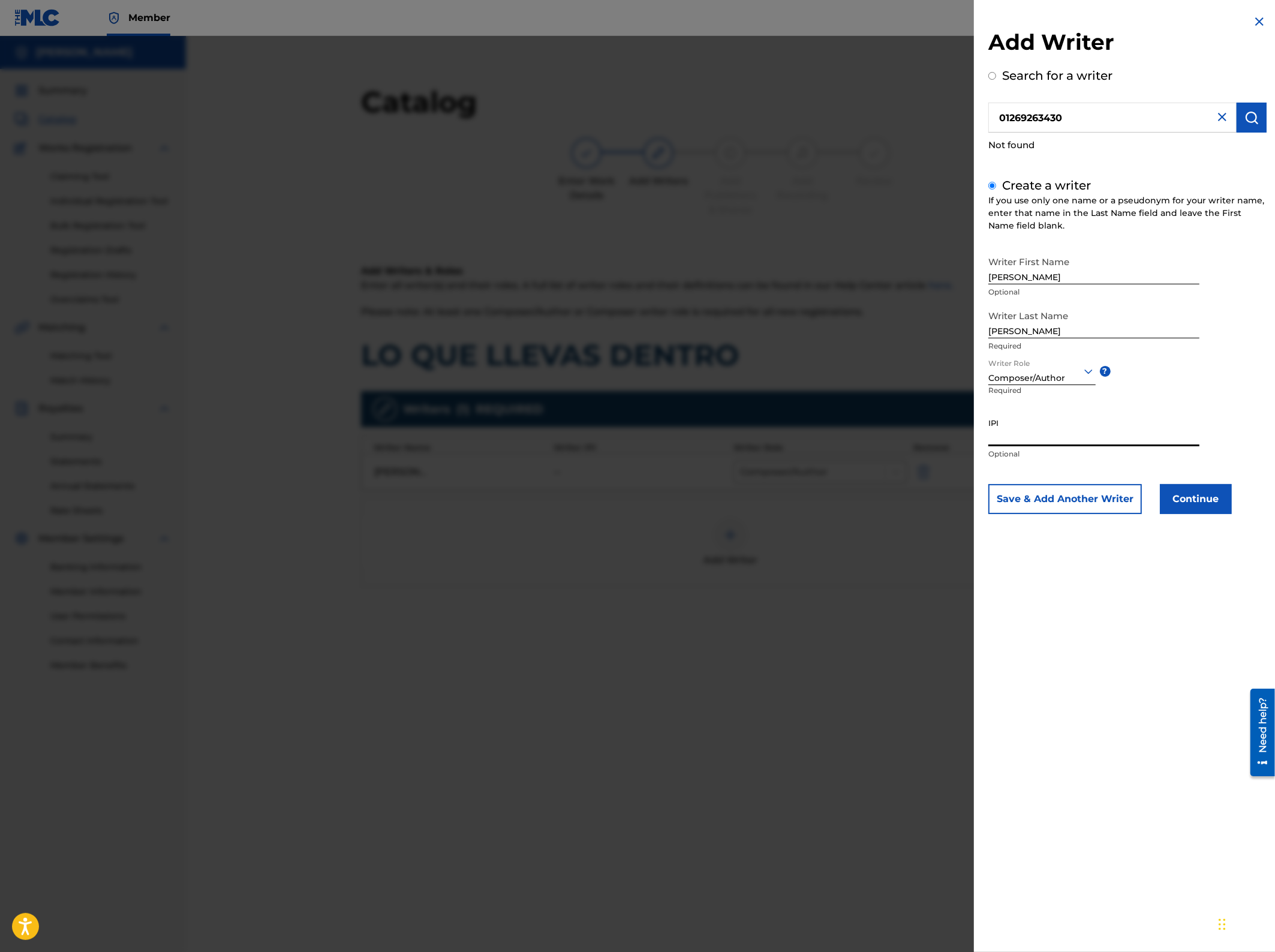
click at [1018, 436] on input "IPI" at bounding box center [1094, 429] width 211 height 34
paste input "01269263430"
type input "01269263430"
click at [1201, 496] on button "Continue" at bounding box center [1196, 499] width 72 height 30
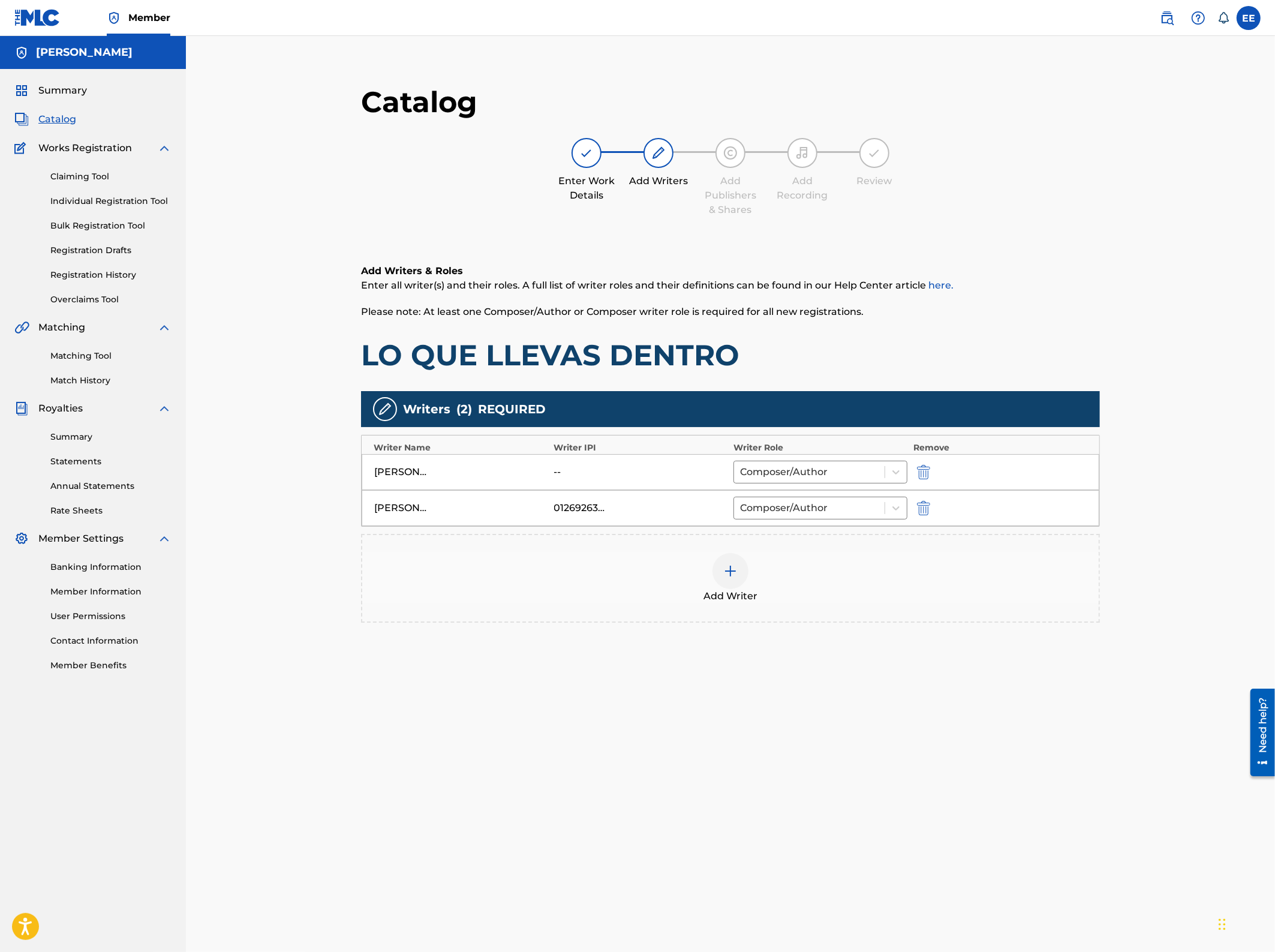
click at [924, 465] on img "submit" at bounding box center [923, 472] width 13 height 15
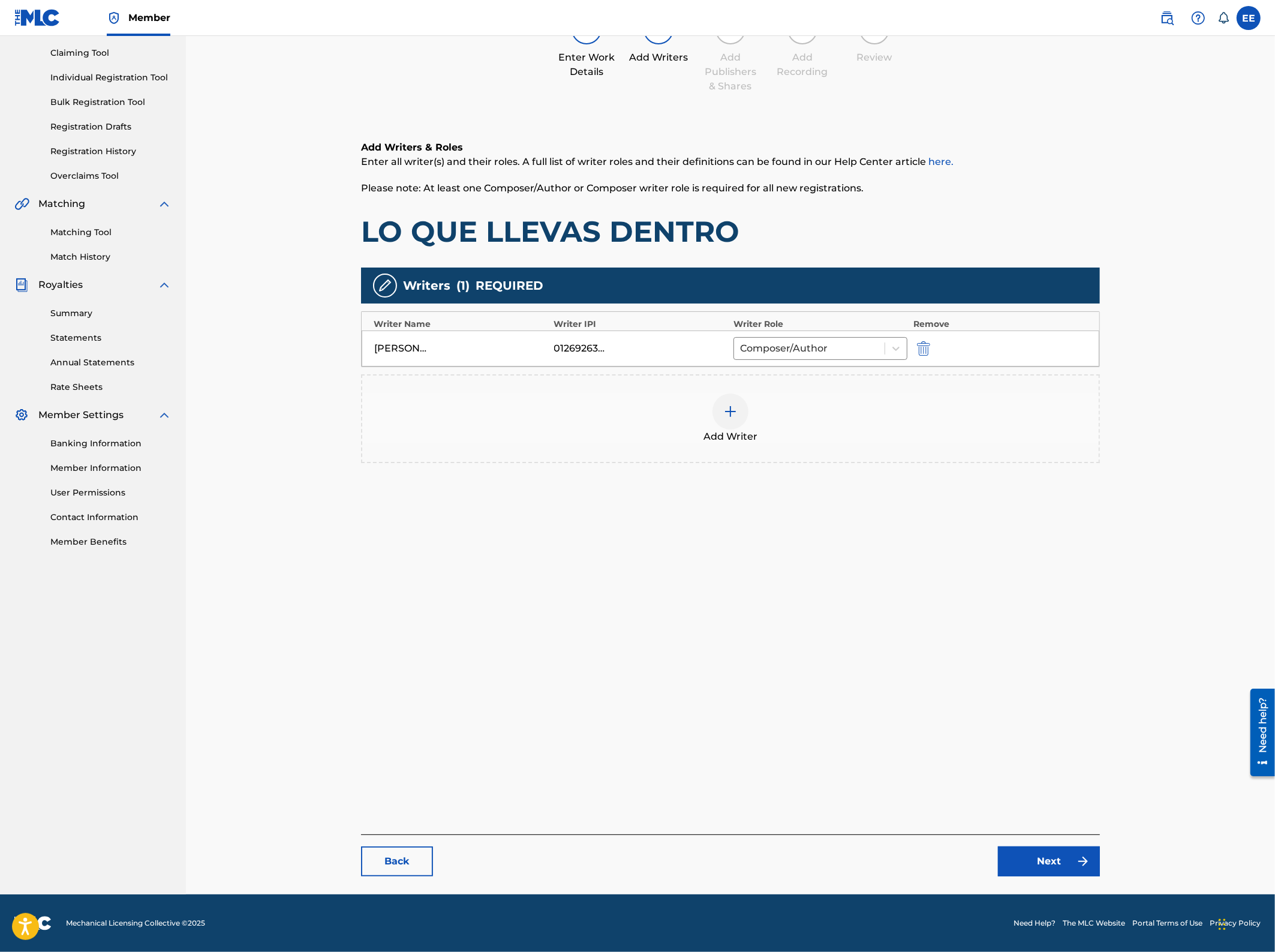
click at [1046, 860] on link "Next" at bounding box center [1049, 861] width 102 height 30
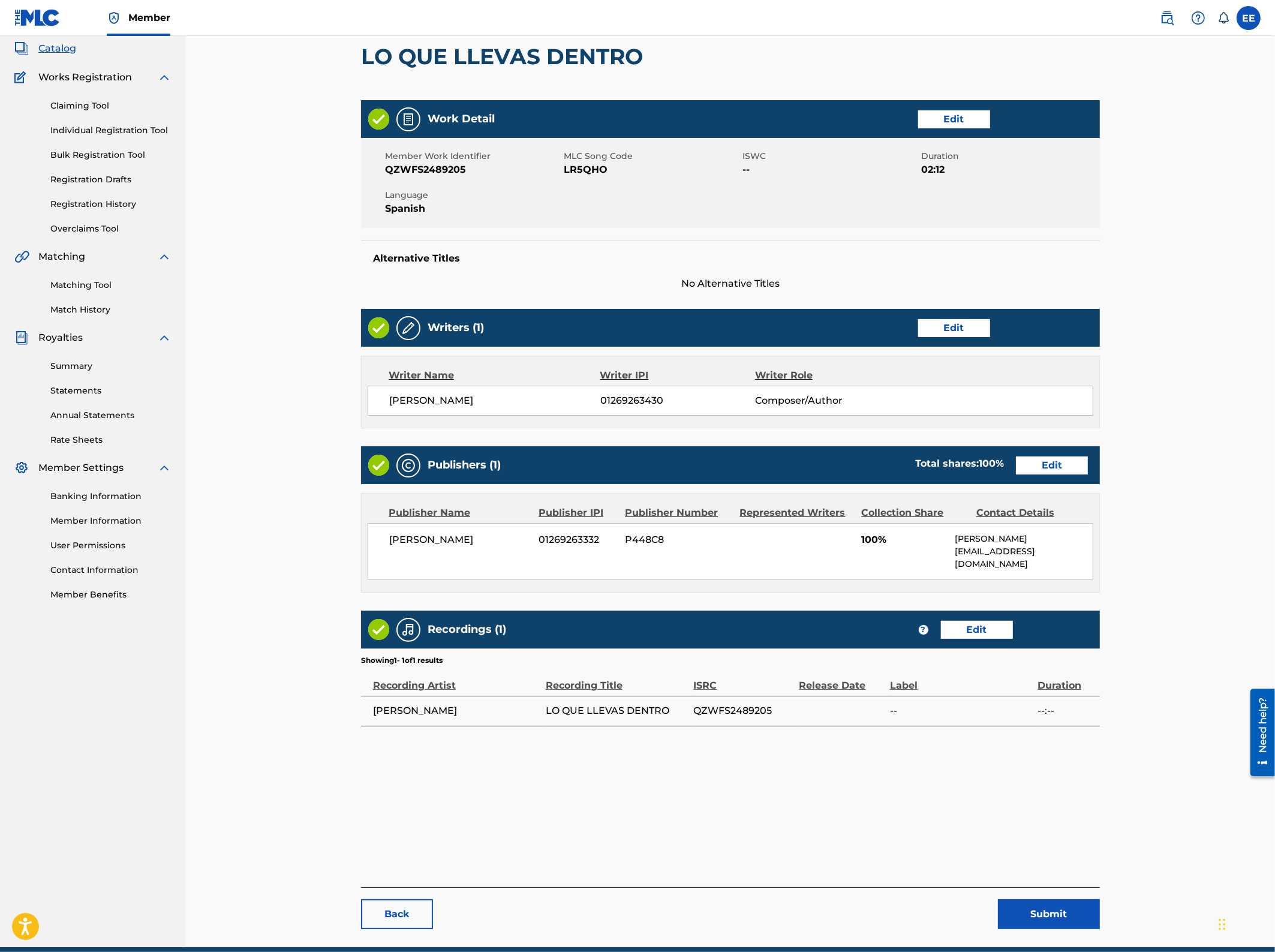
scroll to position [124, 0]
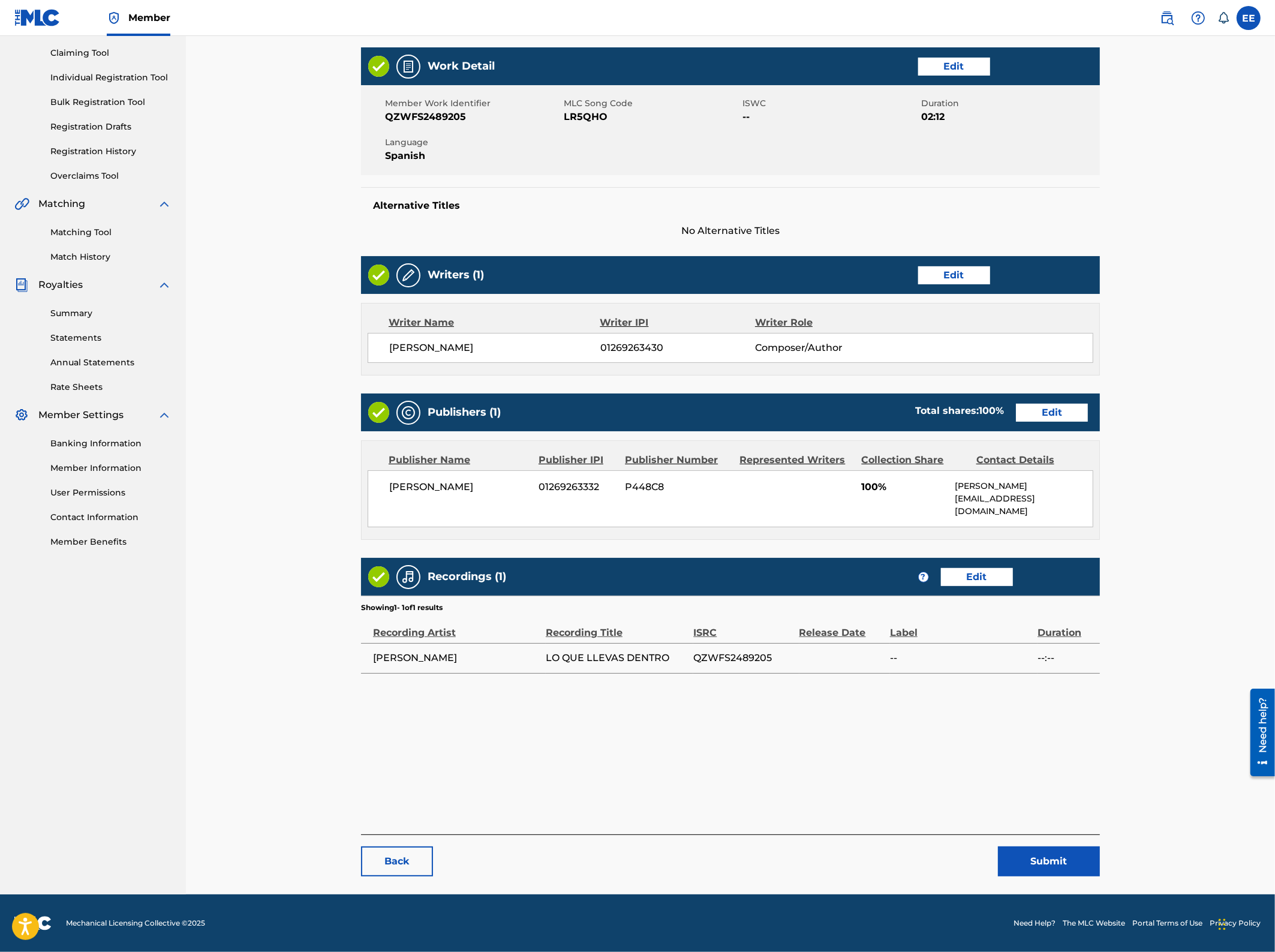
click at [1060, 865] on button "Submit" at bounding box center [1049, 861] width 102 height 30
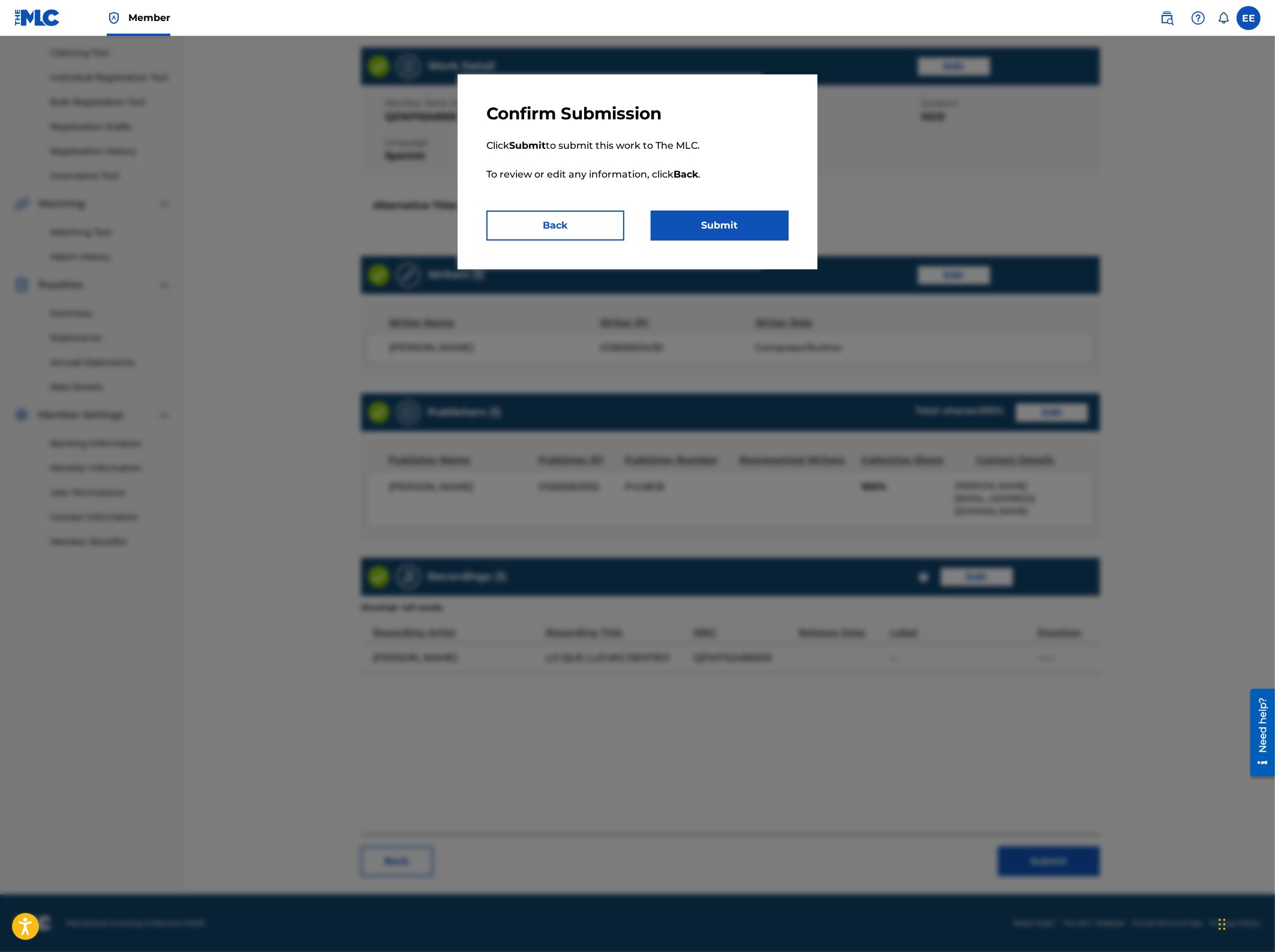
click at [717, 228] on button "Submit" at bounding box center [720, 226] width 138 height 30
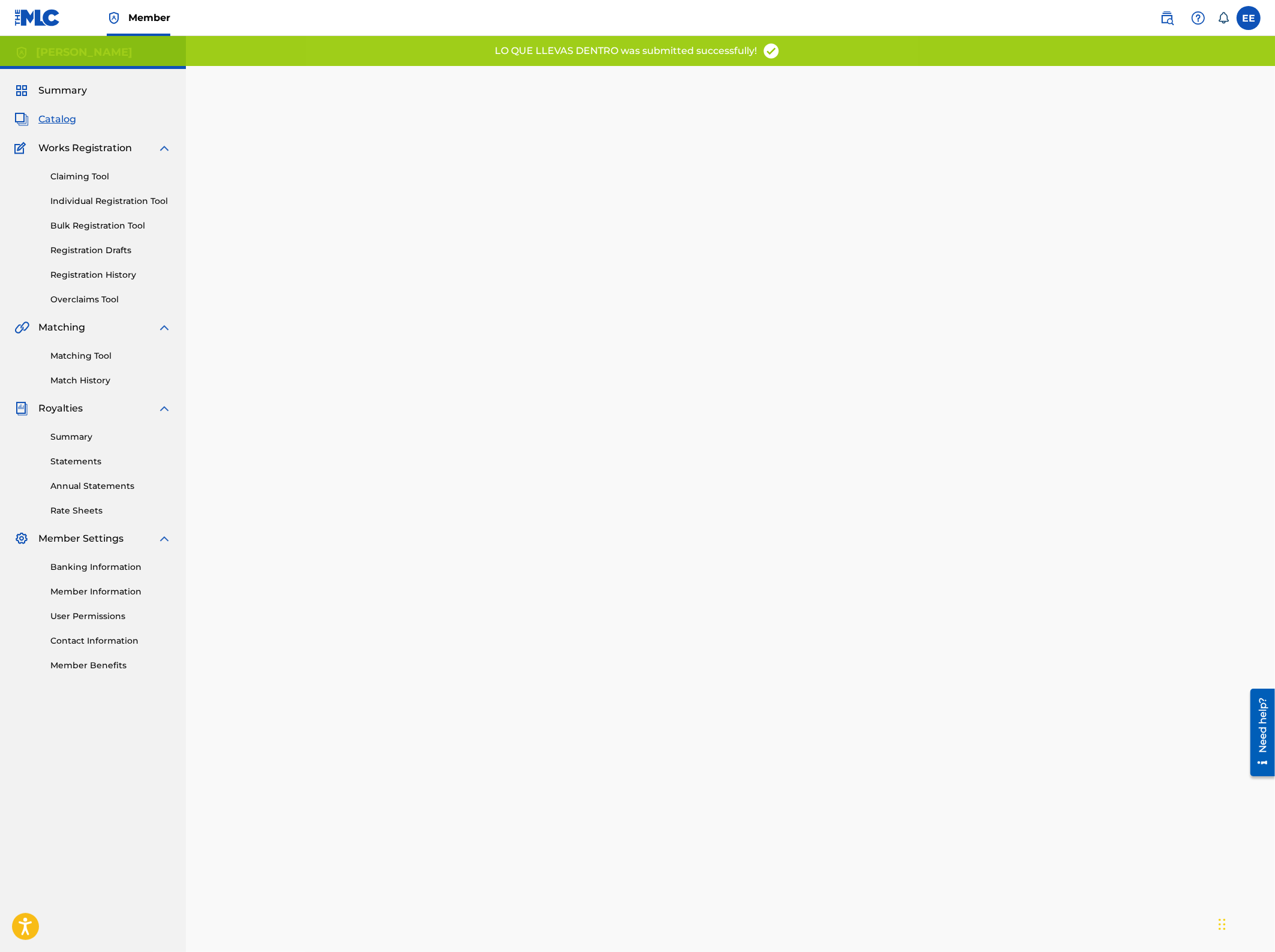
click at [50, 84] on span "Summary" at bounding box center [62, 91] width 48 height 15
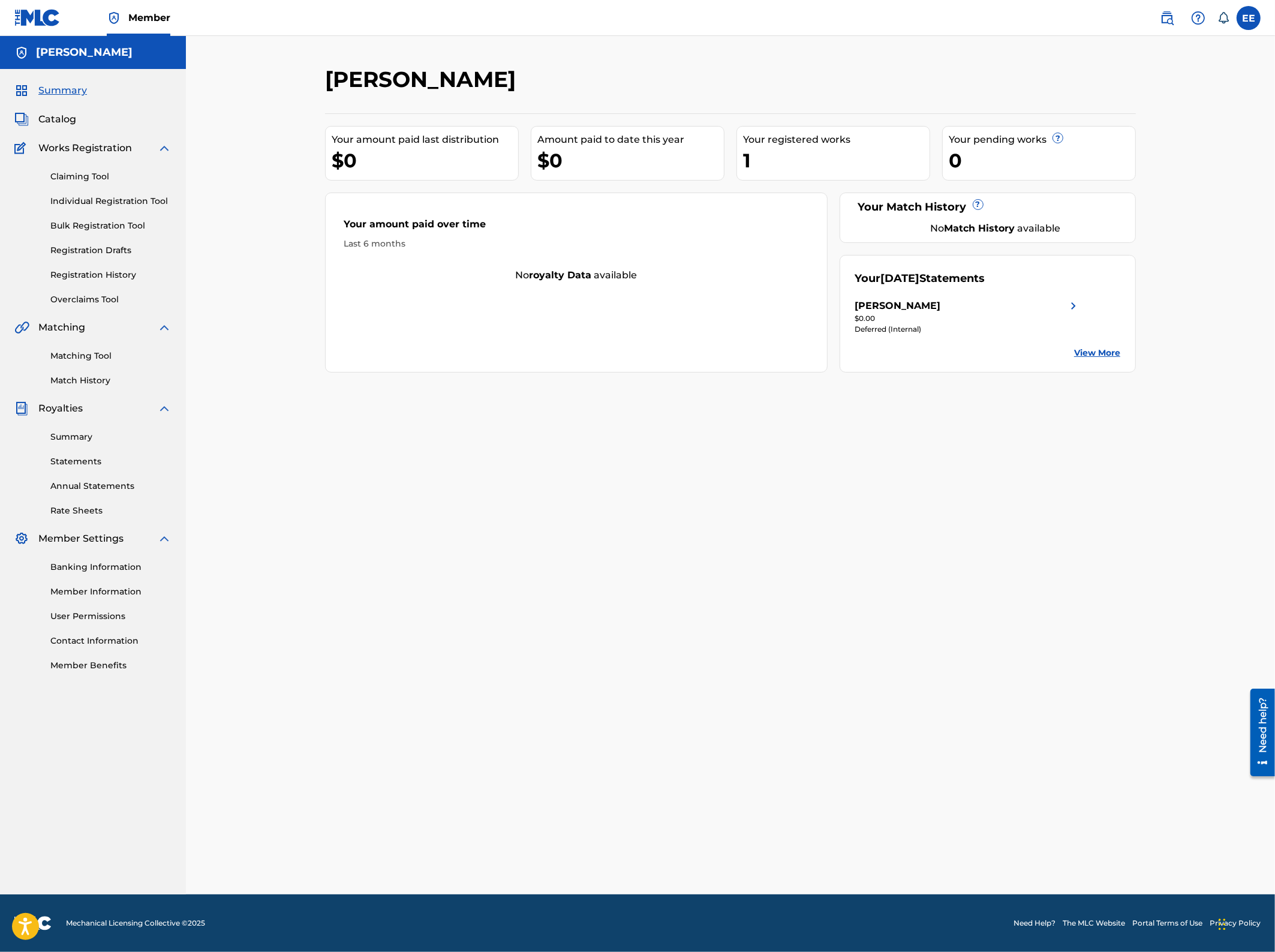
click at [59, 92] on span "Summary" at bounding box center [62, 91] width 48 height 15
click at [59, 115] on span "Catalog" at bounding box center [57, 119] width 38 height 15
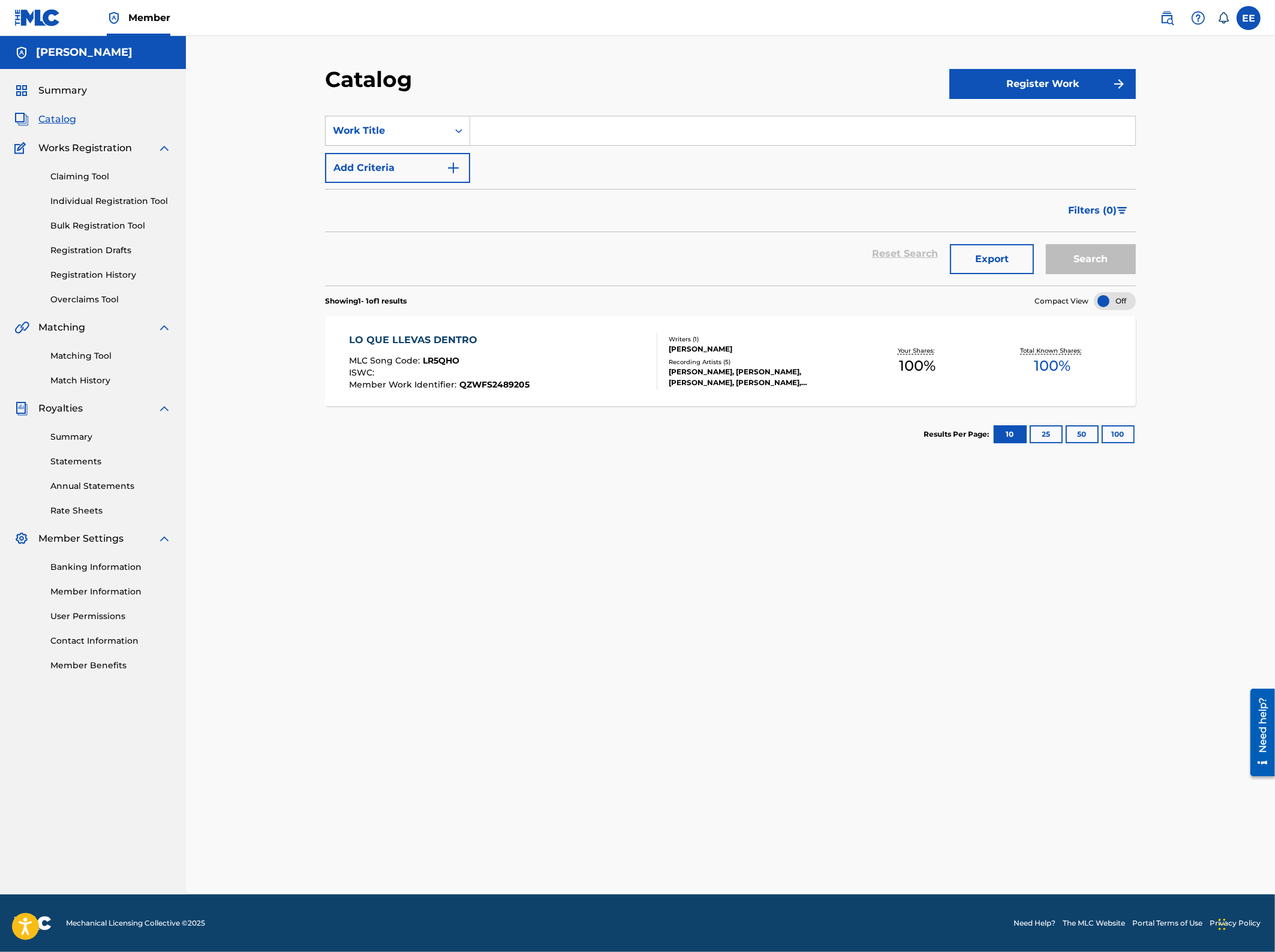
click at [74, 175] on link "Claiming Tool" at bounding box center [111, 176] width 121 height 12
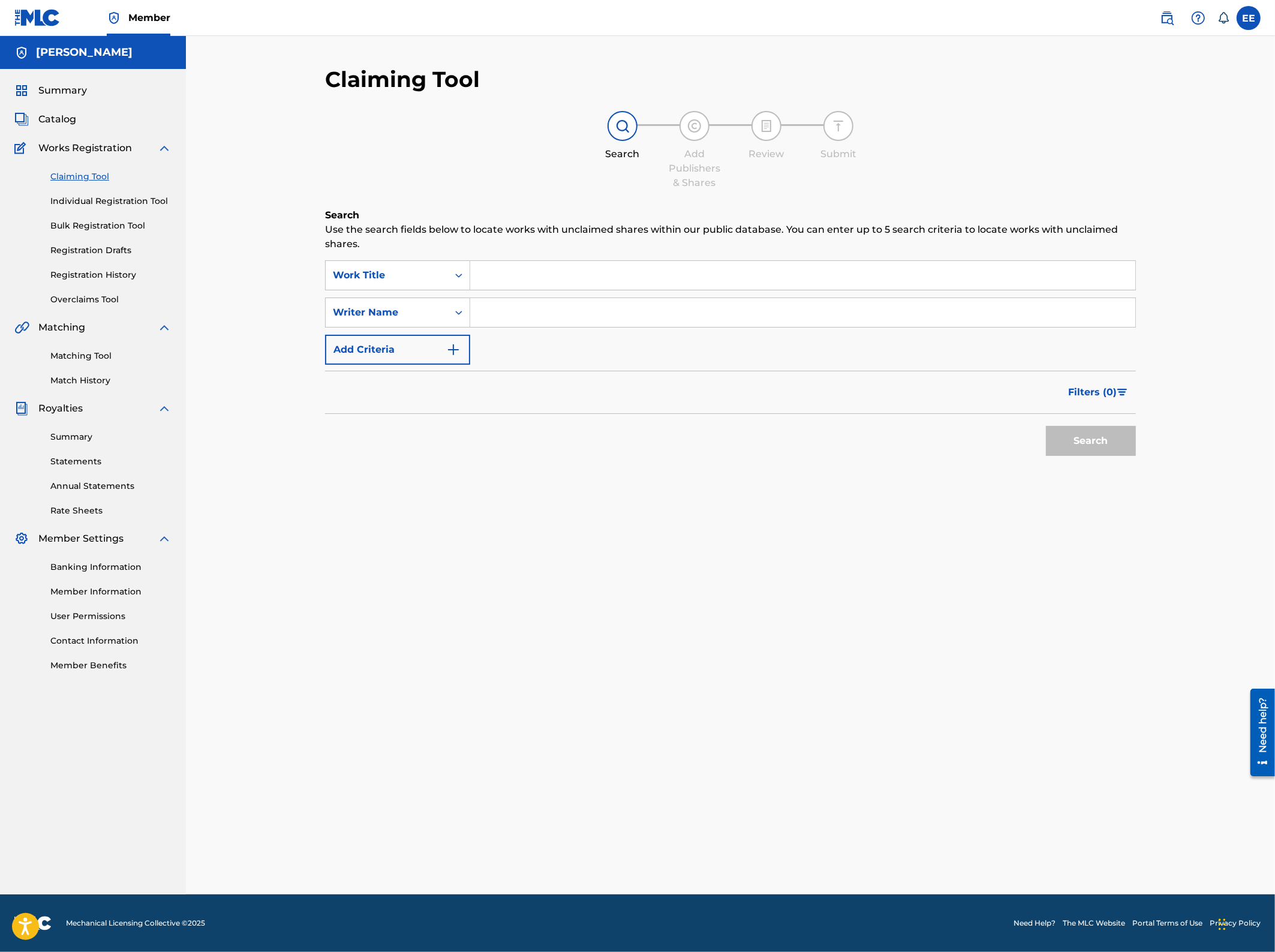
click at [519, 303] on input "Search Form" at bounding box center [803, 312] width 665 height 29
click at [518, 277] on input "Search Form" at bounding box center [803, 275] width 665 height 29
paste input "A Menos Que Me Mintieras"
type input "A Menos Que Me Mintieras"
click at [1047, 453] on button "Search" at bounding box center [1091, 441] width 90 height 30
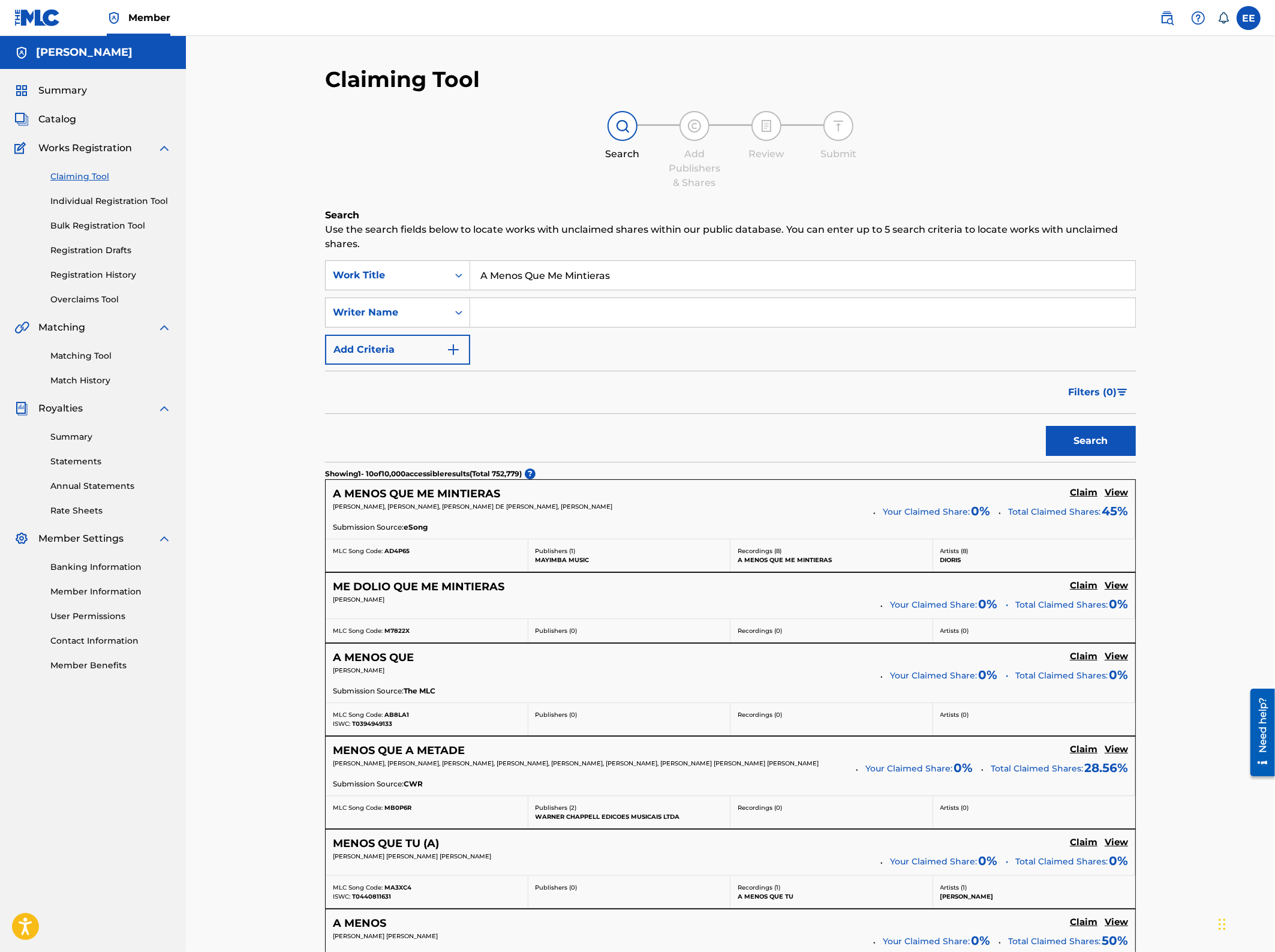
click at [439, 495] on h5 "A MENOS QUE ME MINTIERAS" at bounding box center [417, 494] width 168 height 14
